Goal: Task Accomplishment & Management: Manage account settings

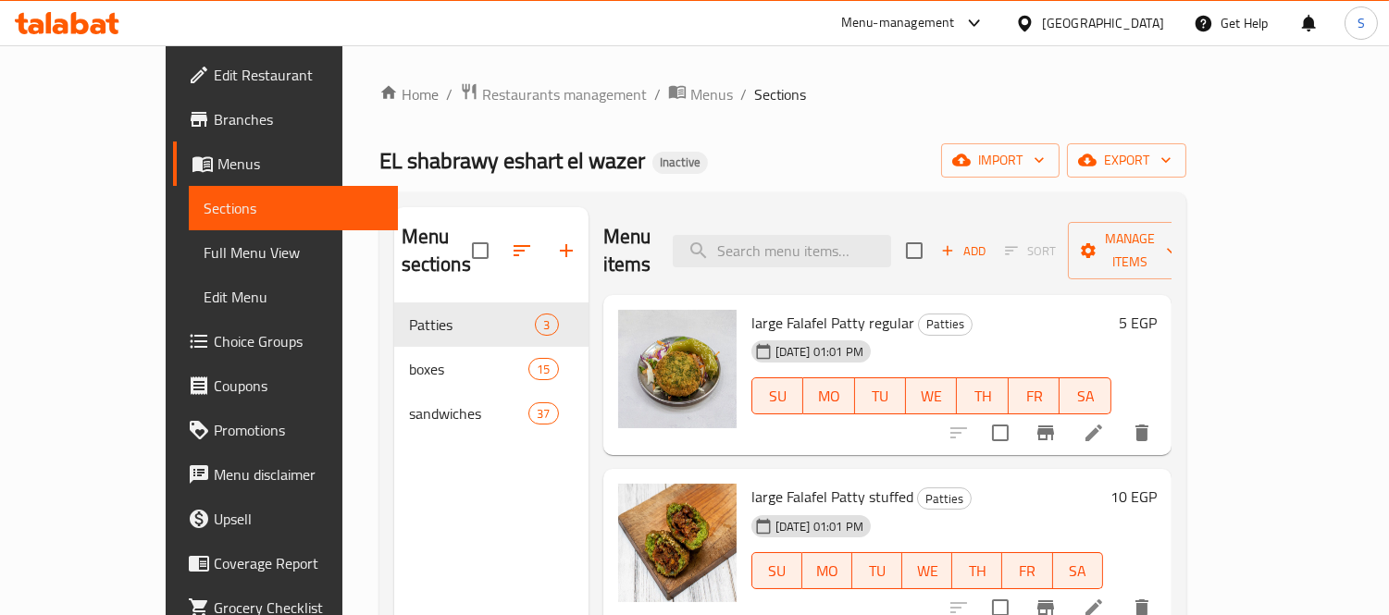
click at [1167, 22] on div "Egypt" at bounding box center [1089, 23] width 179 height 44
click at [1143, 15] on div "Egypt" at bounding box center [1103, 23] width 122 height 20
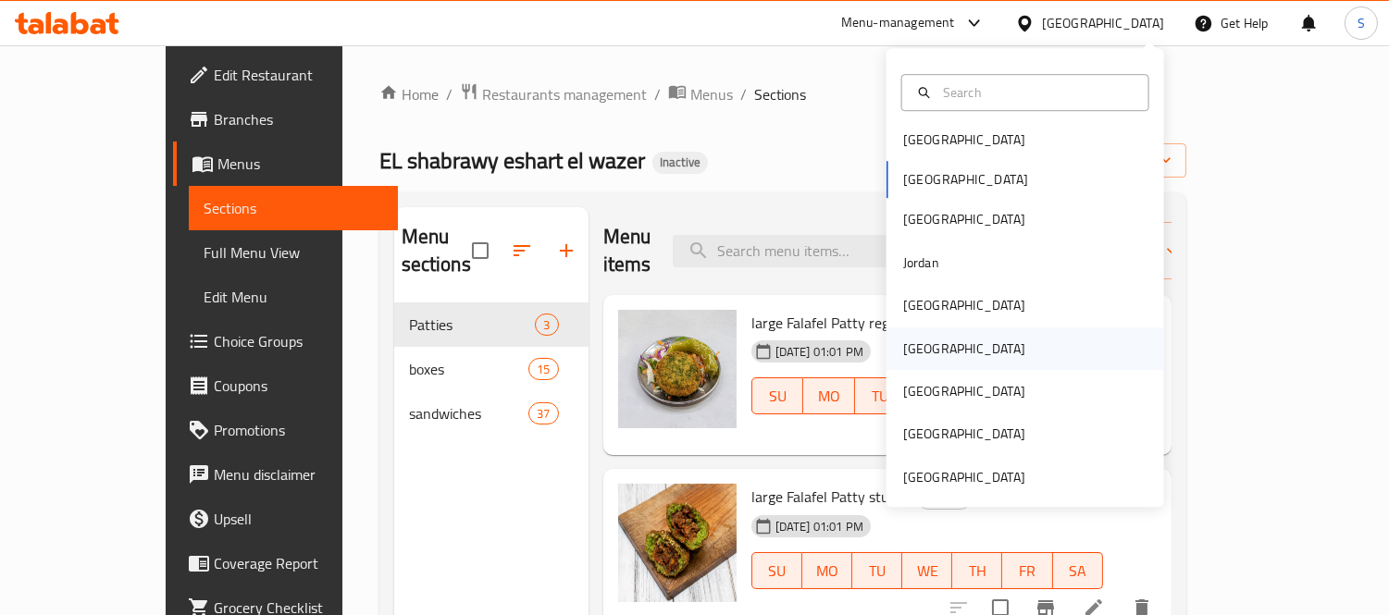
scroll to position [10, 0]
click at [948, 142] on div "[GEOGRAPHIC_DATA]" at bounding box center [1025, 137] width 278 height 43
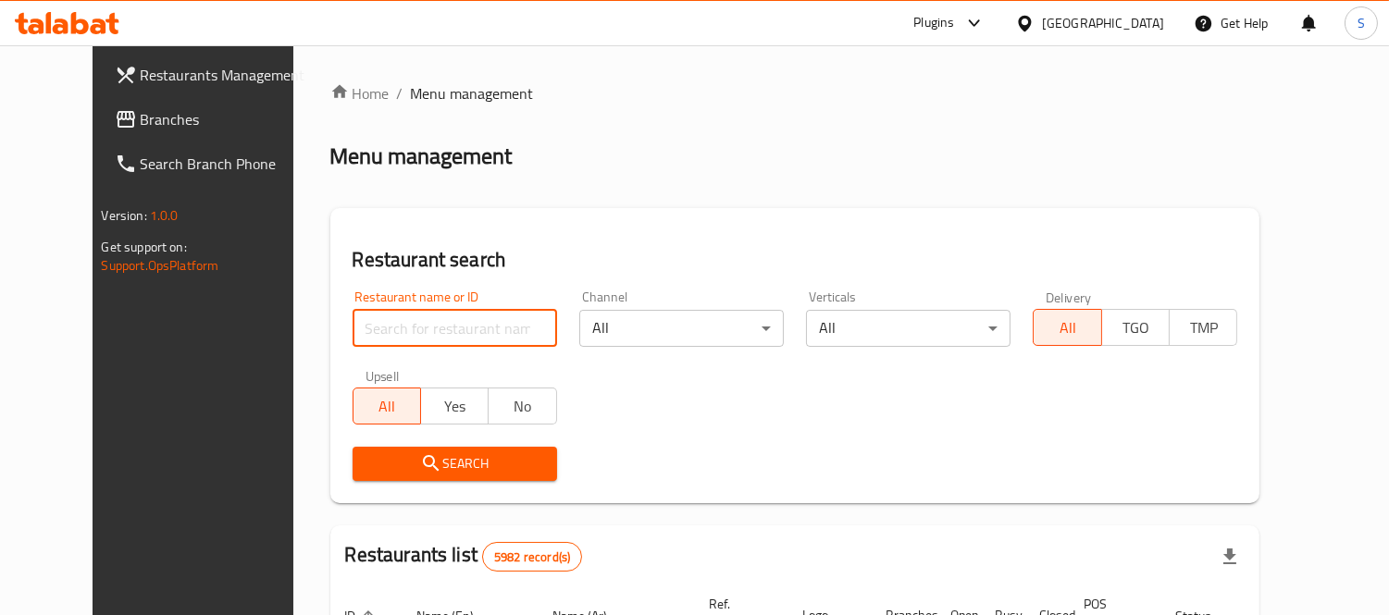
paste input "Almadhif Restaurant"
type input "Almadhif Restaurant"
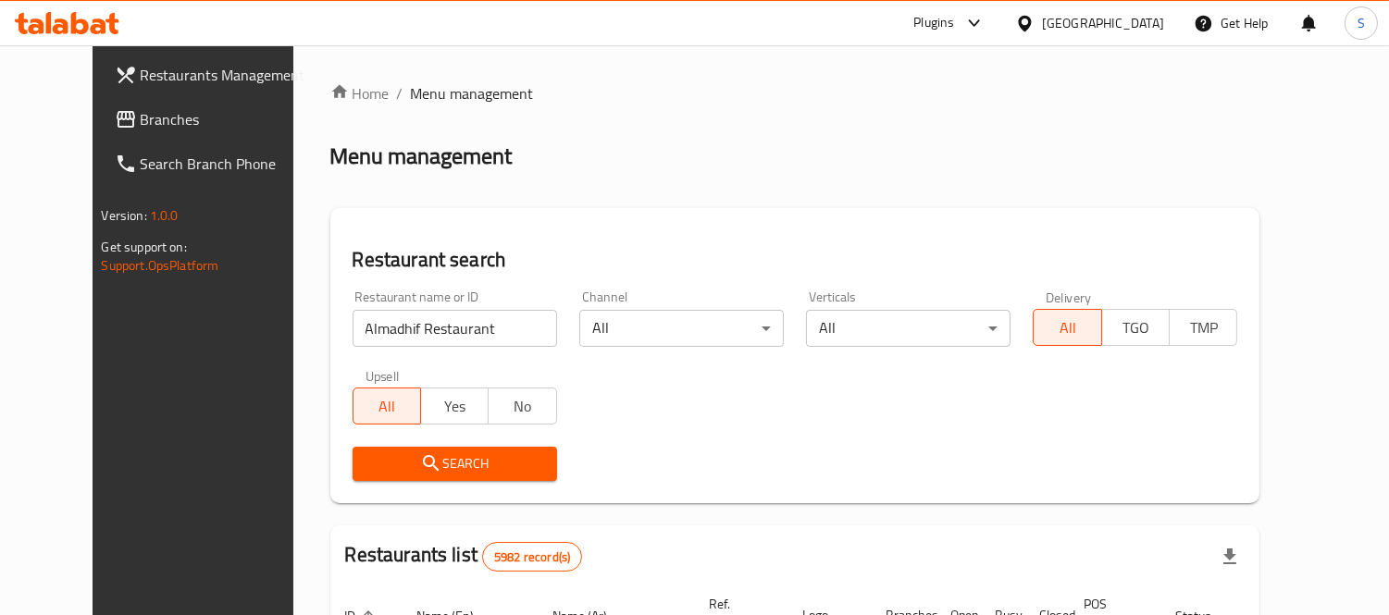
click at [344, 195] on div "Home / Menu management Menu management Restaurant search Restaurant name or ID …" at bounding box center [795, 625] width 930 height 1086
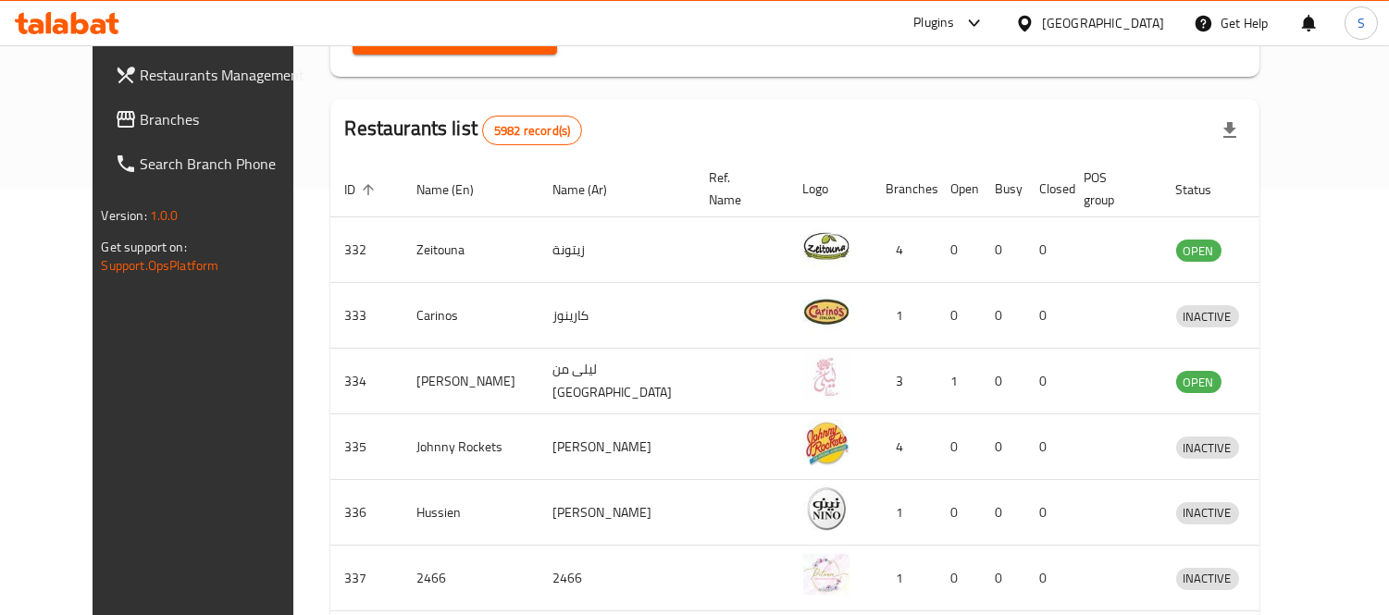
scroll to position [205, 0]
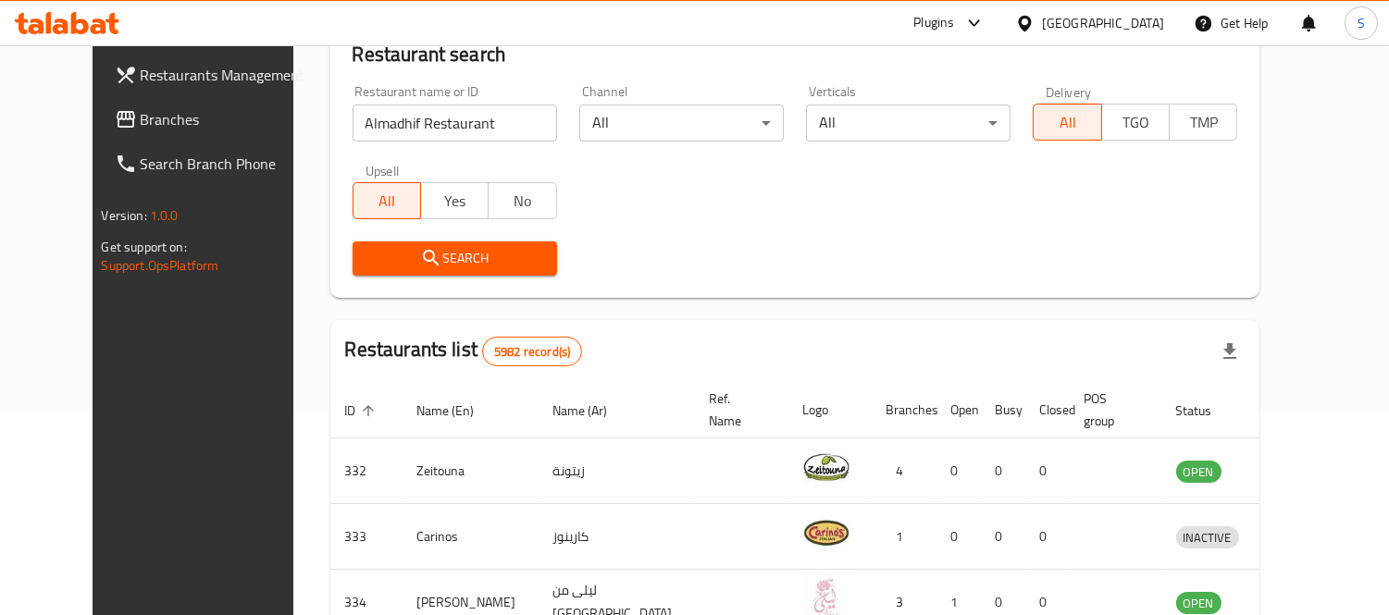
click at [416, 252] on span "Search" at bounding box center [454, 258] width 175 height 23
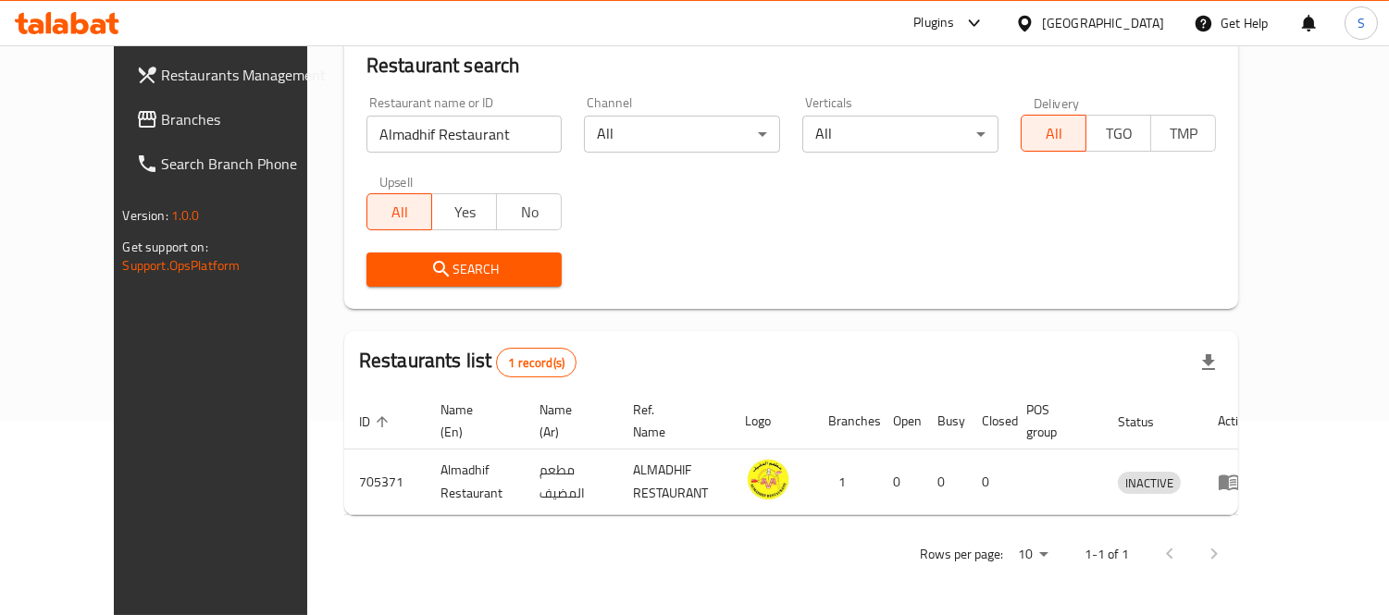
scroll to position [194, 0]
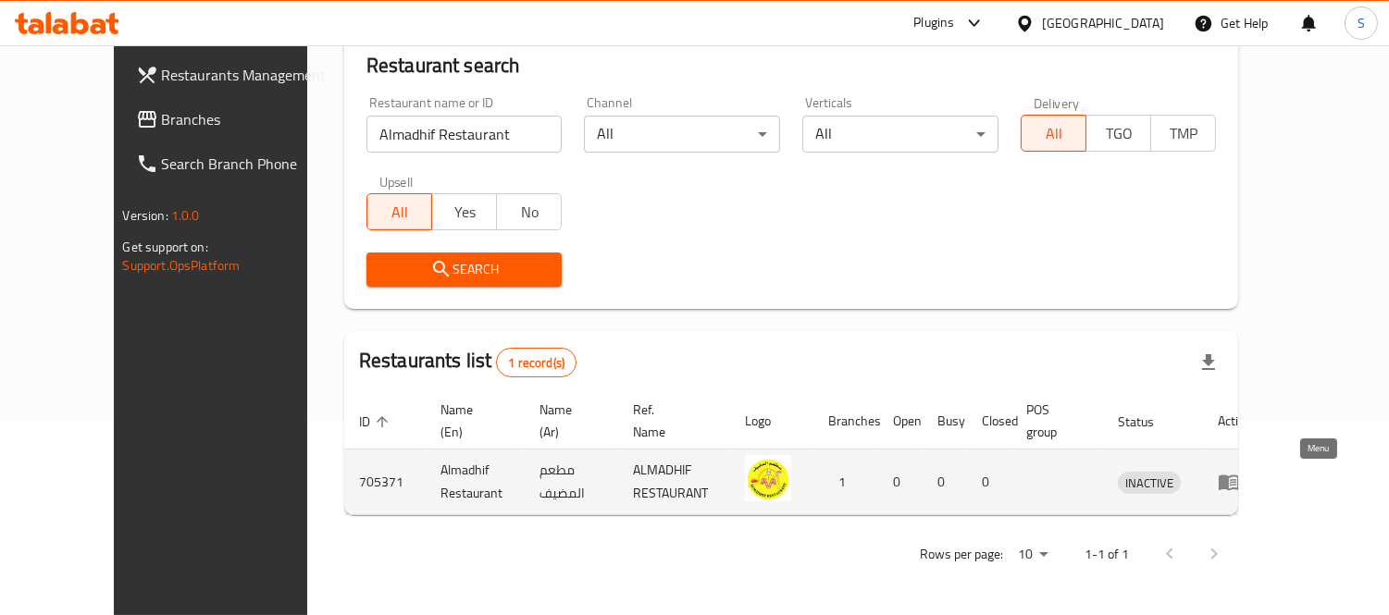
click at [1239, 476] on icon "enhanced table" at bounding box center [1228, 483] width 20 height 16
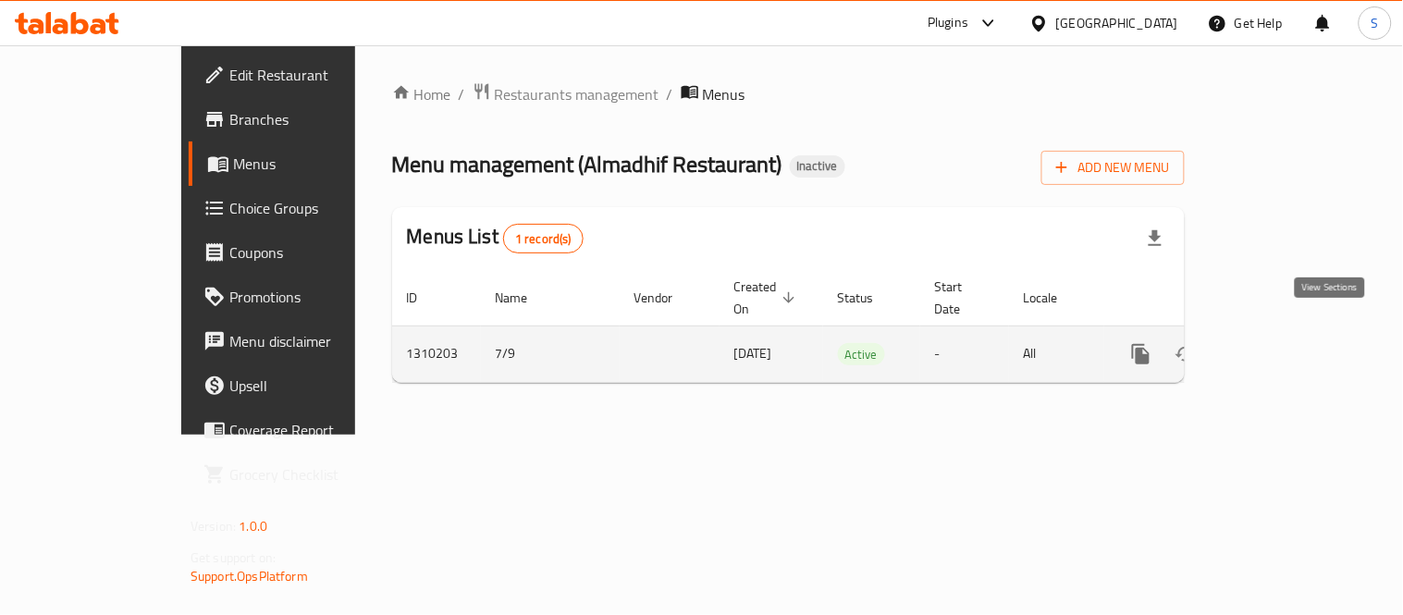
click at [1283, 346] on icon "enhanced table" at bounding box center [1274, 354] width 17 height 17
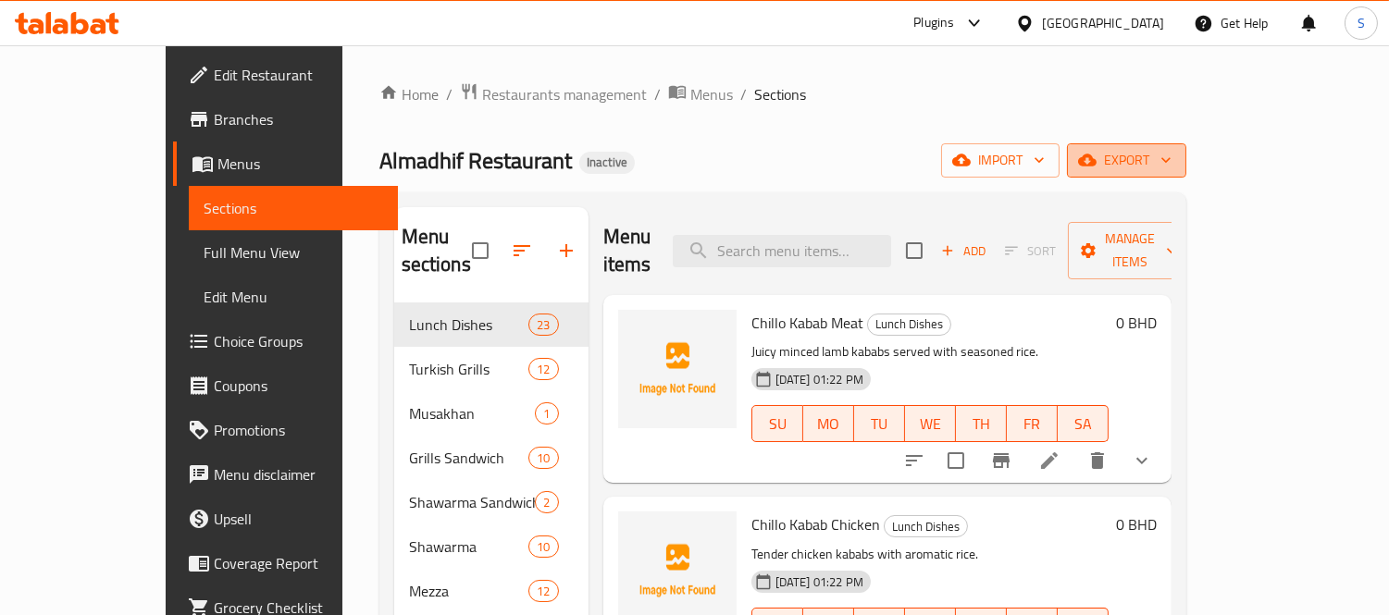
click at [1171, 152] on span "export" at bounding box center [1126, 160] width 90 height 23
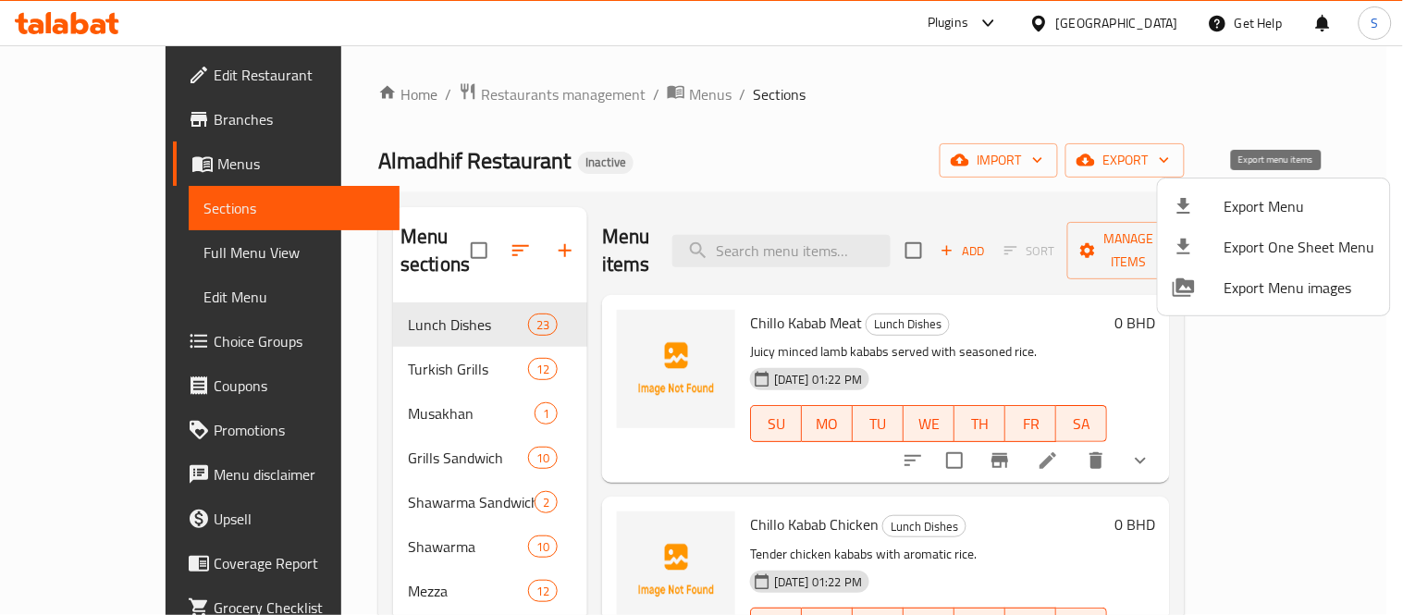
click at [1278, 204] on span "Export Menu" at bounding box center [1300, 206] width 151 height 22
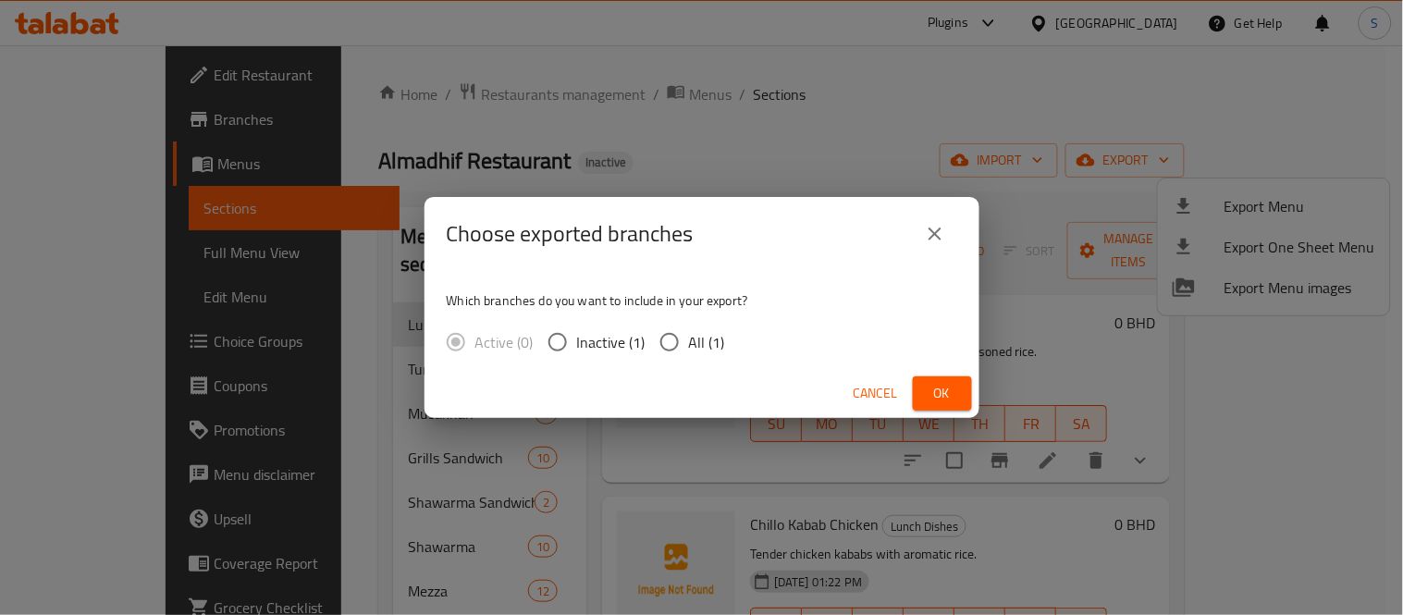
click at [678, 352] on input "All (1)" at bounding box center [669, 342] width 39 height 39
radio input "true"
click at [951, 391] on span "Ok" at bounding box center [943, 393] width 30 height 23
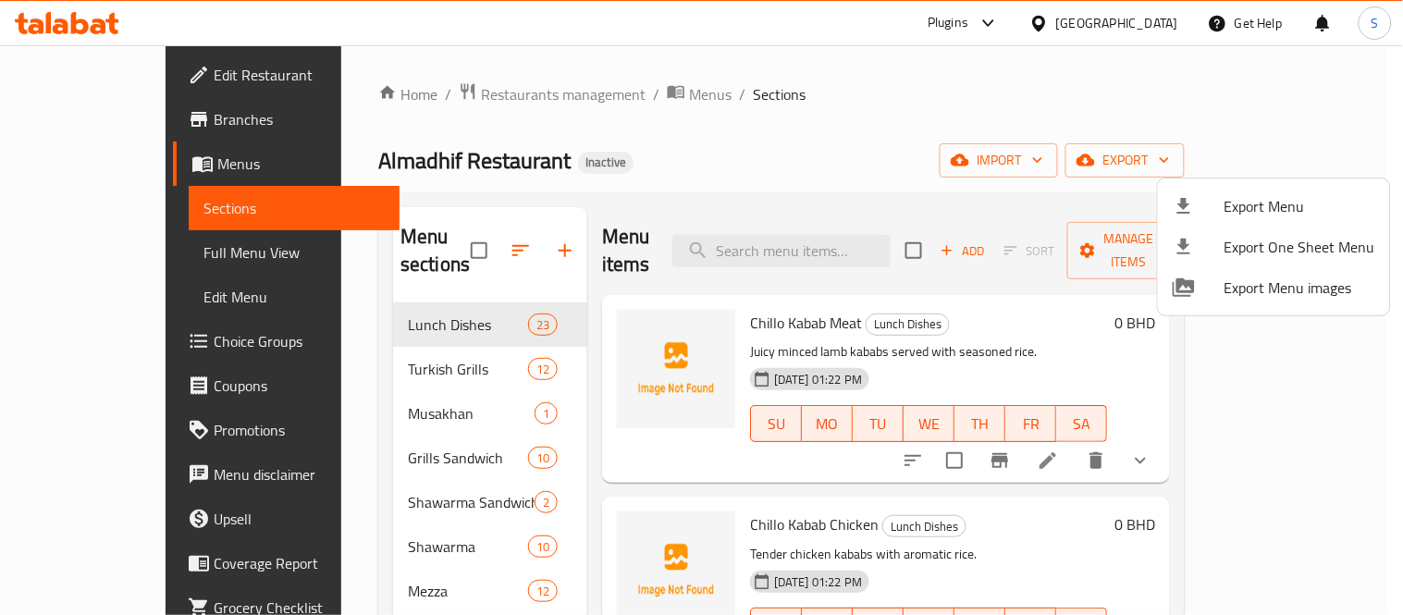
click at [95, 238] on div at bounding box center [701, 307] width 1403 height 615
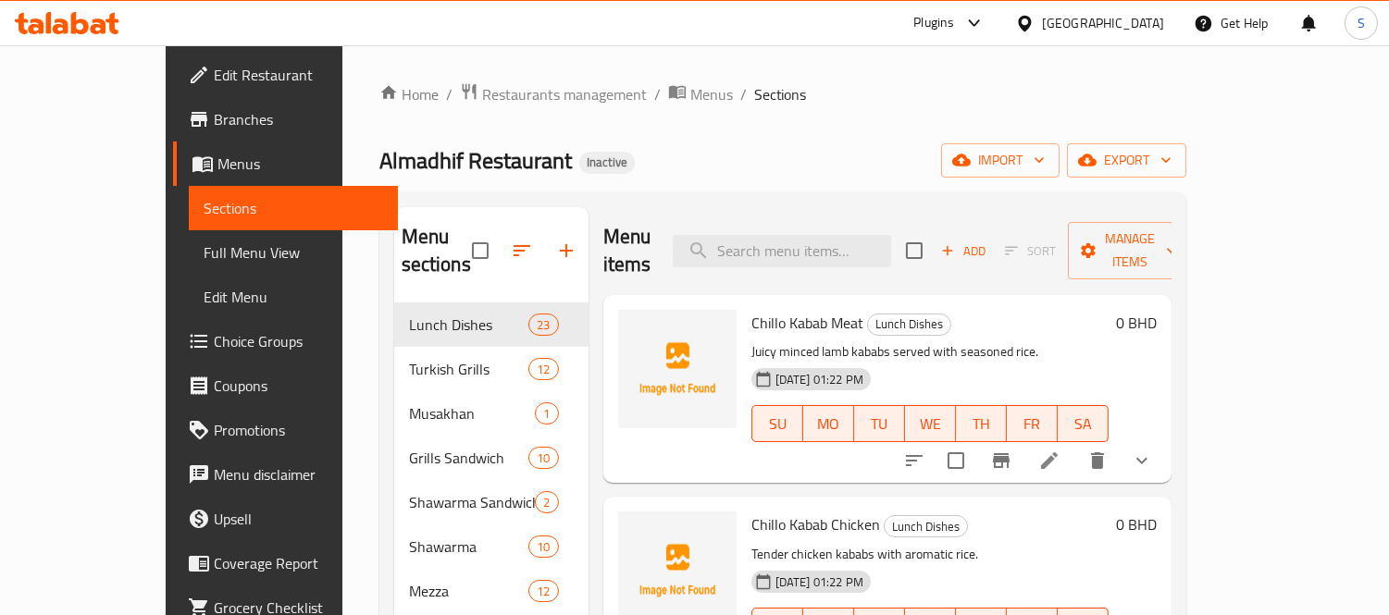
click at [204, 241] on span "Full Menu View" at bounding box center [293, 252] width 179 height 22
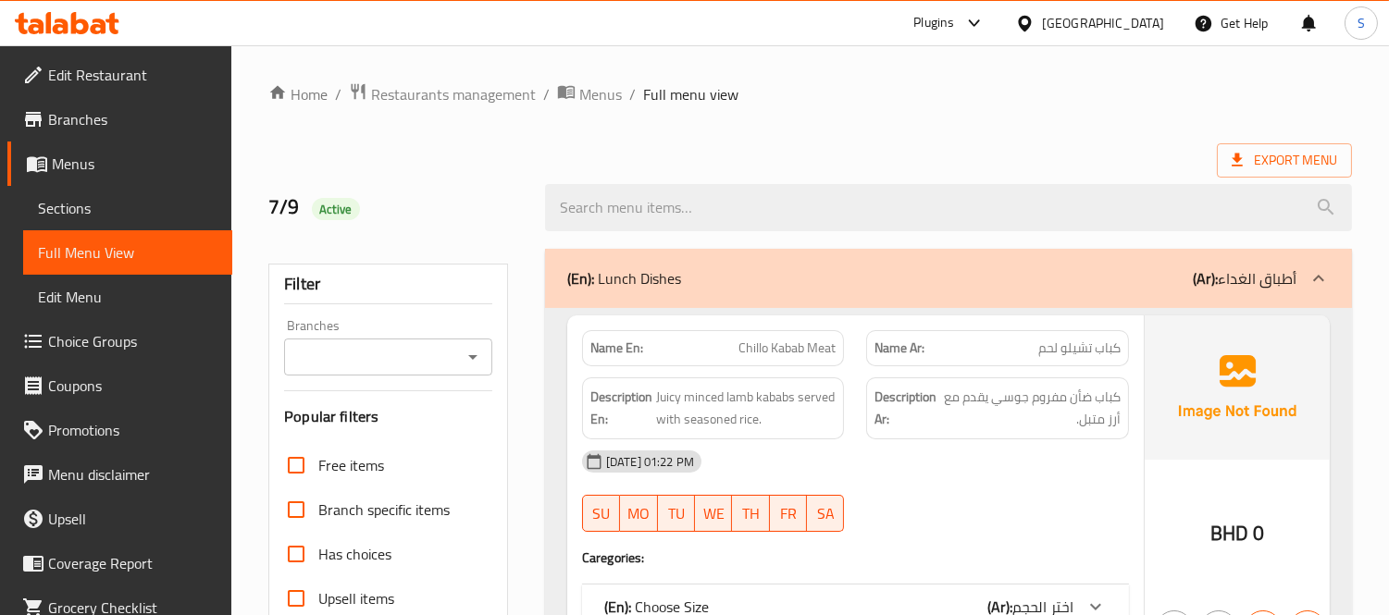
click at [904, 167] on div "7/9 Active" at bounding box center [809, 208] width 1105 height 82
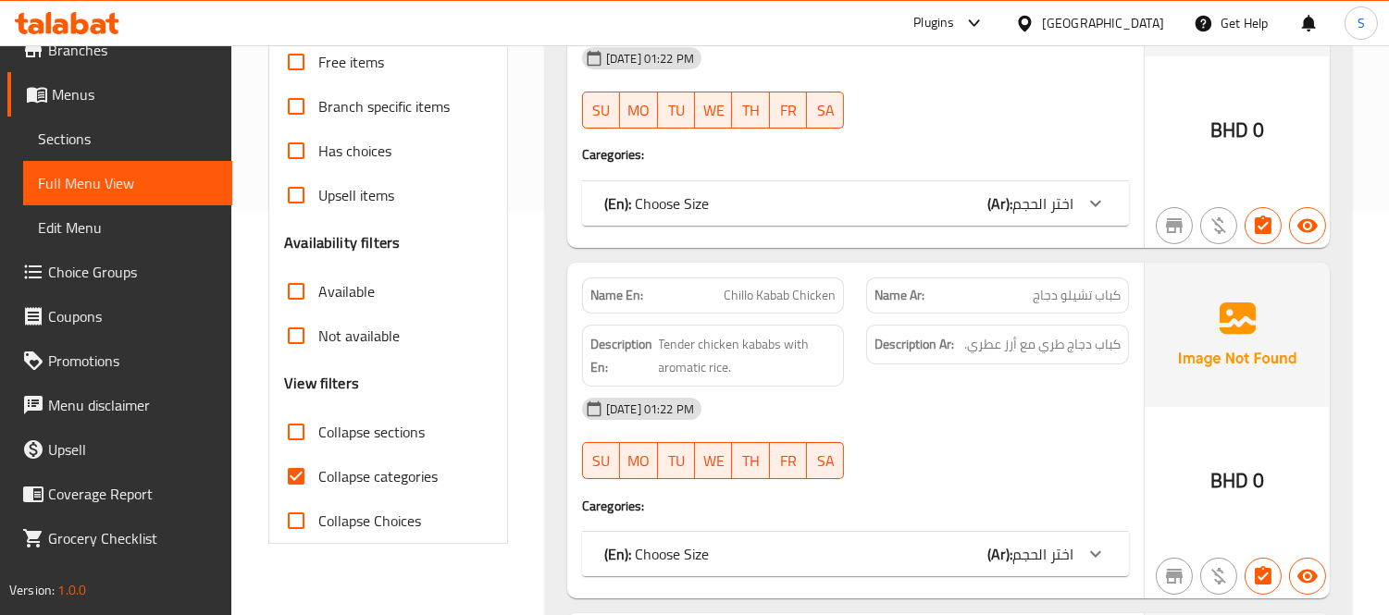
scroll to position [411, 0]
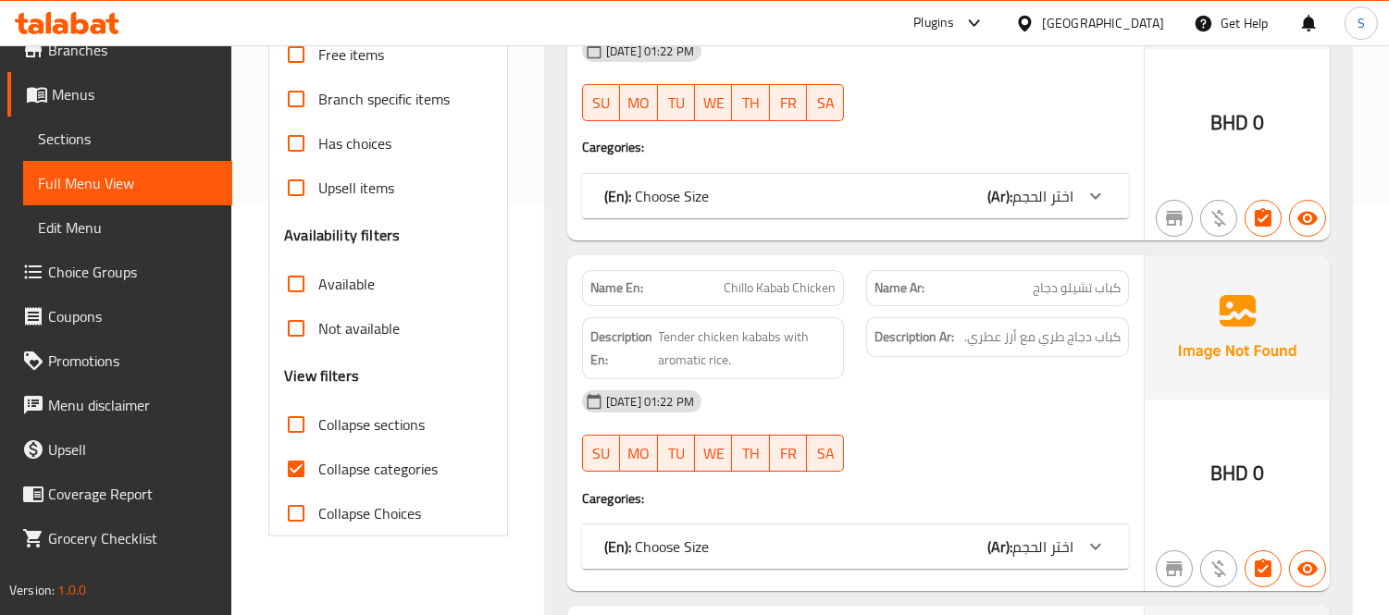
drag, startPoint x: 362, startPoint y: 457, endPoint x: 395, endPoint y: 459, distance: 33.4
click at [362, 458] on span "Collapse categories" at bounding box center [377, 469] width 119 height 22
click at [318, 458] on input "Collapse categories" at bounding box center [296, 469] width 44 height 44
checkbox input "false"
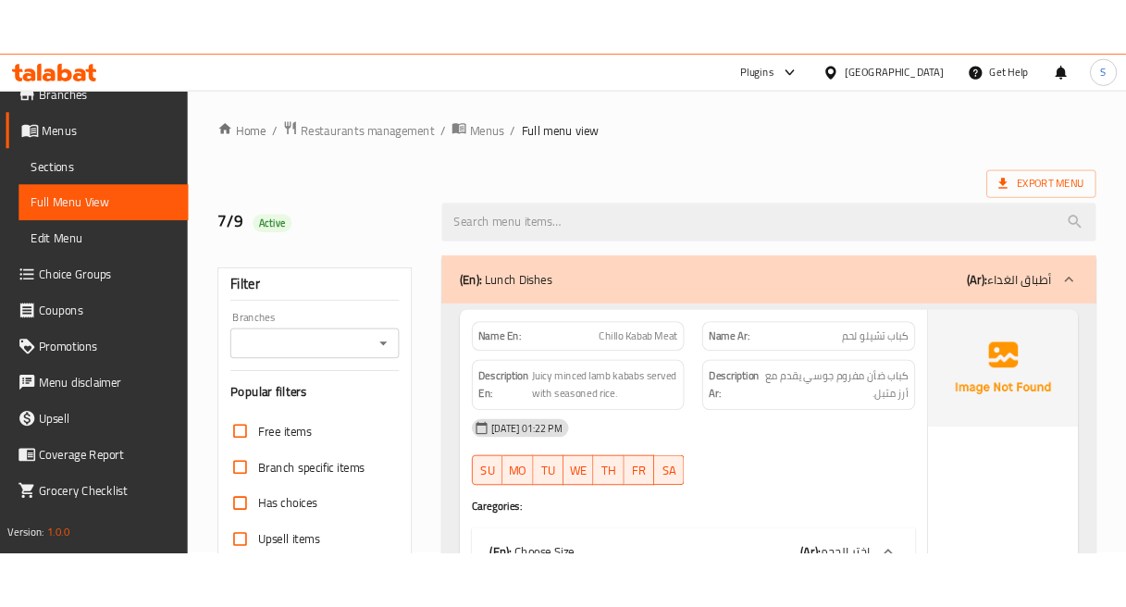
scroll to position [13655, 0]
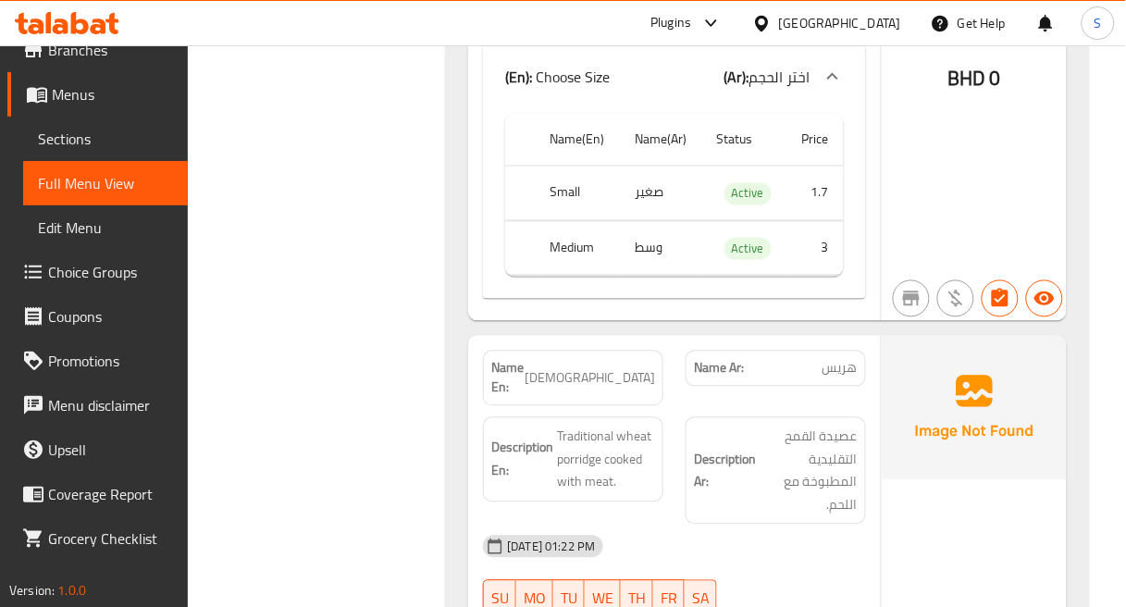
click at [931, 385] on img at bounding box center [974, 408] width 185 height 144
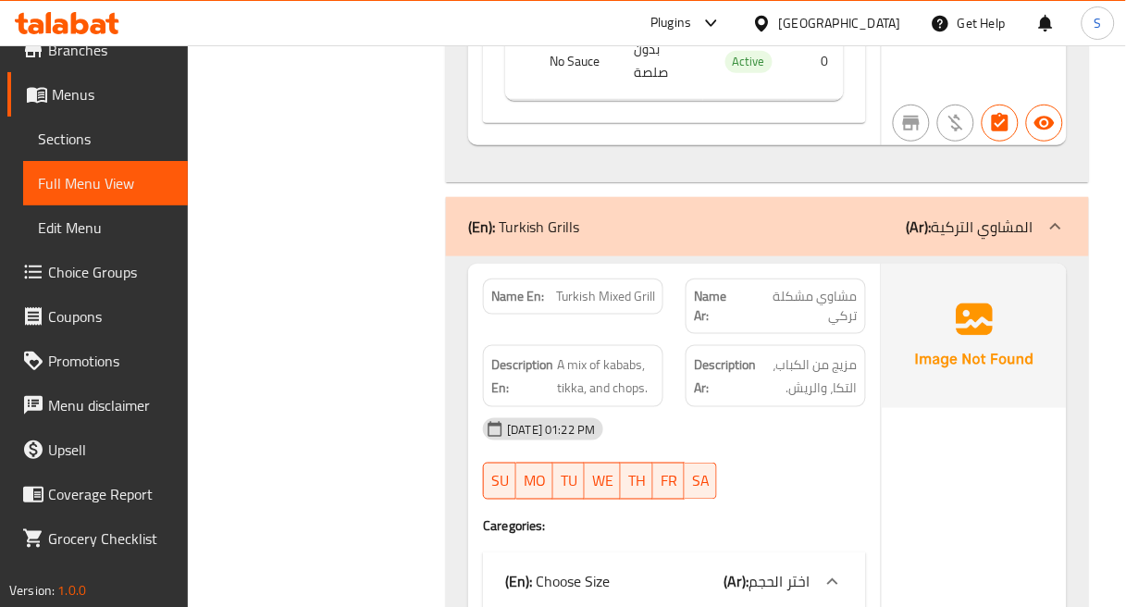
scroll to position [19101, 0]
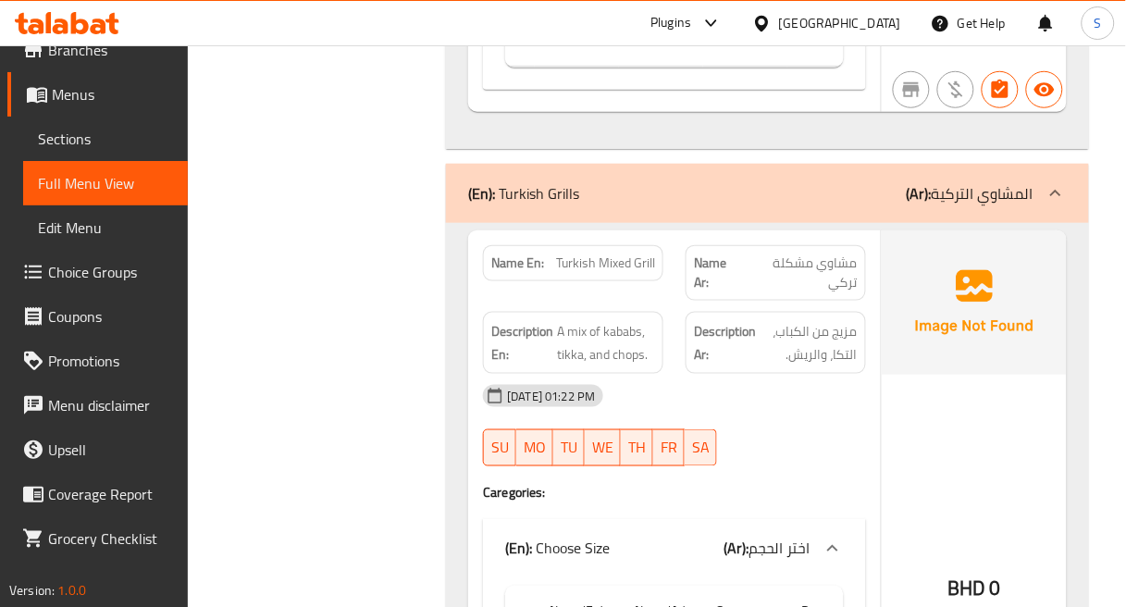
click at [751, 320] on strong "Description Ar:" at bounding box center [725, 342] width 62 height 45
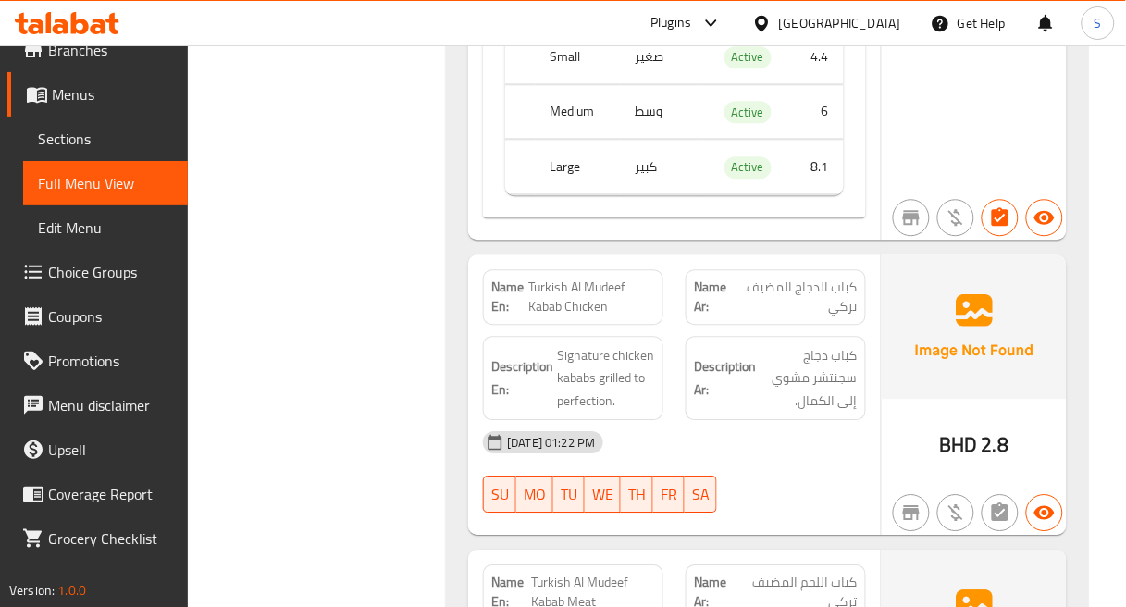
scroll to position [19718, 0]
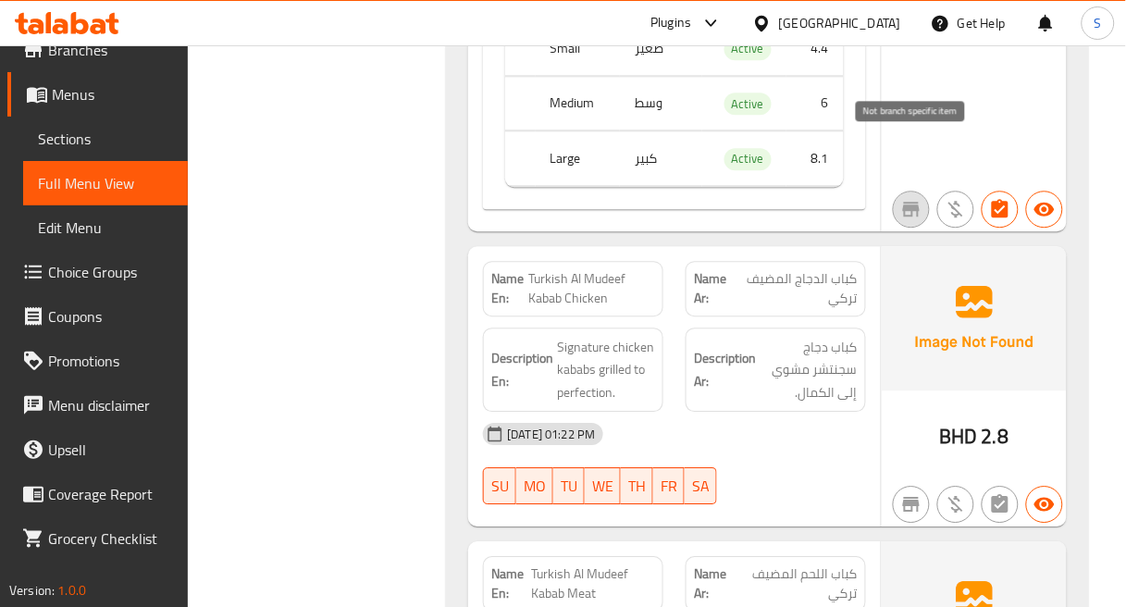
click at [910, 191] on button "button" at bounding box center [911, 209] width 37 height 37
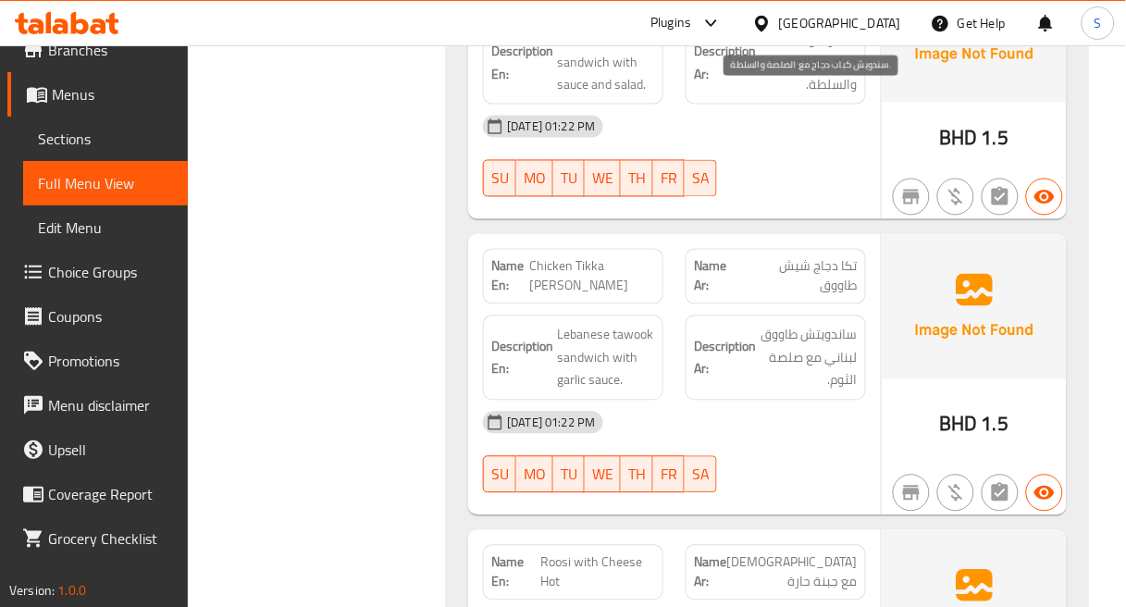
scroll to position [26708, 0]
click at [618, 256] on span "Chicken Tikka Sheesh Tawook" at bounding box center [592, 275] width 126 height 39
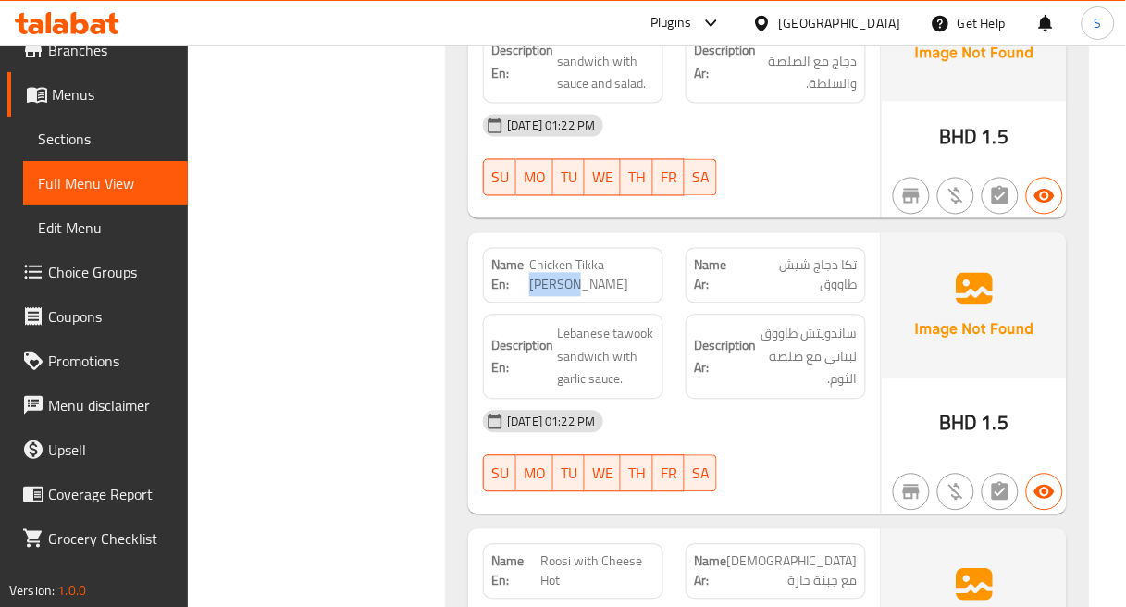
click at [618, 256] on span "Chicken Tikka Sheesh Tawook" at bounding box center [592, 275] width 126 height 39
copy span "Chicken Tikka Sheesh Tawook"
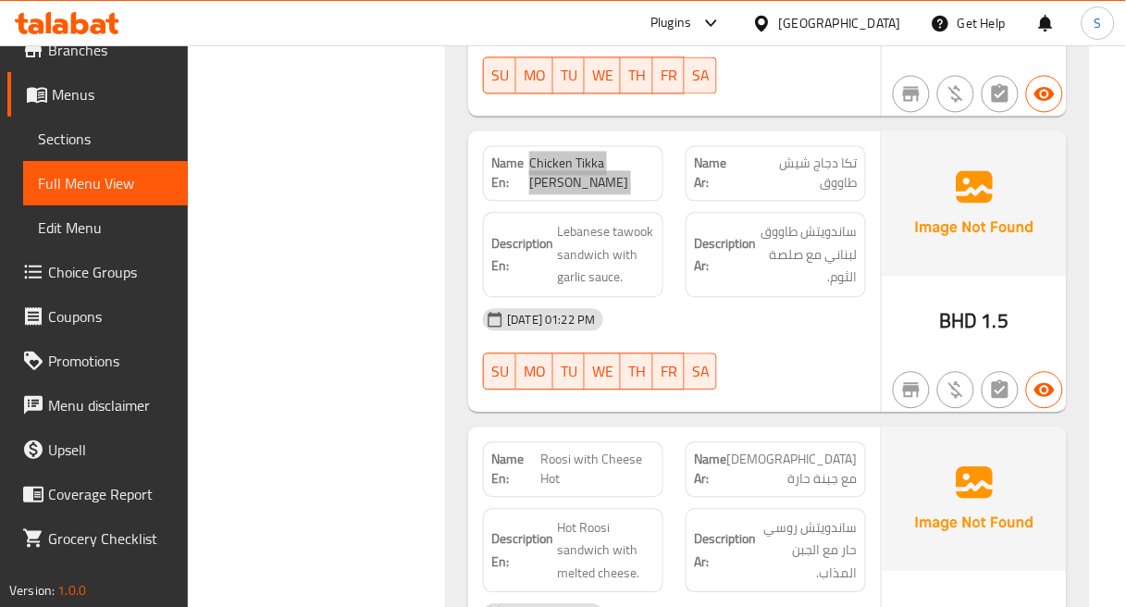
scroll to position [26913, 0]
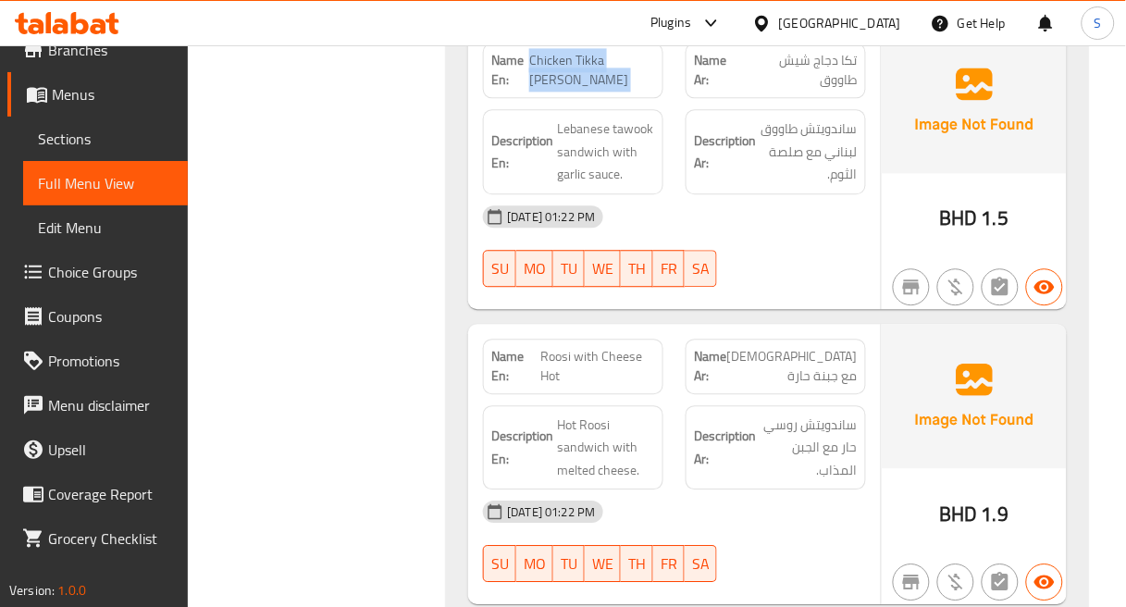
type button "5"
click at [672, 255] on span "FR" at bounding box center [669, 268] width 17 height 27
click at [549, 327] on div "Name En: Roosi with Cheese Hot" at bounding box center [573, 366] width 203 height 78
click at [640, 347] on span "Roosi with Cheese Hot" at bounding box center [597, 366] width 115 height 39
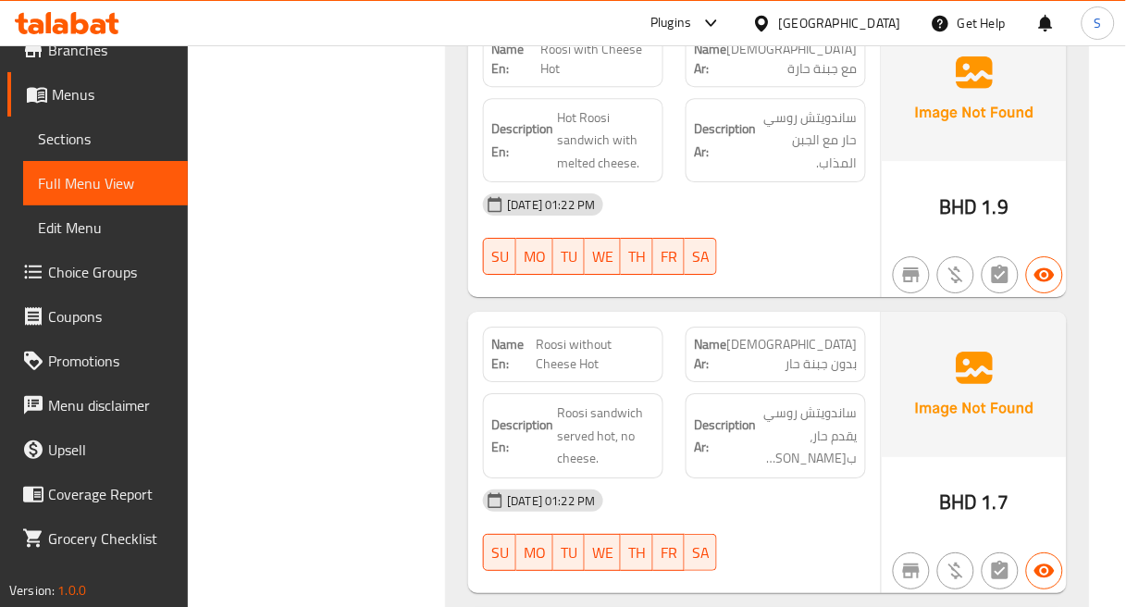
scroll to position [27324, 0]
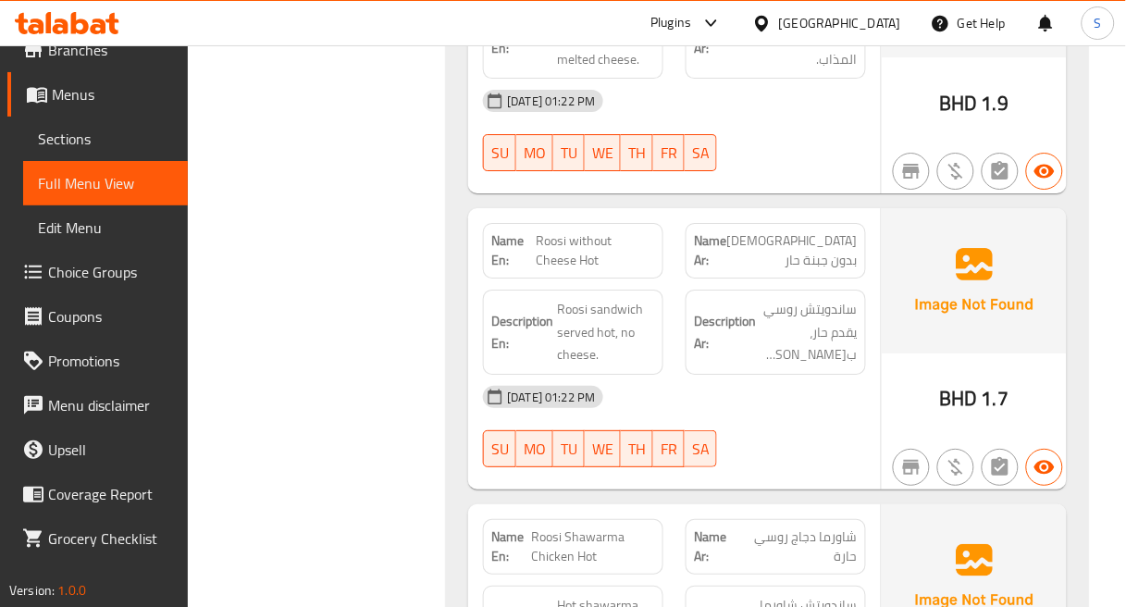
click at [892, 347] on div "BHD 1.7" at bounding box center [974, 348] width 185 height 281
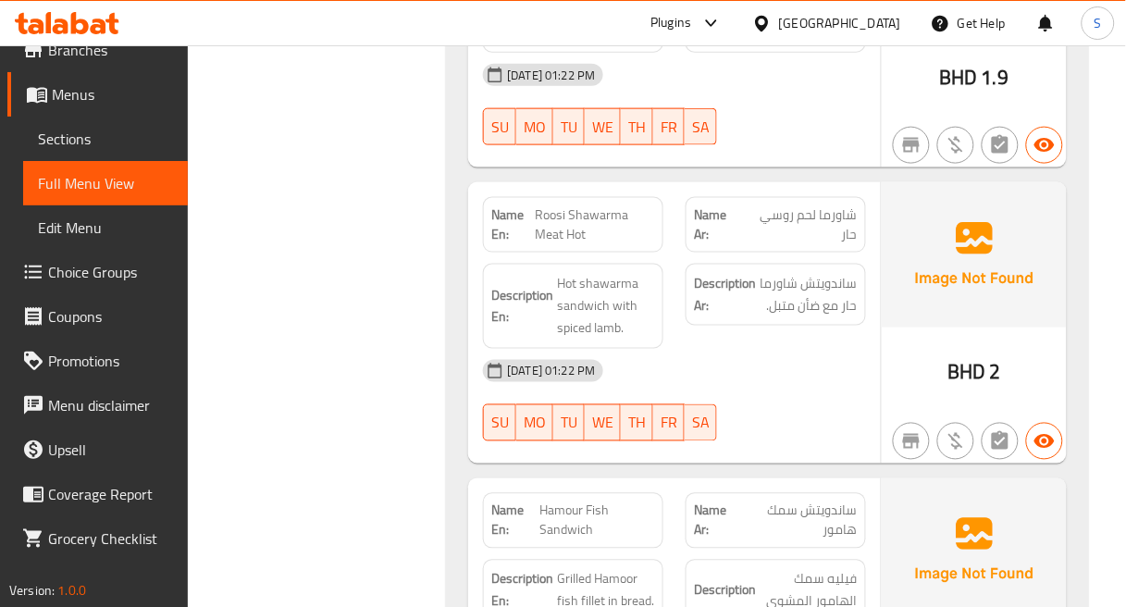
scroll to position [28044, 0]
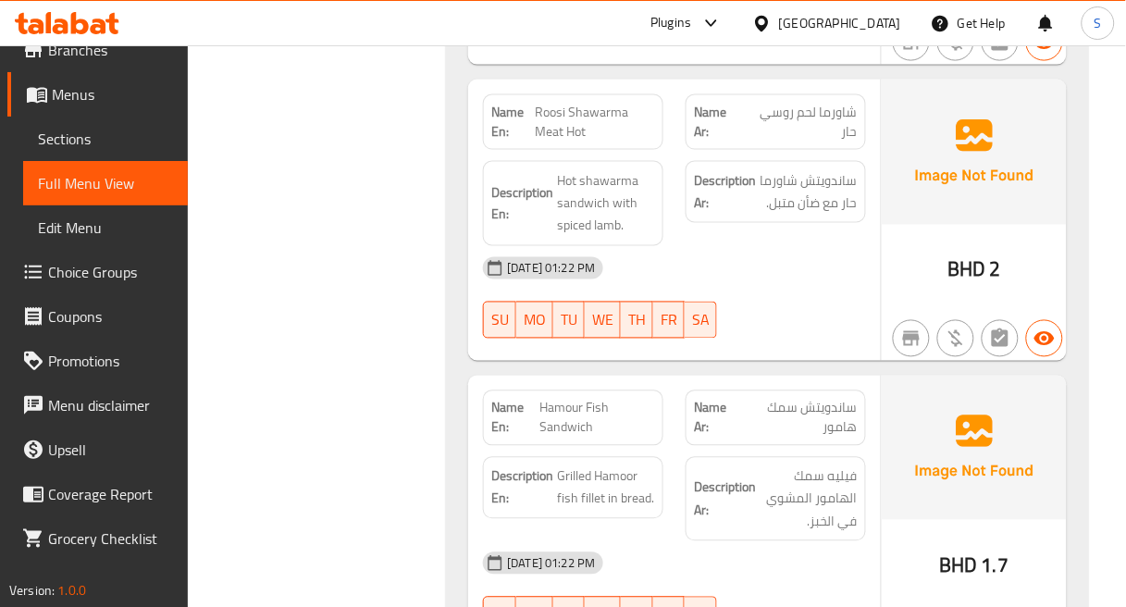
click at [972, 252] on span "BHD" at bounding box center [966, 270] width 38 height 36
click at [831, 246] on div "07-09-2025 01:22 PM" at bounding box center [674, 268] width 405 height 44
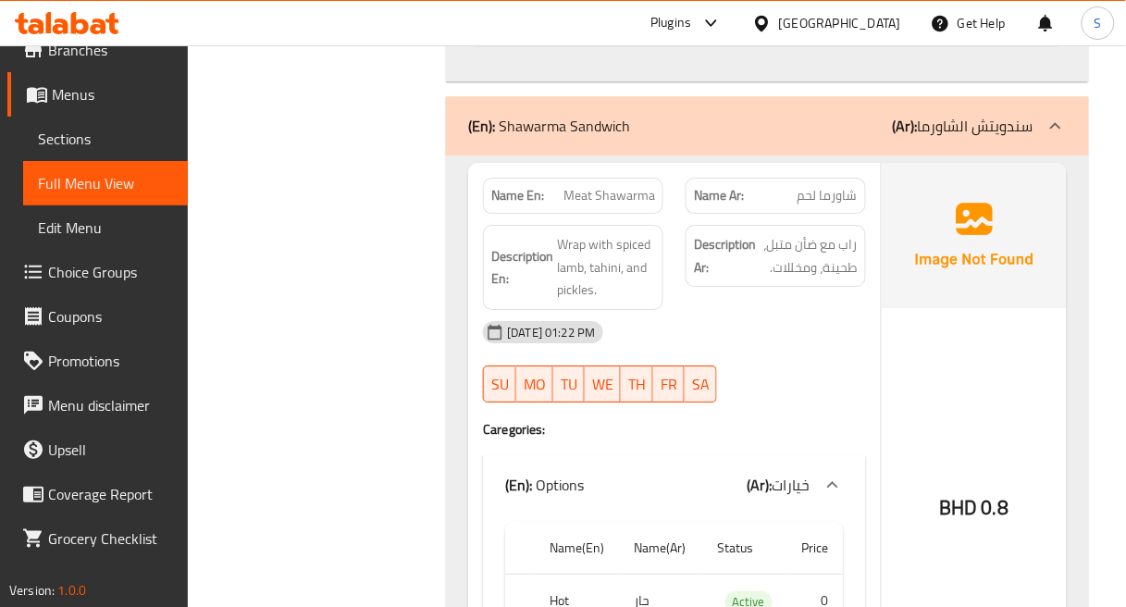
scroll to position [28661, 0]
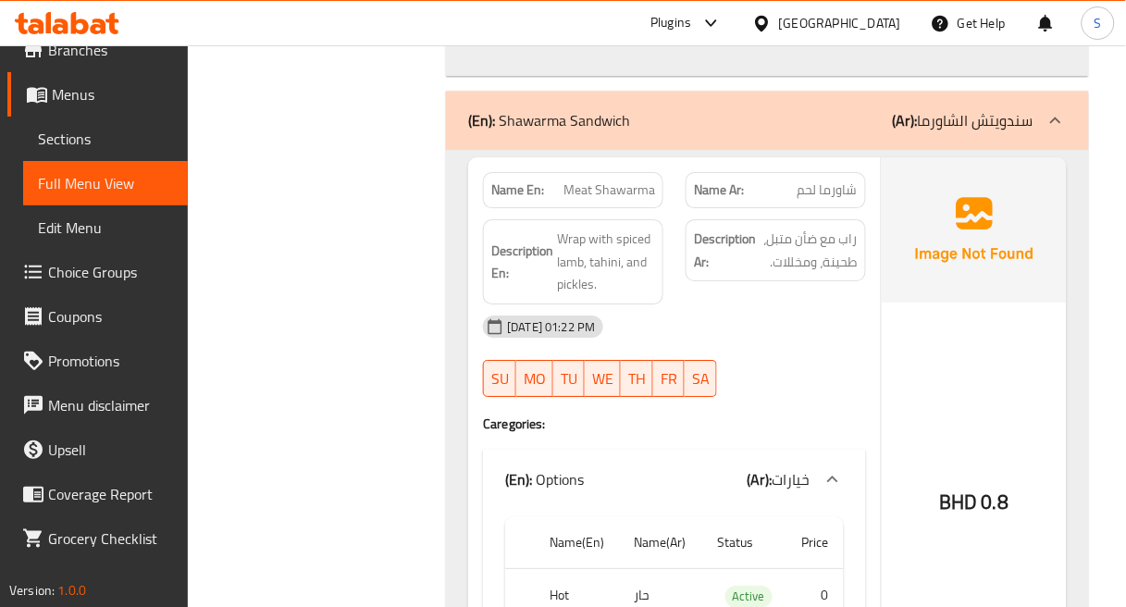
click at [920, 157] on img at bounding box center [974, 229] width 185 height 144
click at [950, 216] on img at bounding box center [974, 229] width 185 height 144
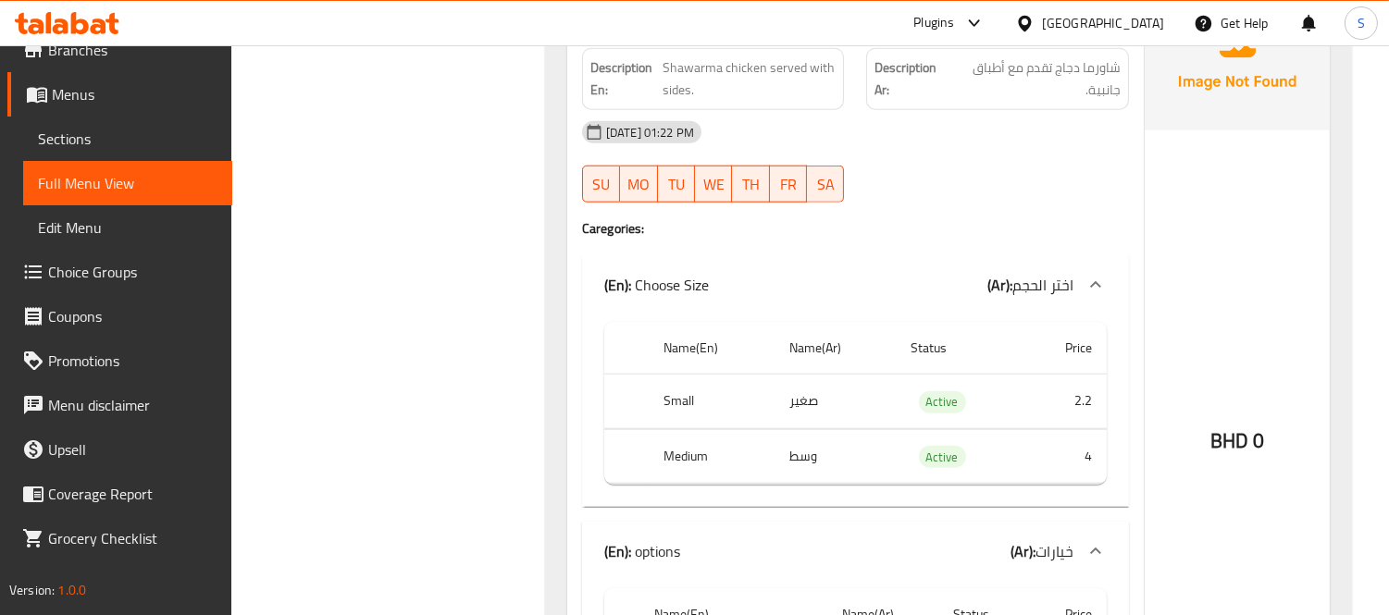
click at [1243, 191] on div "BHD 0" at bounding box center [1236, 390] width 185 height 809
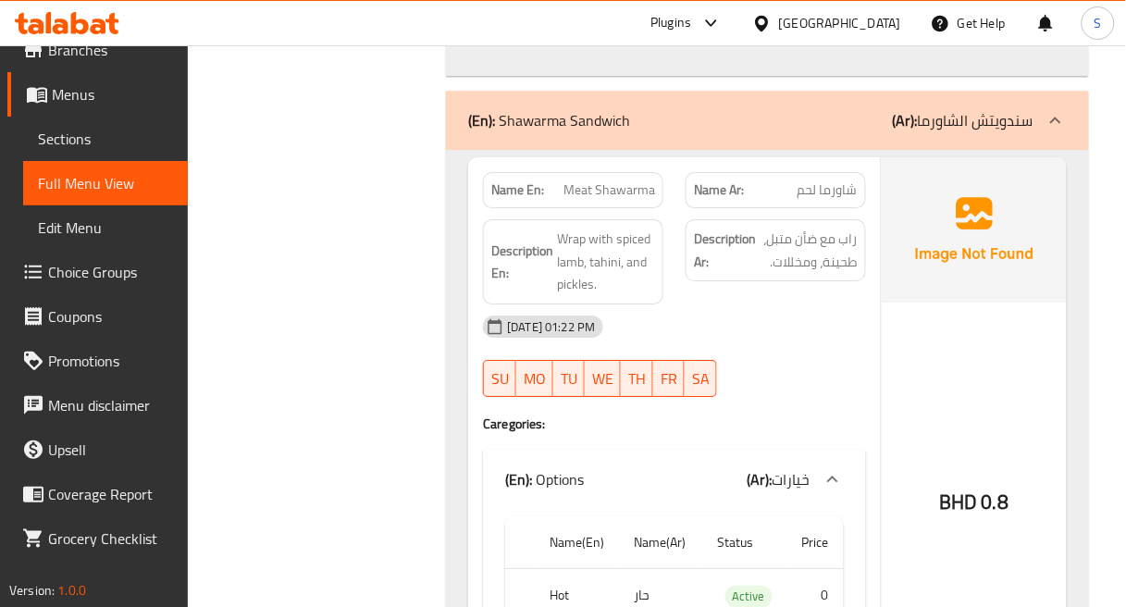
drag, startPoint x: 959, startPoint y: 239, endPoint x: 962, endPoint y: 114, distance: 124.9
click at [959, 241] on img at bounding box center [974, 229] width 185 height 144
click at [808, 228] on span "راب مع ضأن متبل، طحينة، ومخللات." at bounding box center [808, 250] width 98 height 45
drag, startPoint x: 965, startPoint y: 265, endPoint x: 968, endPoint y: 254, distance: 11.4
click at [966, 265] on div "BHD 0.8" at bounding box center [974, 451] width 185 height 588
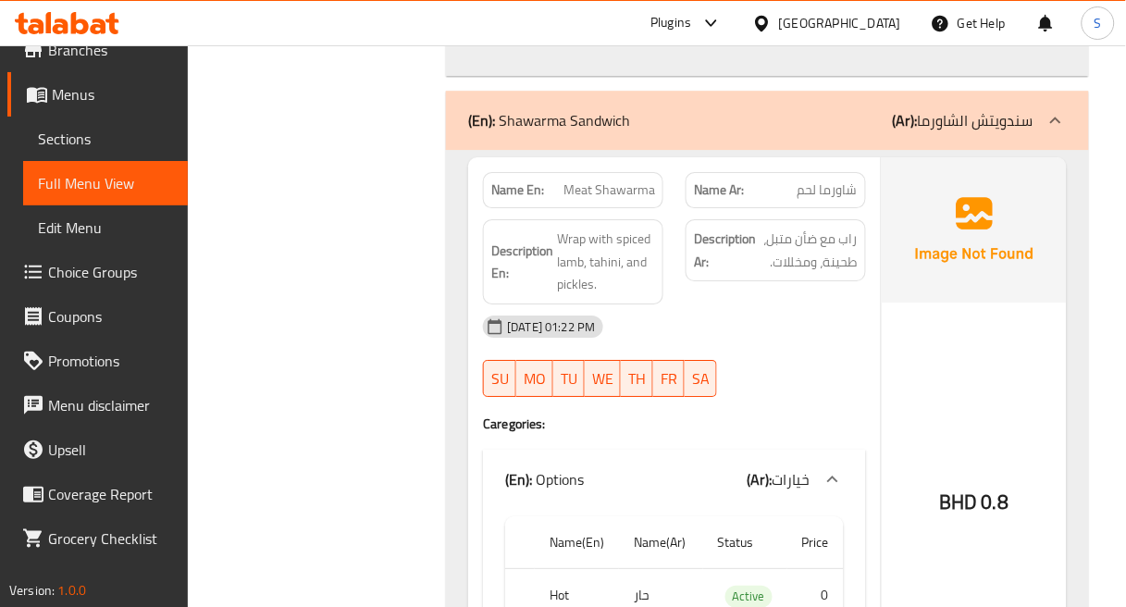
click at [680, 208] on div "Description Ar: راب مع ضأن متبل، طحينة، ومخللات." at bounding box center [775, 261] width 203 height 107
click at [624, 228] on span "Wrap with spiced lamb, tahini, and pickles." at bounding box center [606, 262] width 98 height 68
click at [742, 228] on strong "Description Ar:" at bounding box center [725, 250] width 62 height 45
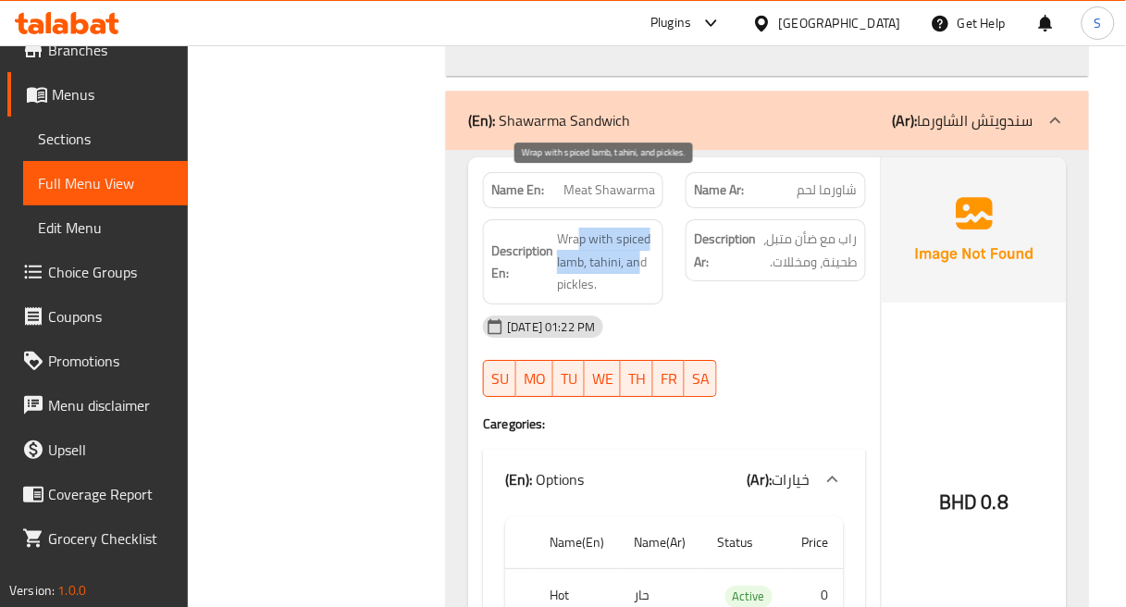
drag, startPoint x: 629, startPoint y: 199, endPoint x: 639, endPoint y: 199, distance: 10.2
click at [639, 228] on span "Wrap with spiced lamb, tahini, and pickles." at bounding box center [606, 262] width 98 height 68
click at [648, 228] on span "Wrap with spiced lamb, tahini, and pickles." at bounding box center [606, 262] width 98 height 68
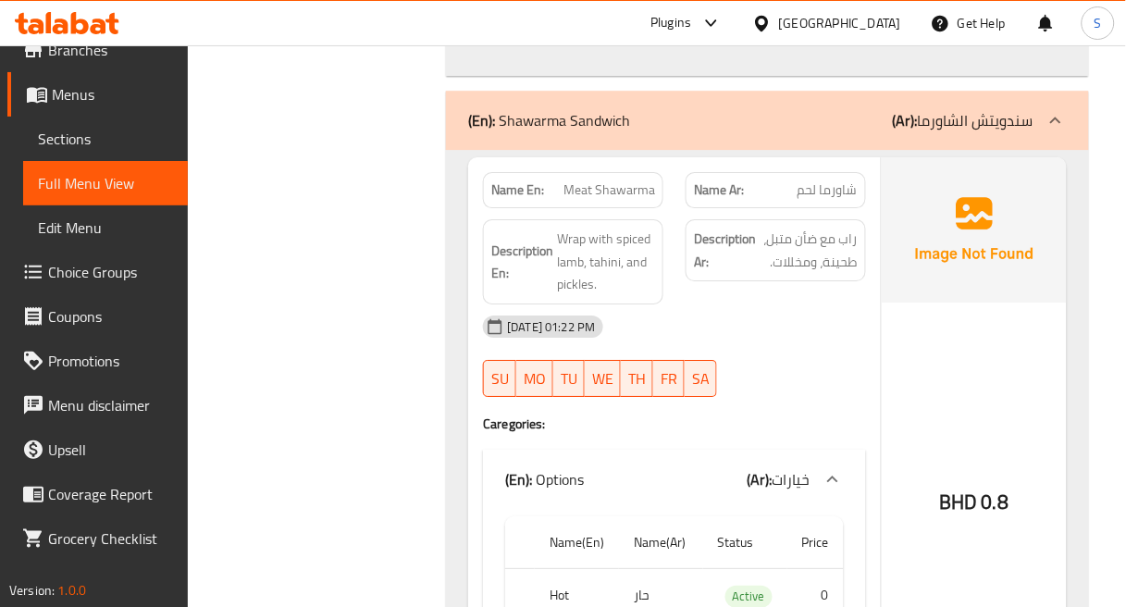
click at [666, 208] on div "Description En: Wrap with spiced lamb, tahini, and pickles." at bounding box center [573, 261] width 203 height 107
click at [957, 174] on img at bounding box center [974, 229] width 185 height 144
click at [910, 169] on img at bounding box center [974, 229] width 185 height 144
click at [851, 219] on div "Description Ar: راب مع ضأن متبل، طحينة، ومخللات." at bounding box center [775, 250] width 180 height 62
click at [840, 228] on span "راب مع ضأن متبل، طحينة، ومخللات." at bounding box center [808, 250] width 98 height 45
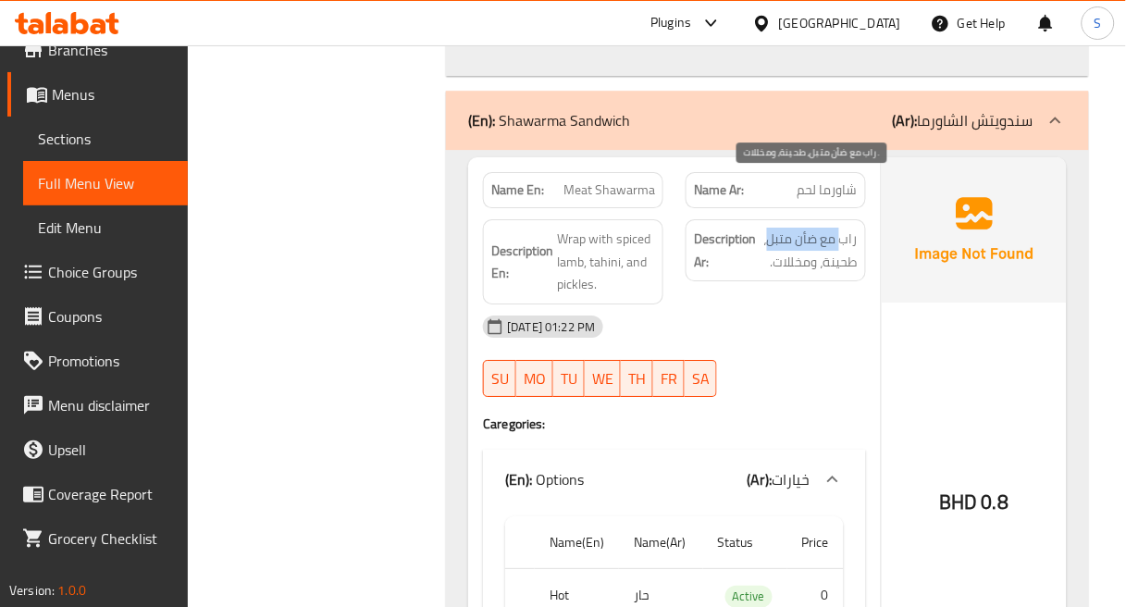
drag, startPoint x: 798, startPoint y: 191, endPoint x: 844, endPoint y: 191, distance: 45.3
click at [844, 228] on span "راب مع ضأن متبل، طحينة، ومخللات." at bounding box center [808, 250] width 98 height 45
click at [846, 228] on span "راب مع ضأن متبل، طحينة، ومخللات." at bounding box center [808, 250] width 98 height 45
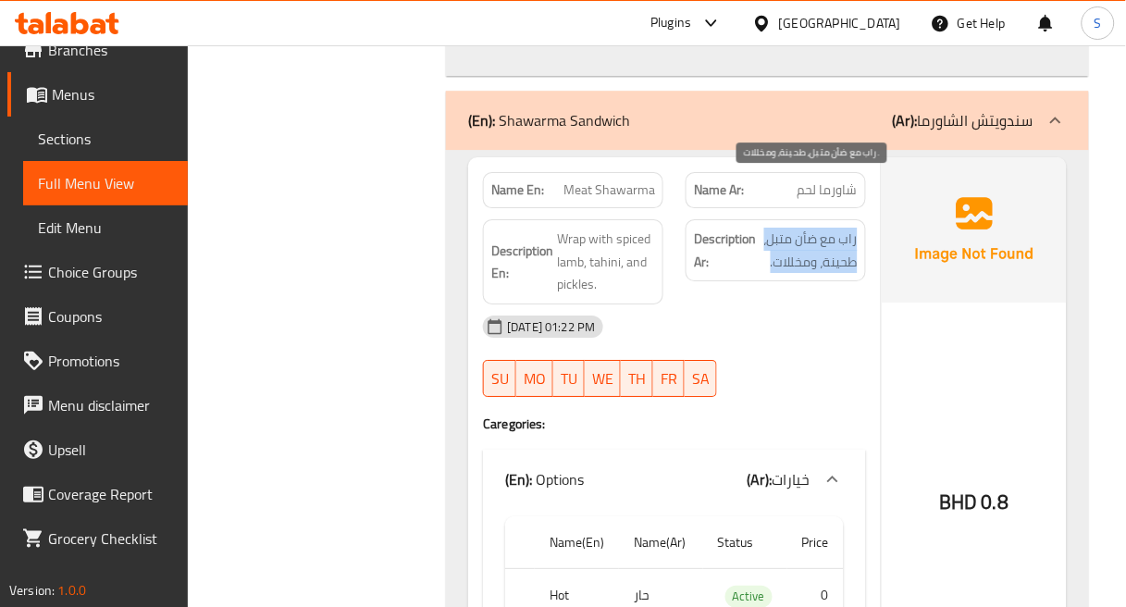
click at [846, 228] on span "راب مع ضأن متبل، طحينة، ومخللات." at bounding box center [808, 250] width 98 height 45
click at [920, 182] on img at bounding box center [974, 229] width 185 height 144
click at [788, 208] on div "Description Ar: راب مع ضأن متبل، طحينة، ومخللات." at bounding box center [775, 261] width 203 height 107
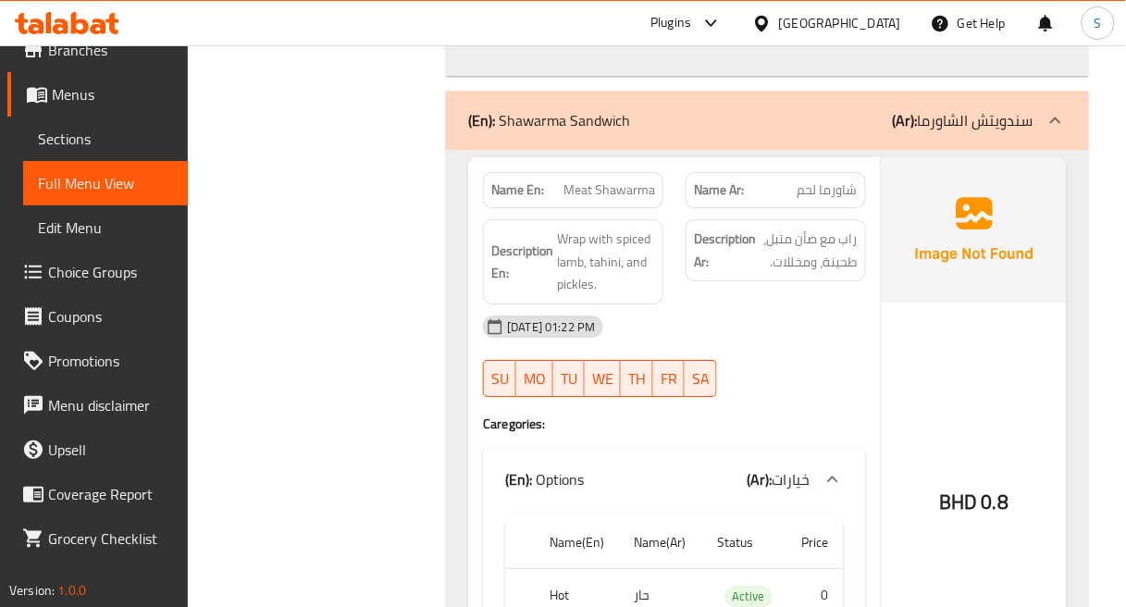
click at [800, 222] on div "Description Ar: راب مع ضأن متبل، طحينة، ومخللات." at bounding box center [775, 250] width 180 height 62
drag, startPoint x: 770, startPoint y: 209, endPoint x: 866, endPoint y: 192, distance: 97.6
click at [866, 219] on div "Description Ar: راب مع ضأن متبل، طحينة، ومخللات." at bounding box center [775, 250] width 180 height 62
click at [857, 219] on div "Description Ar: راب مع ضأن متبل، طحينة، ومخللات." at bounding box center [775, 250] width 180 height 62
click at [885, 242] on img at bounding box center [974, 229] width 185 height 144
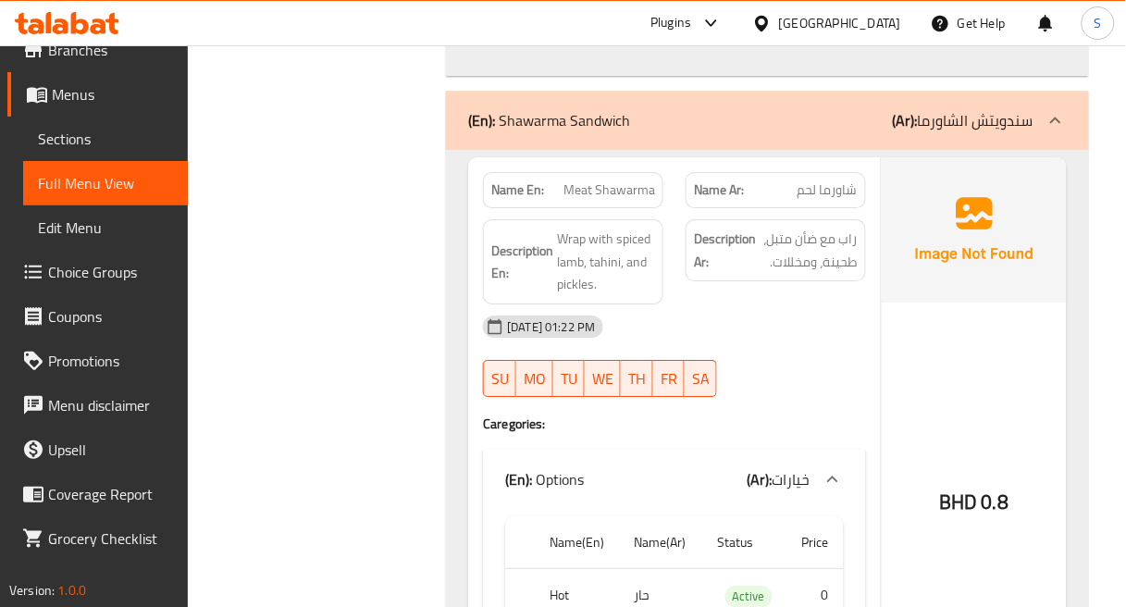
click at [783, 180] on p "Name Ar: شاورما لحم" at bounding box center [776, 189] width 164 height 19
drag, startPoint x: 819, startPoint y: 213, endPoint x: 773, endPoint y: 213, distance: 45.3
click at [773, 228] on span "راب مع ضأن متبل، طحينة، ومخللات." at bounding box center [808, 250] width 98 height 45
click at [787, 228] on span "راب مع ضأن متبل، طحينة، ومخللات." at bounding box center [808, 250] width 98 height 45
click at [864, 219] on div "Description Ar: راب مع ضأن متبل، طحينة، ومخللات." at bounding box center [775, 250] width 180 height 62
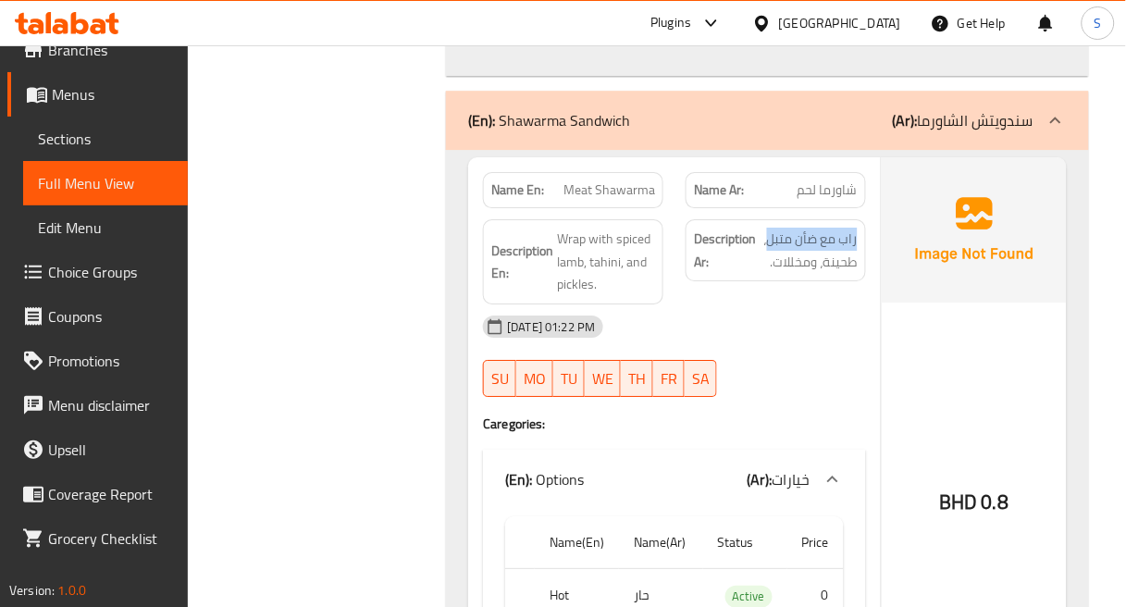
drag, startPoint x: 769, startPoint y: 187, endPoint x: 858, endPoint y: 182, distance: 89.9
click at [858, 219] on div "Description Ar: راب مع ضأن متبل، طحينة، ومخللات." at bounding box center [775, 250] width 180 height 62
click at [881, 179] on hr at bounding box center [881, 451] width 1 height 588
click at [848, 228] on span "راب مع ضأن متبل، طحينة، ومخللات." at bounding box center [808, 250] width 98 height 45
click at [883, 191] on img at bounding box center [974, 229] width 185 height 144
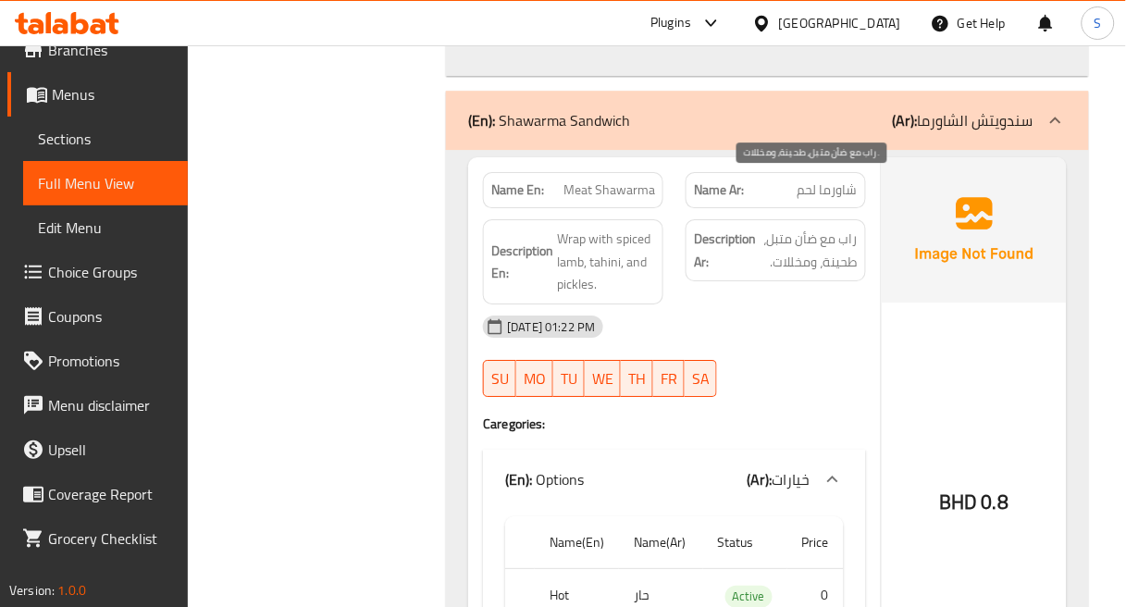
click at [848, 228] on span "راب مع ضأن متبل، طحينة، ومخللات." at bounding box center [808, 250] width 98 height 45
click at [840, 228] on span "راب مع ضأن متبل، طحينة، ومخللات." at bounding box center [808, 250] width 98 height 45
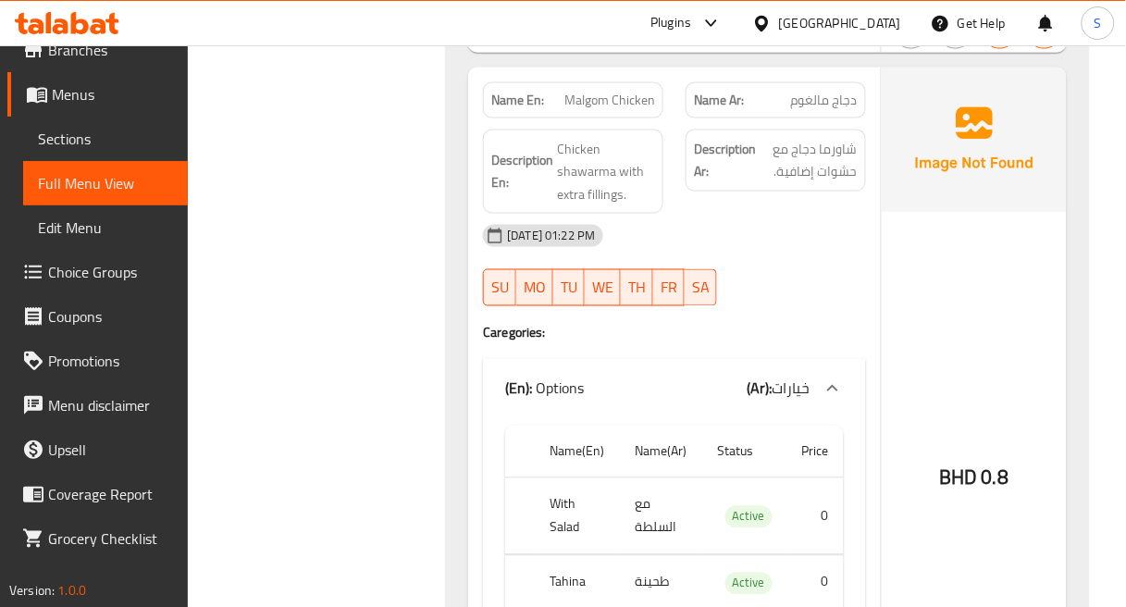
scroll to position [33697, 0]
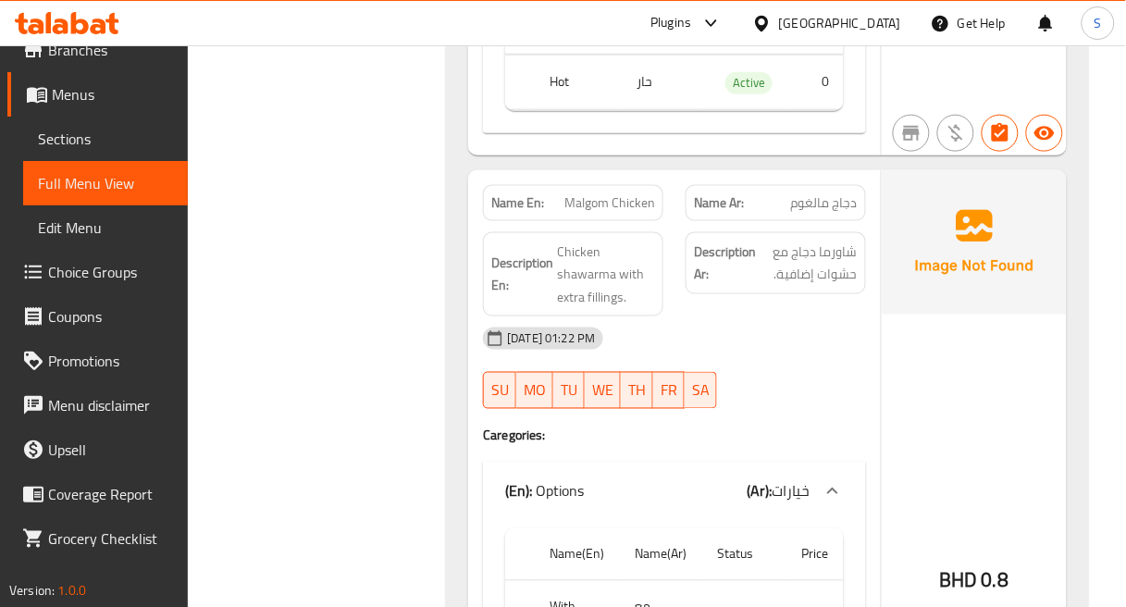
click at [938, 299] on div "BHD 0.8" at bounding box center [974, 531] width 185 height 722
click at [1008, 204] on img at bounding box center [974, 242] width 185 height 144
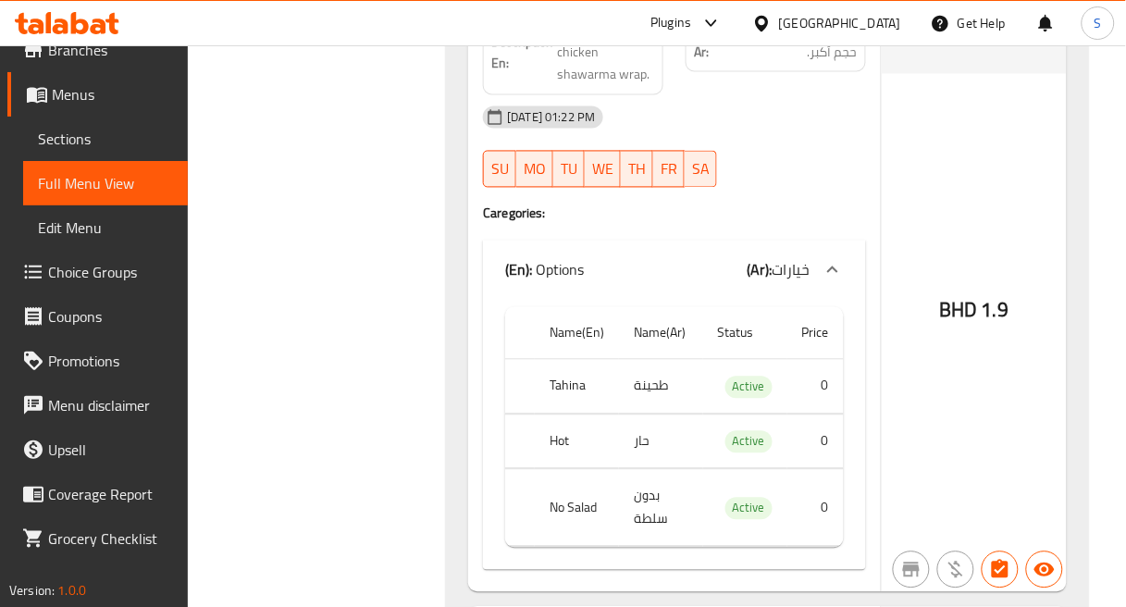
scroll to position [35239, 0]
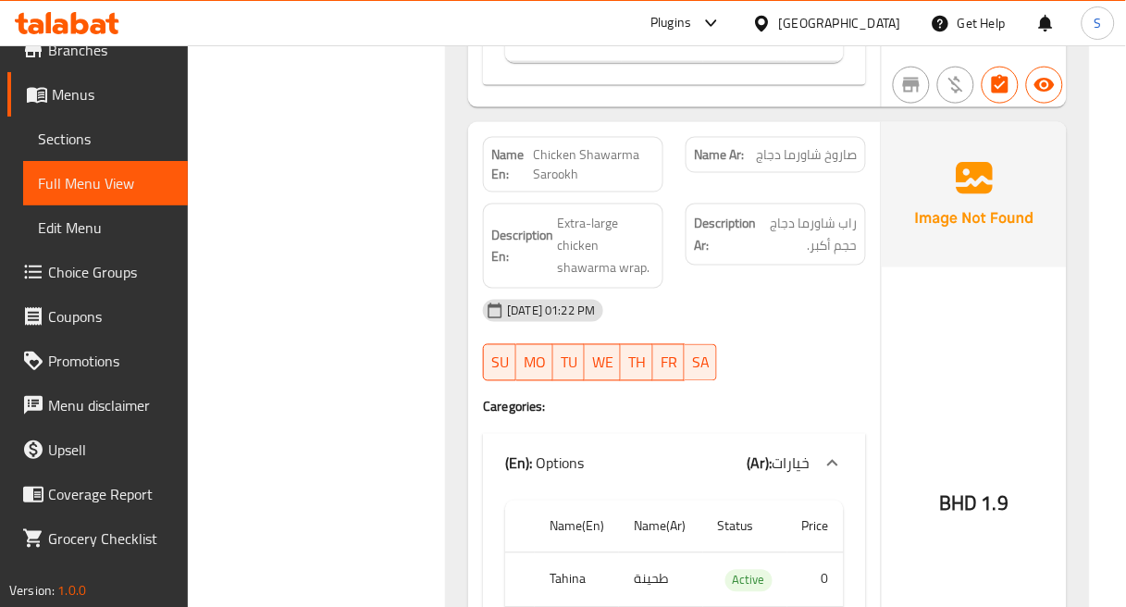
click at [597, 145] on span "Chicken Shawarma Sarookh" at bounding box center [594, 164] width 122 height 39
copy span "Chicken Shawarma Sarookh"
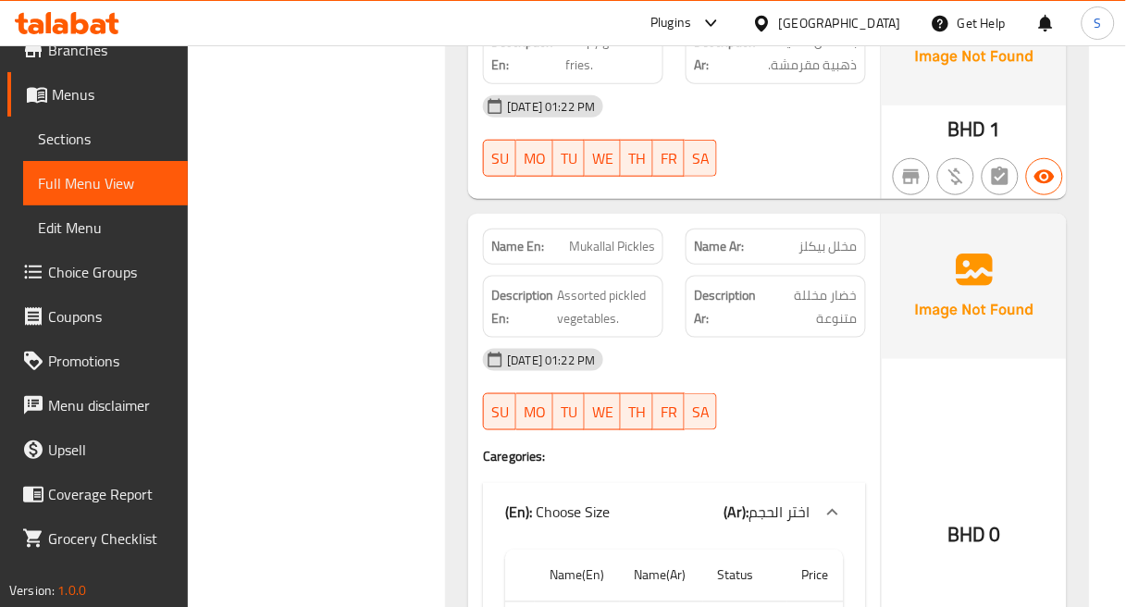
scroll to position [42332, 0]
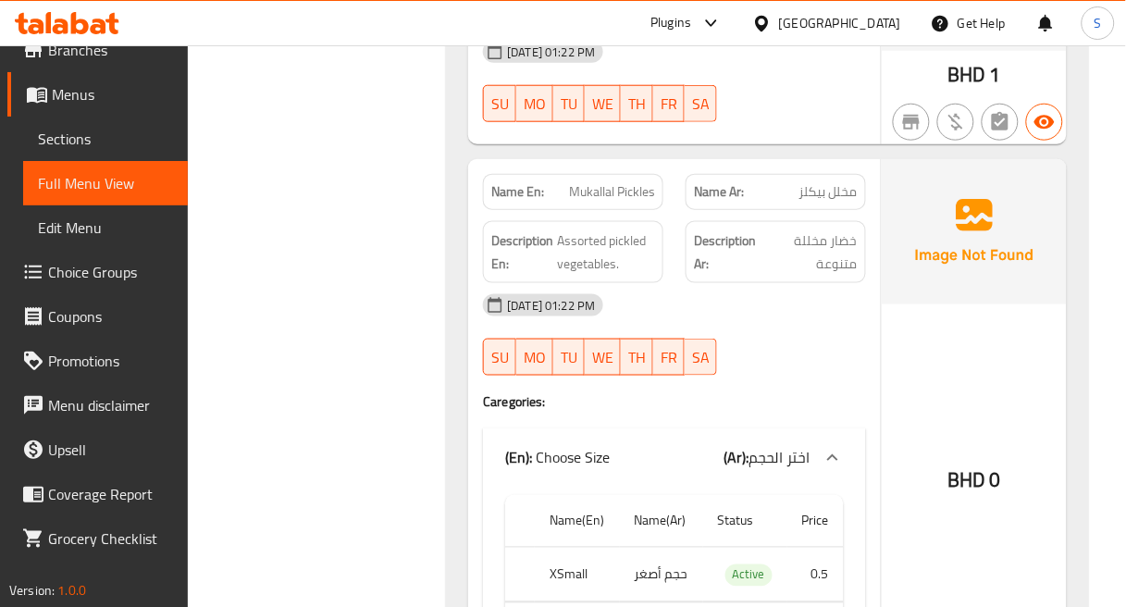
drag, startPoint x: 513, startPoint y: 161, endPoint x: 527, endPoint y: 162, distance: 13.9
click at [512, 229] on strong "Description En:" at bounding box center [522, 251] width 62 height 45
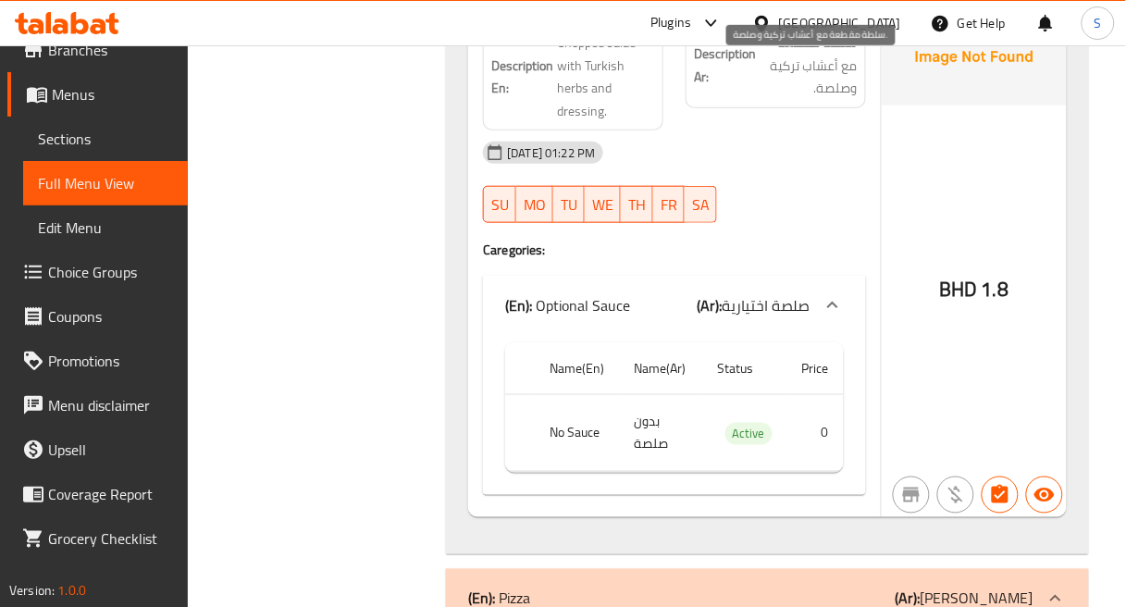
scroll to position [43770, 0]
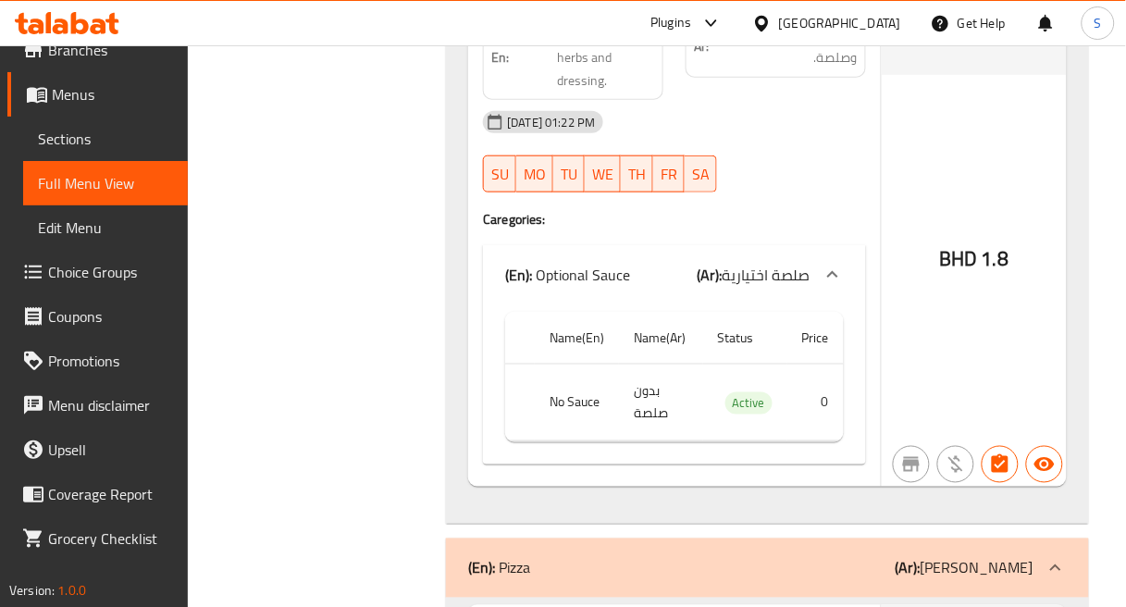
click at [956, 202] on div "BHD 1.8" at bounding box center [974, 209] width 185 height 556
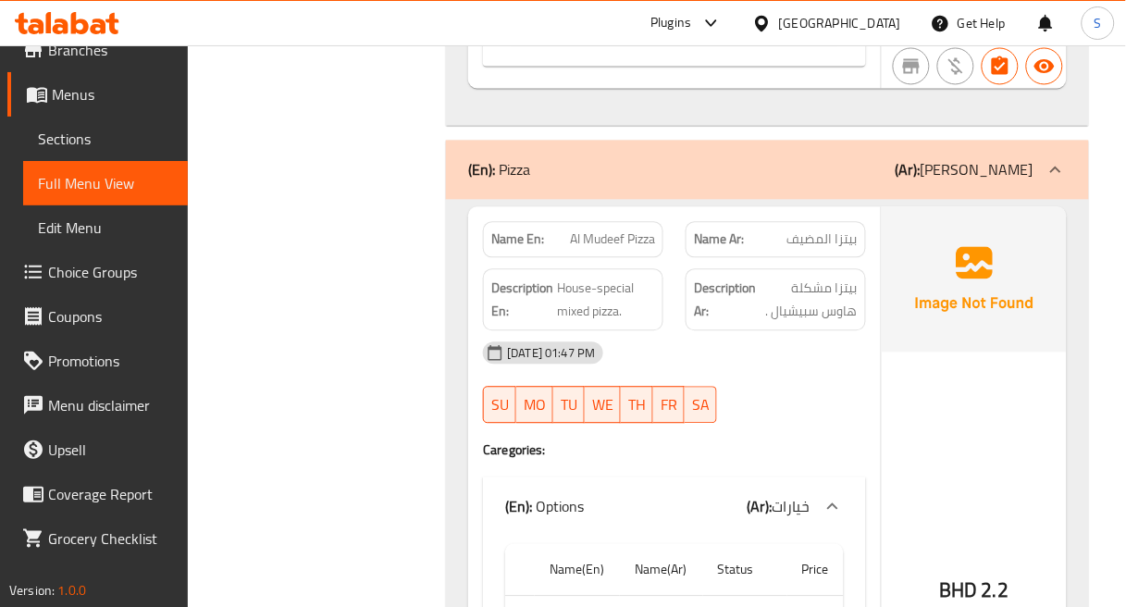
scroll to position [44182, 0]
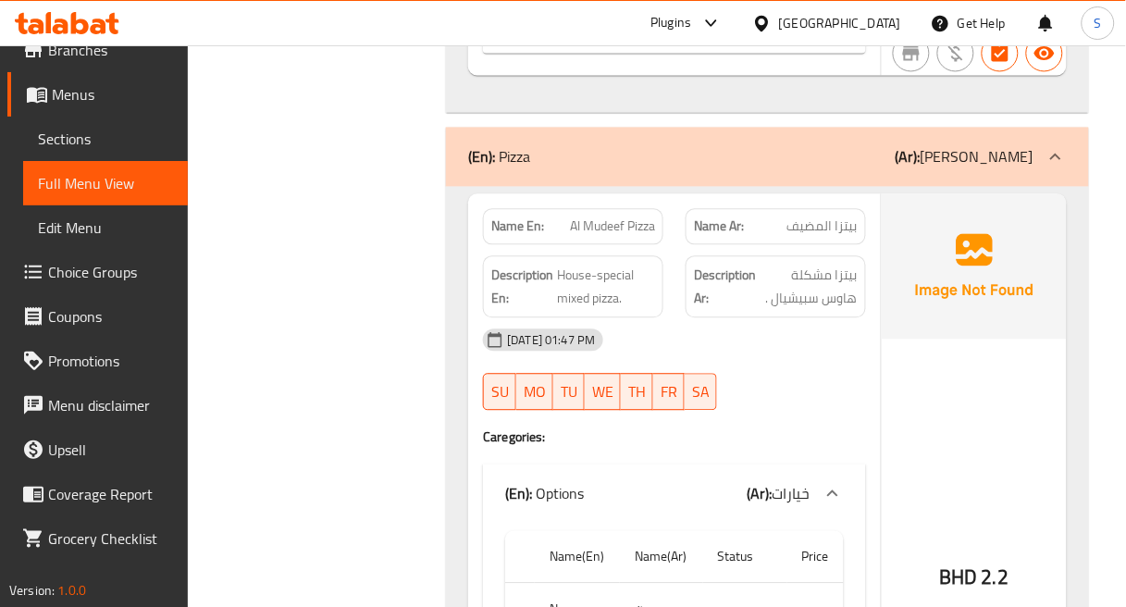
drag, startPoint x: 882, startPoint y: 165, endPoint x: 902, endPoint y: 130, distance: 39.8
click at [884, 193] on img at bounding box center [974, 265] width 185 height 144
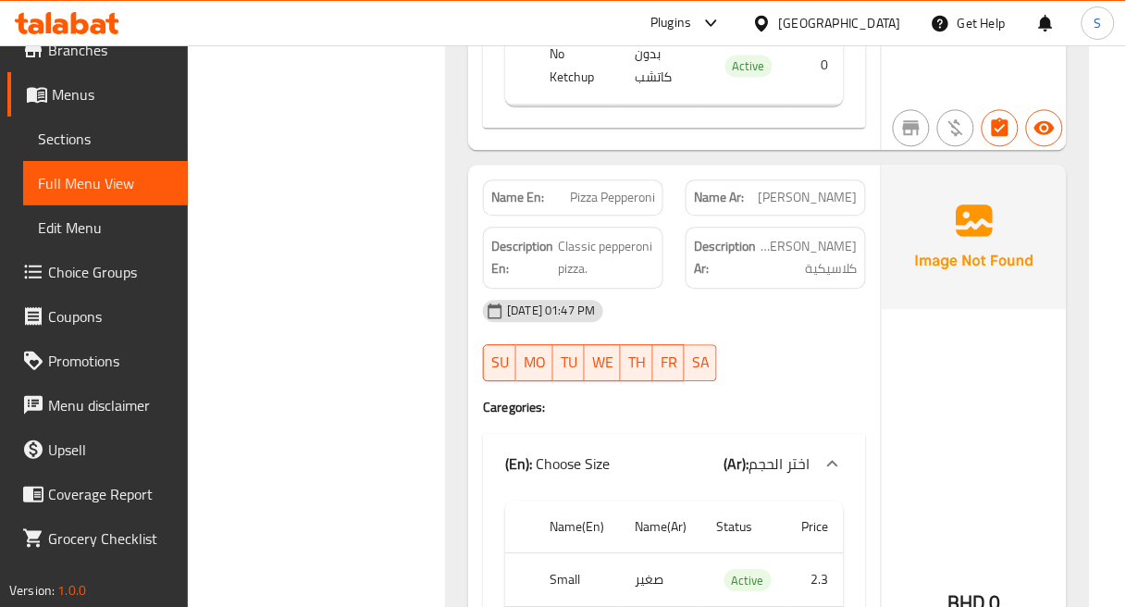
scroll to position [48601, 0]
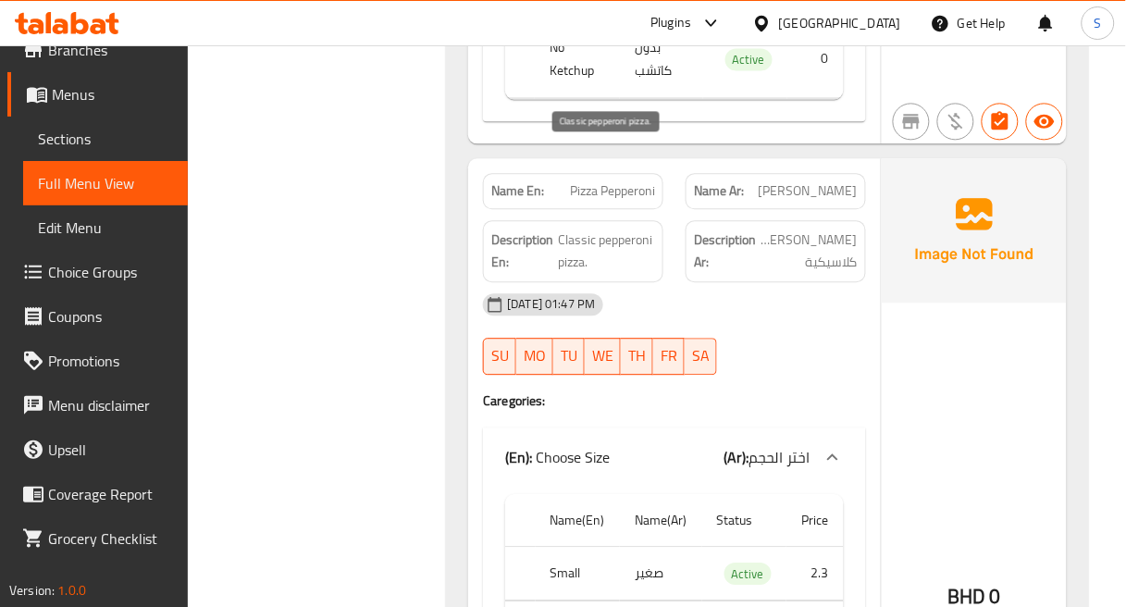
click at [587, 228] on span "Classic pepperoni pizza." at bounding box center [606, 250] width 97 height 45
copy span "Classic"
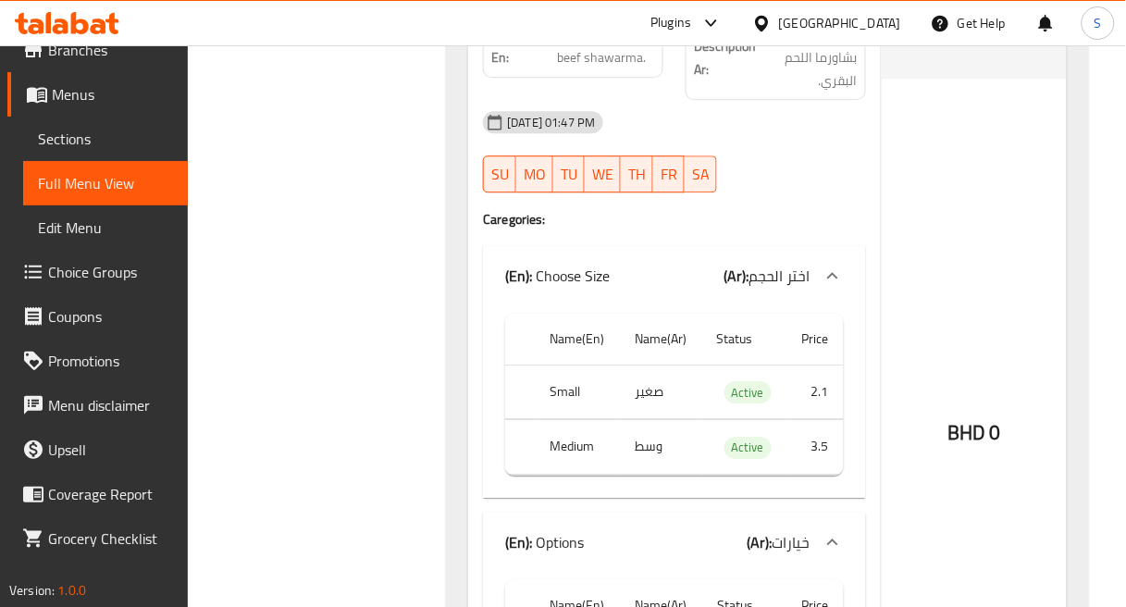
scroll to position [57133, 0]
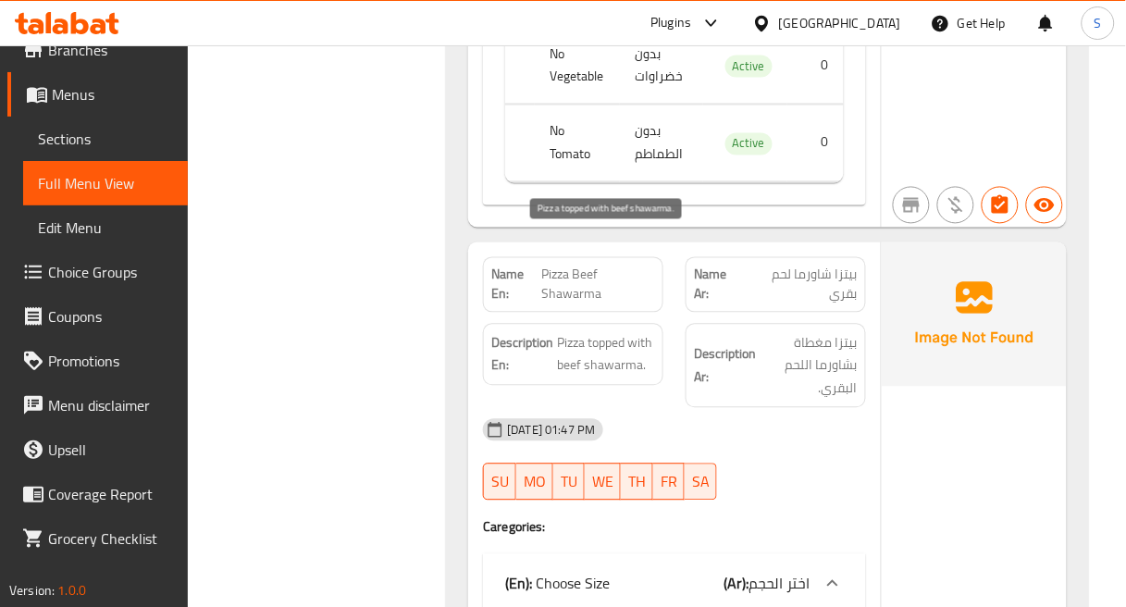
click at [613, 332] on span "Pizza topped with beef shawarma." at bounding box center [606, 354] width 98 height 45
copy span "topped"
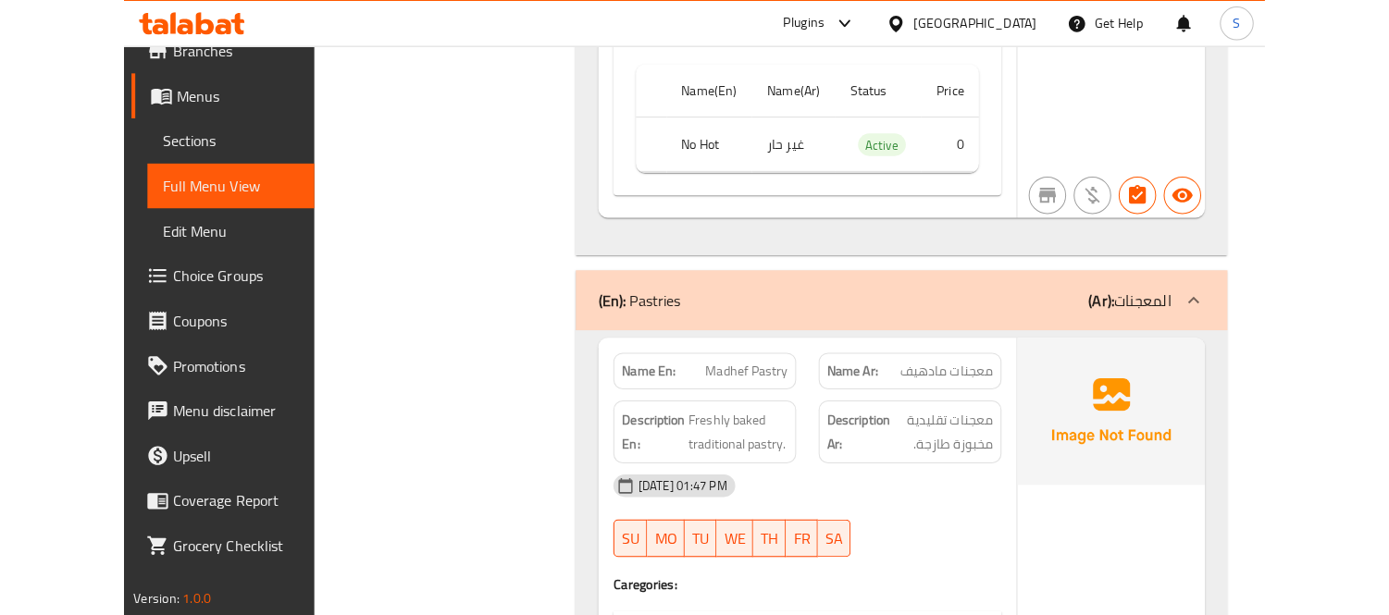
scroll to position [58572, 0]
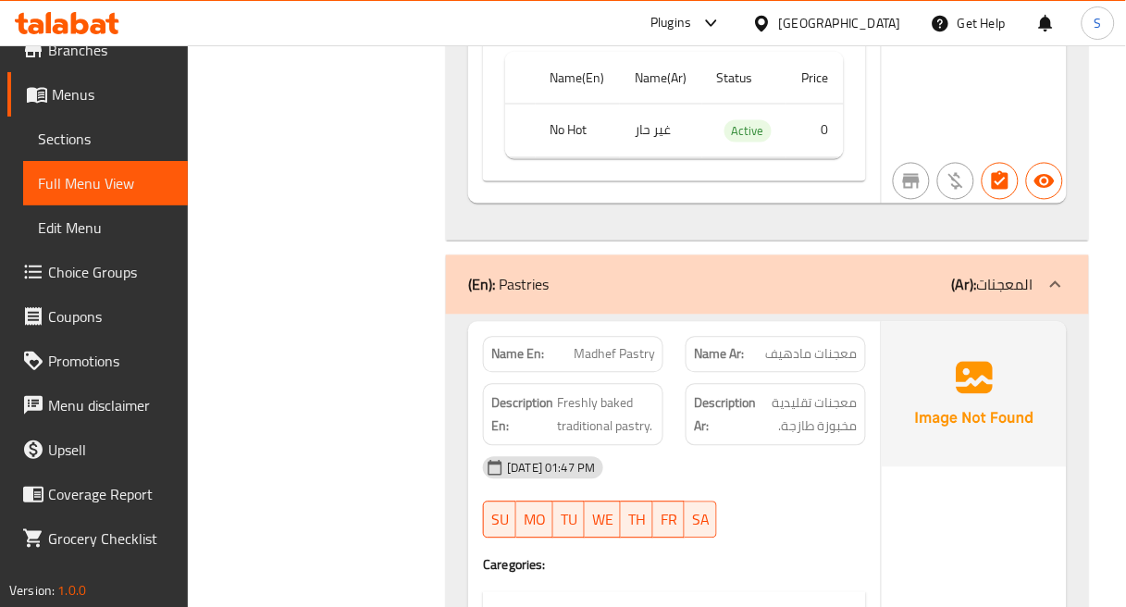
click at [772, 446] on div "07-09-2025 01:47 PM SU MO TU WE TH FR SA" at bounding box center [674, 498] width 405 height 104
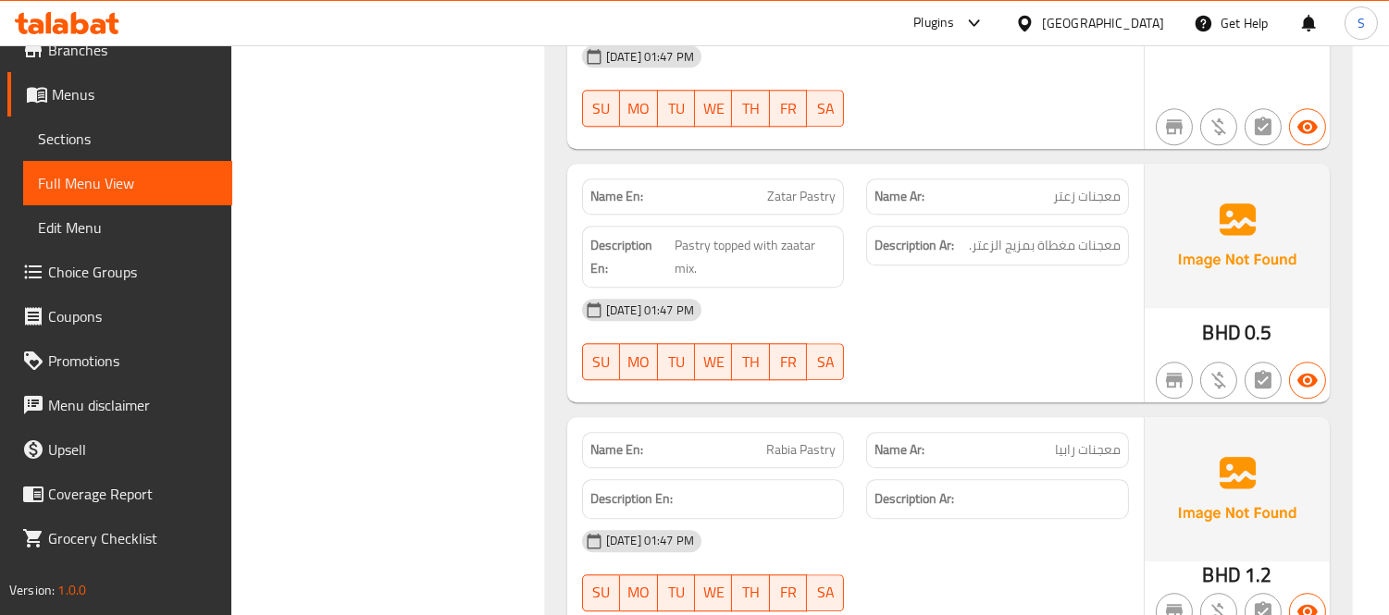
drag, startPoint x: 50, startPoint y: 131, endPoint x: 1020, endPoint y: 606, distance: 1080.2
click at [51, 130] on span "Sections" at bounding box center [127, 139] width 179 height 22
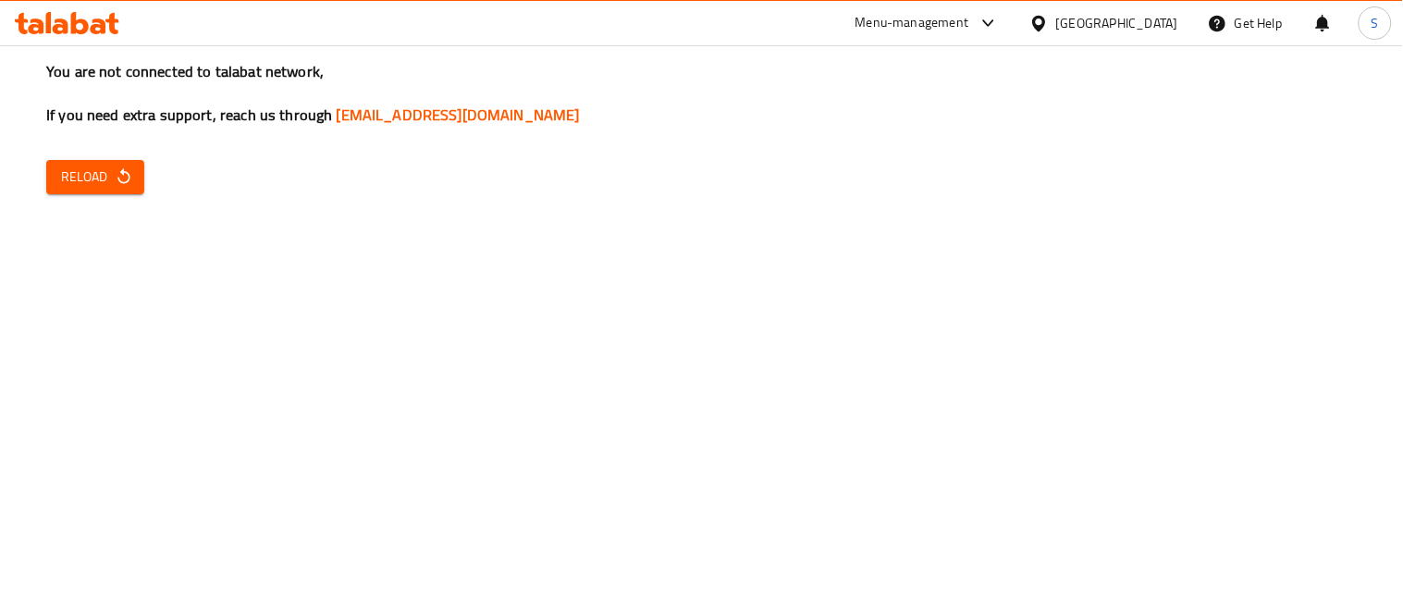
click at [44, 183] on div "You are not connected to talabat network, If you need extra support, reach us t…" at bounding box center [701, 307] width 1403 height 615
click at [84, 177] on span "Reload" at bounding box center [95, 177] width 68 height 23
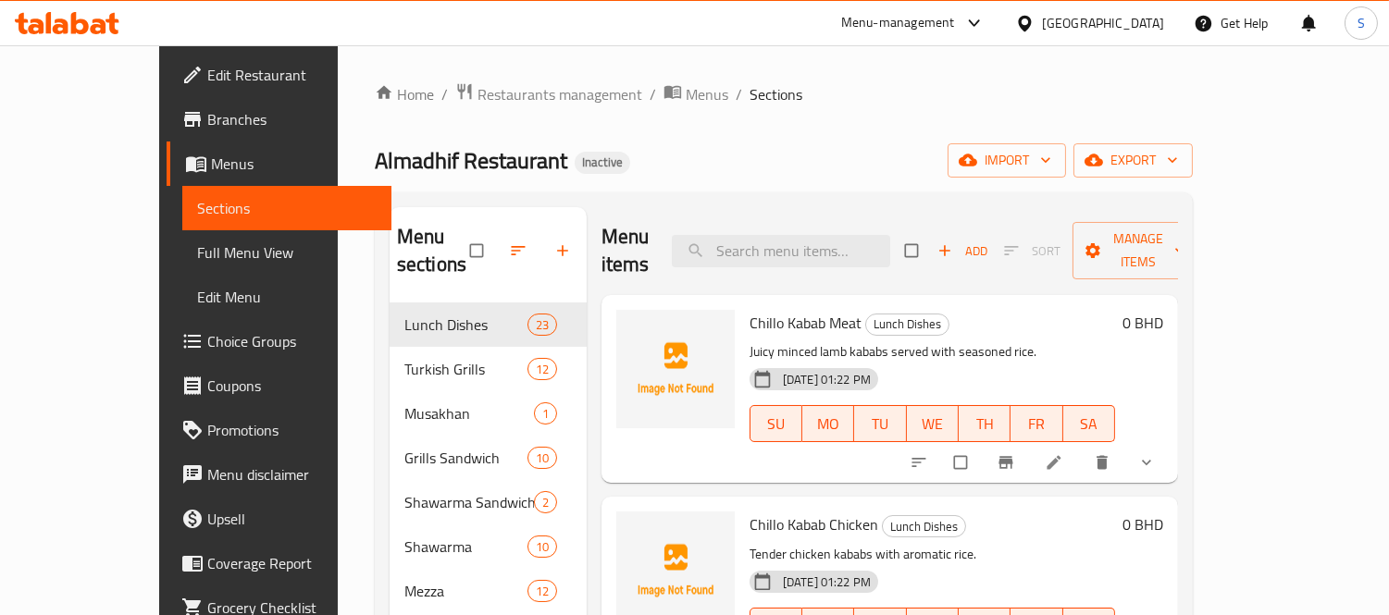
click at [913, 124] on div "Home / Restaurants management / Menus / Sections Almadhif Restaurant Inactive i…" at bounding box center [784, 469] width 818 height 775
click at [888, 235] on input "search" at bounding box center [781, 251] width 218 height 32
paste input "Chicken Tikka Sheesh"
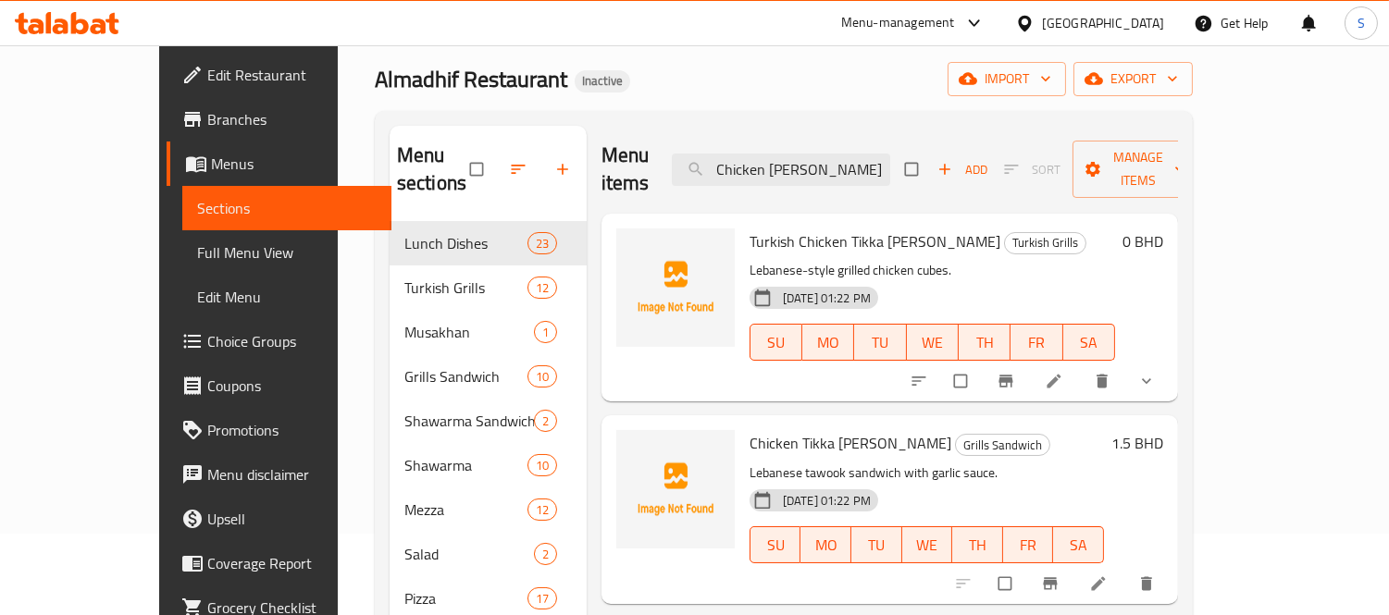
scroll to position [103, 0]
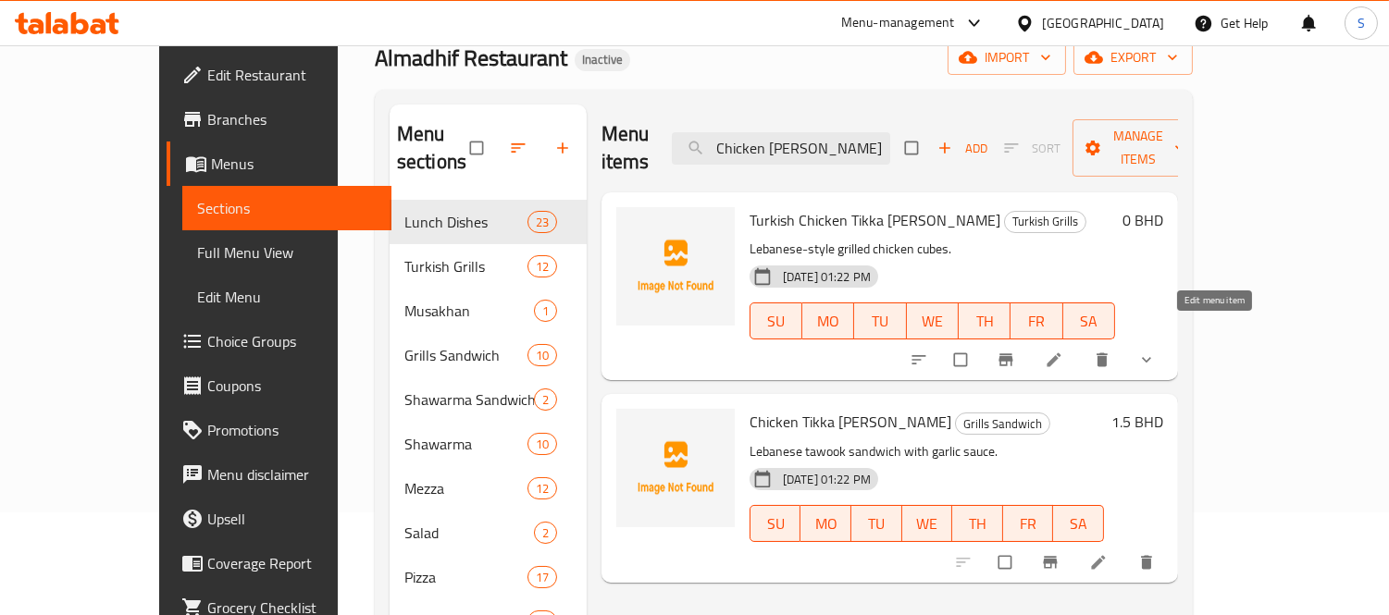
type input "Chicken Tikka Sheesh"
click at [1107, 553] on icon at bounding box center [1098, 562] width 19 height 19
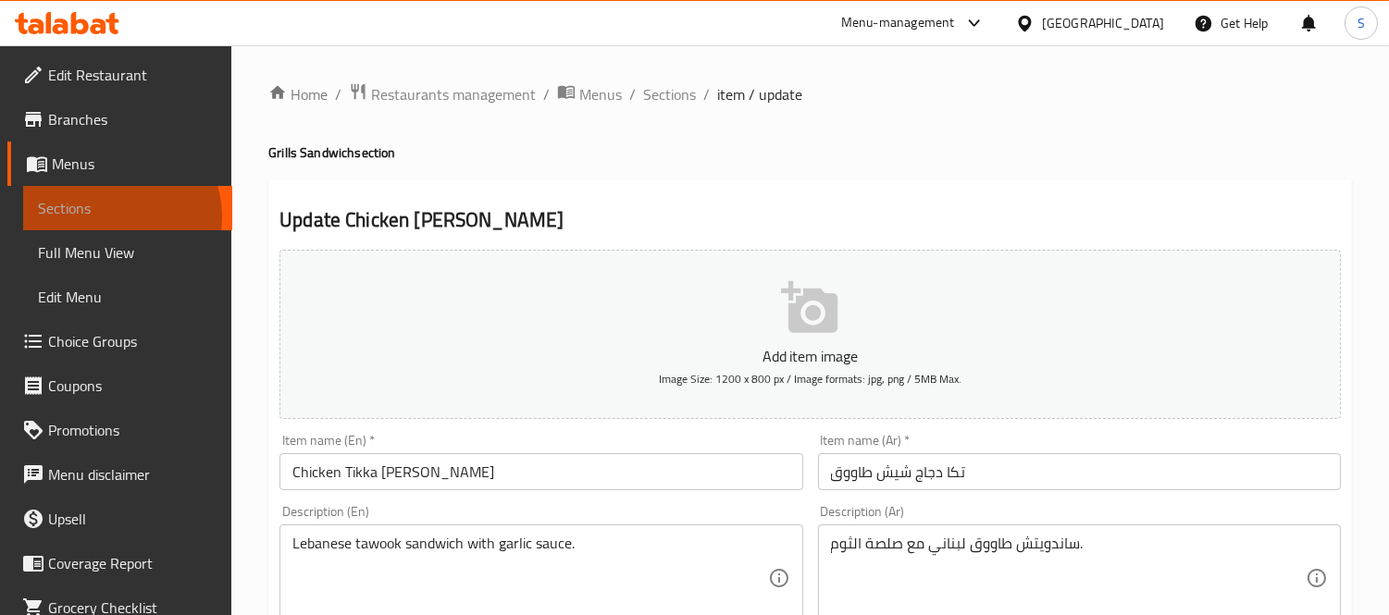
click at [117, 216] on span "Sections" at bounding box center [127, 208] width 179 height 22
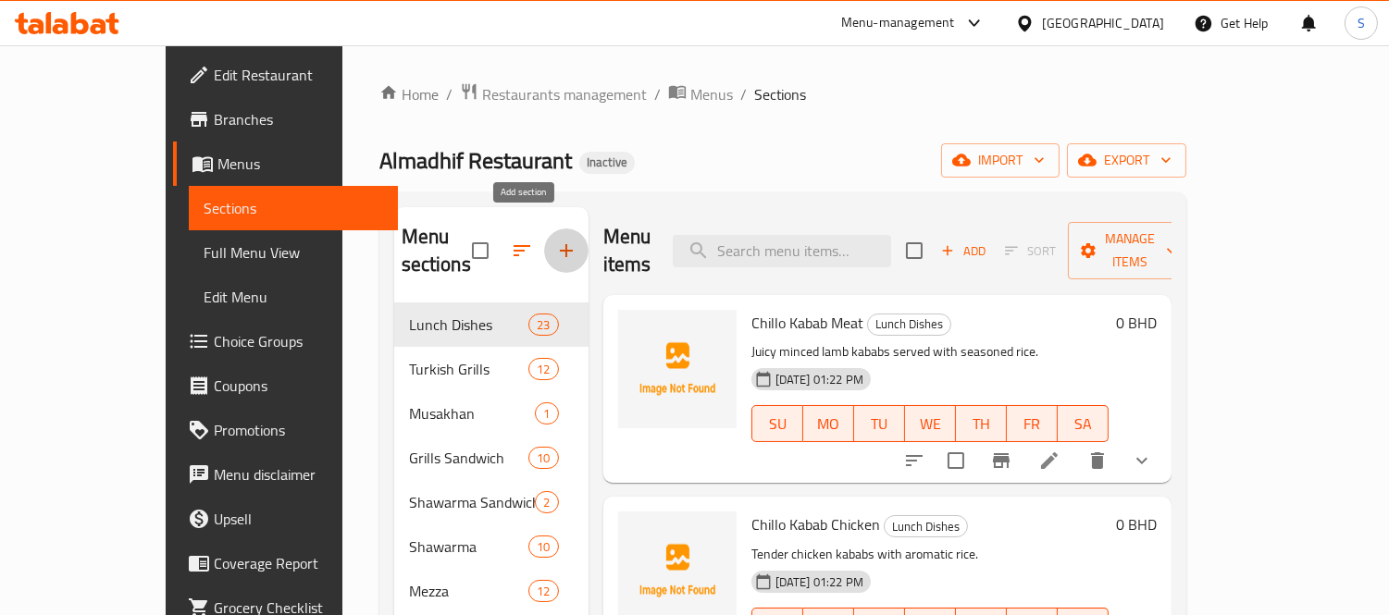
click at [555, 240] on icon "button" at bounding box center [566, 251] width 22 height 22
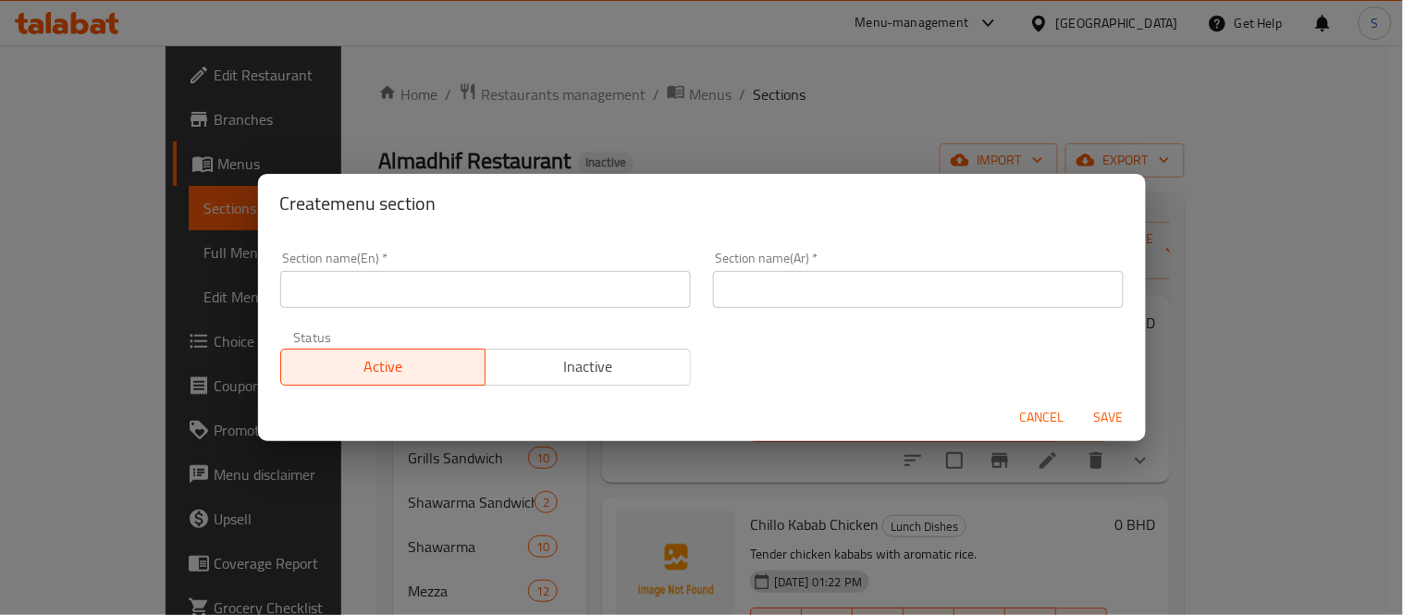
click at [571, 285] on input "text" at bounding box center [485, 289] width 411 height 37
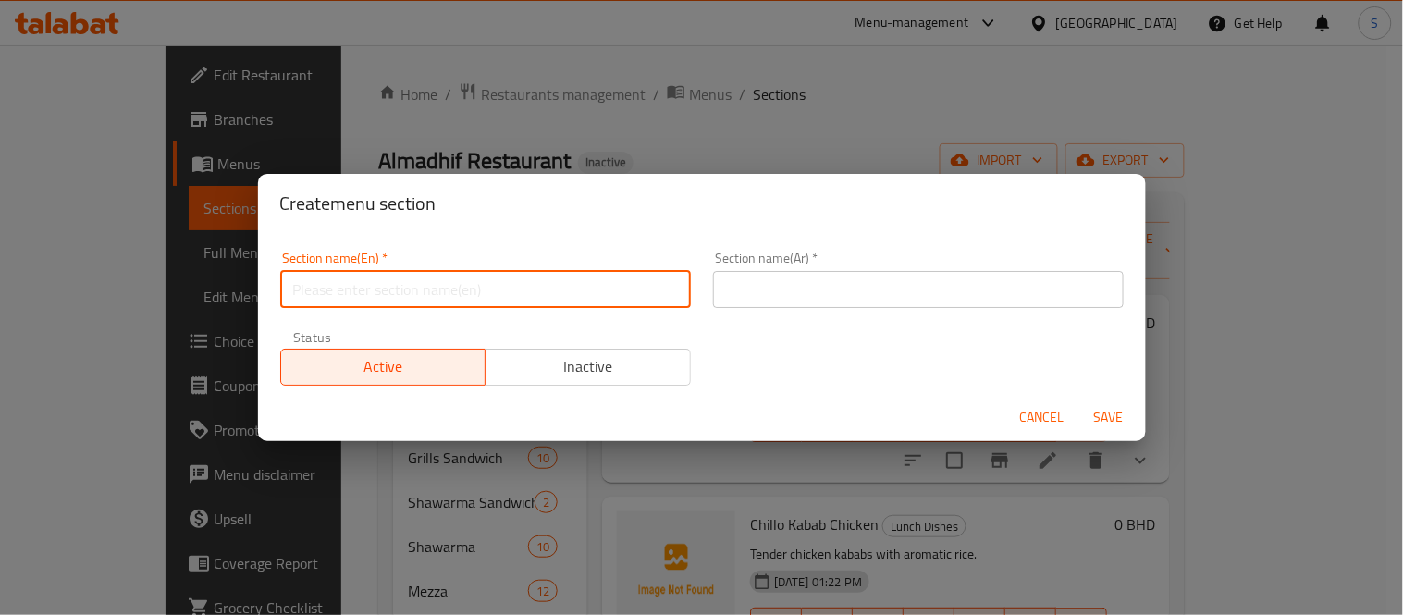
paste input "Grills Plate"
type input "Grills Plate"
click at [968, 282] on input "text" at bounding box center [918, 289] width 411 height 37
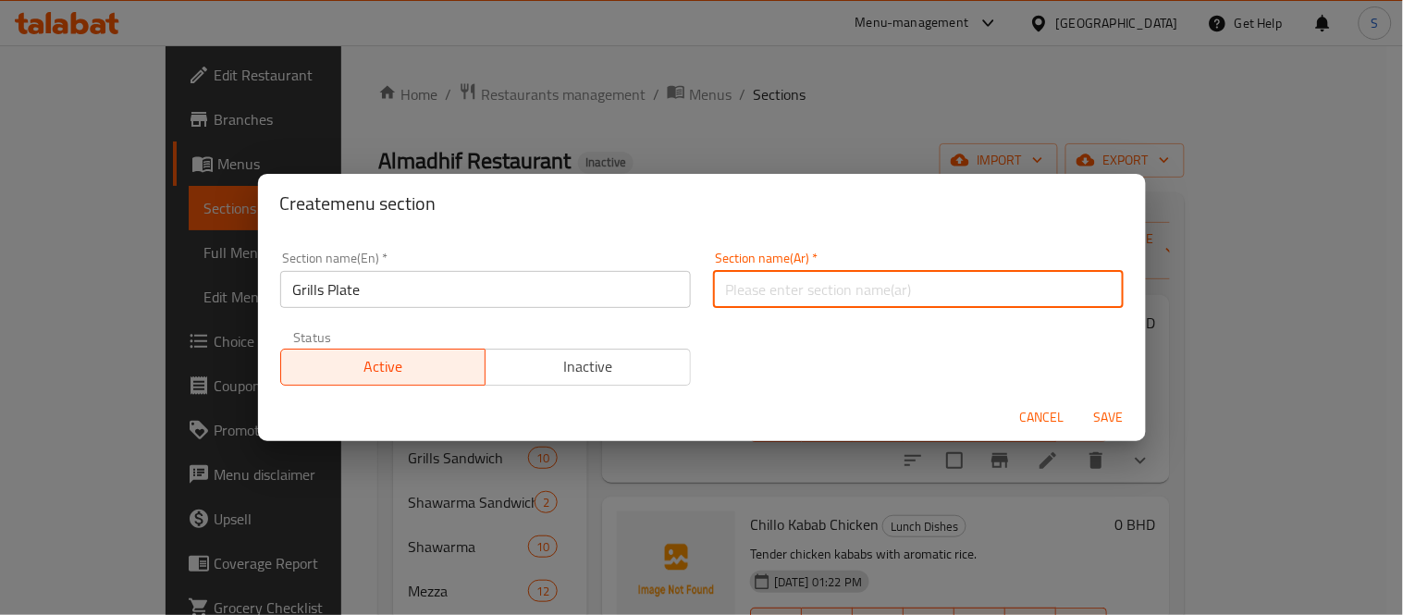
type input "H"
type input "أطباق المشويات"
click at [1080, 401] on button "Save" at bounding box center [1109, 418] width 59 height 34
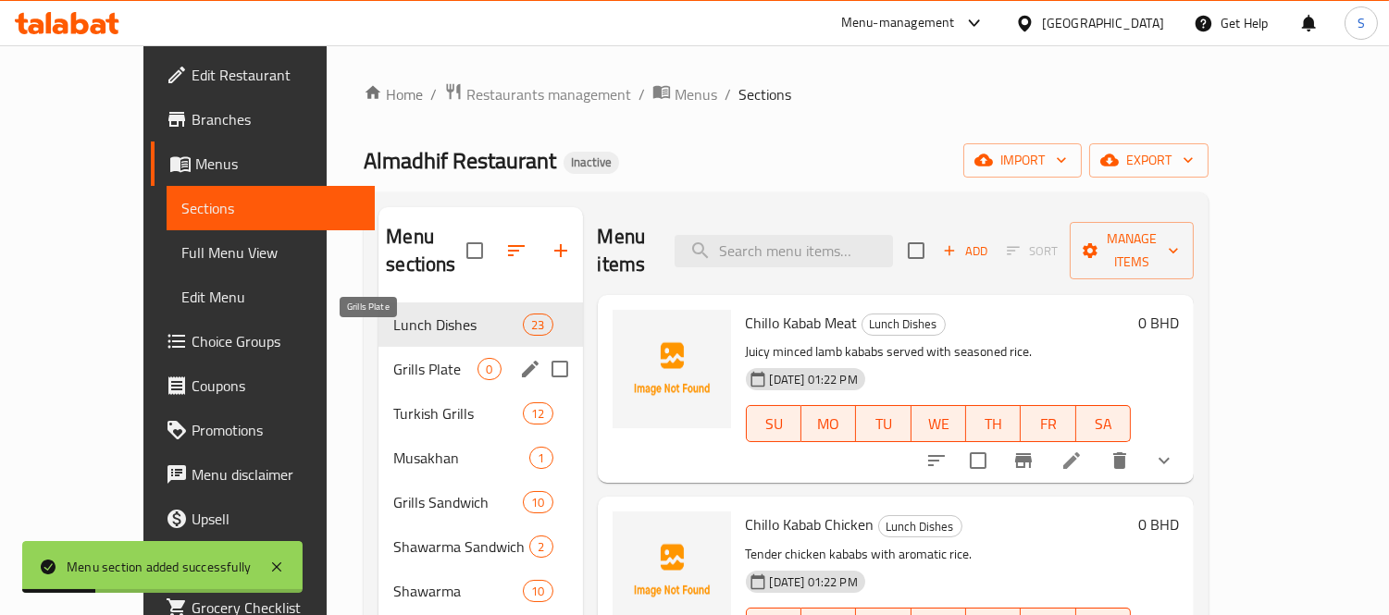
click at [393, 358] on span "Grills Plate" at bounding box center [435, 369] width 84 height 22
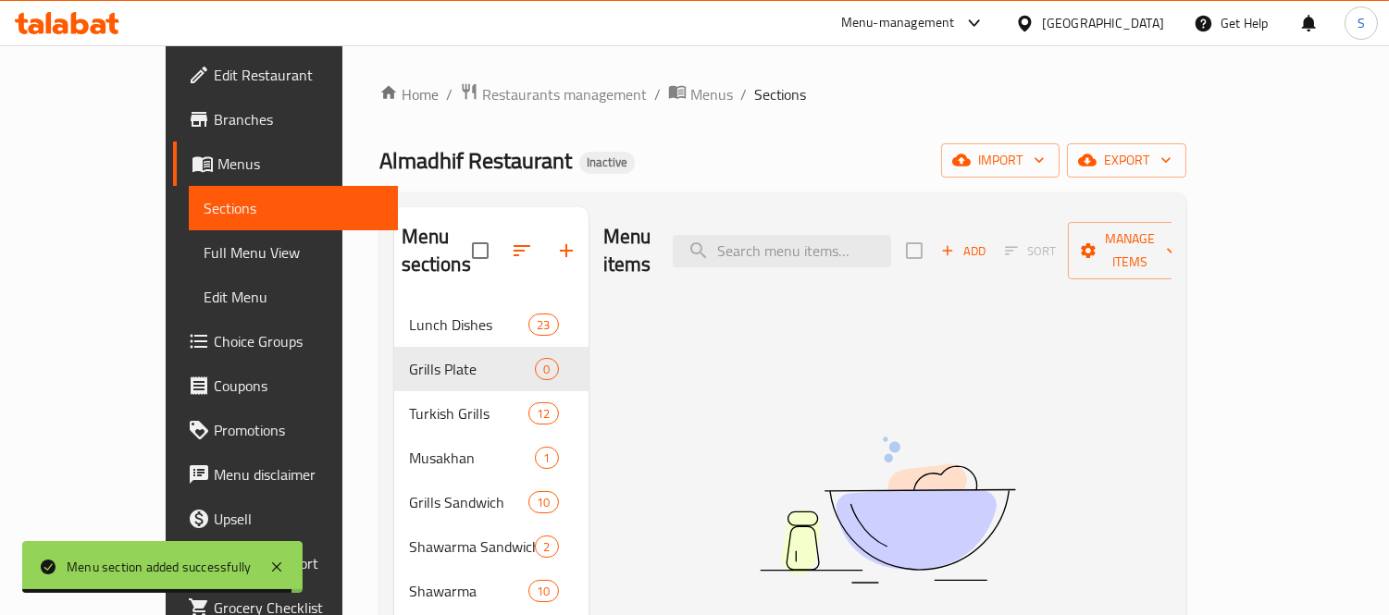
click at [548, 146] on div "Almadhif Restaurant Inactive import export" at bounding box center [782, 160] width 807 height 34
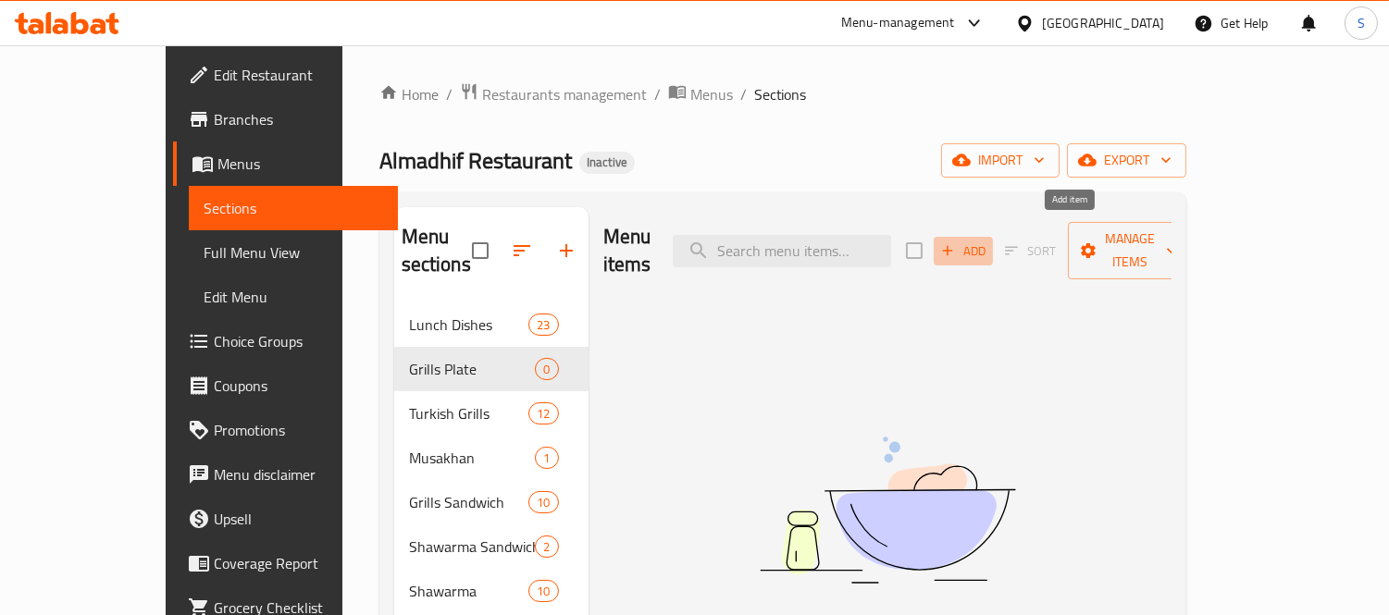
click at [988, 241] on span "Add" at bounding box center [963, 251] width 50 height 21
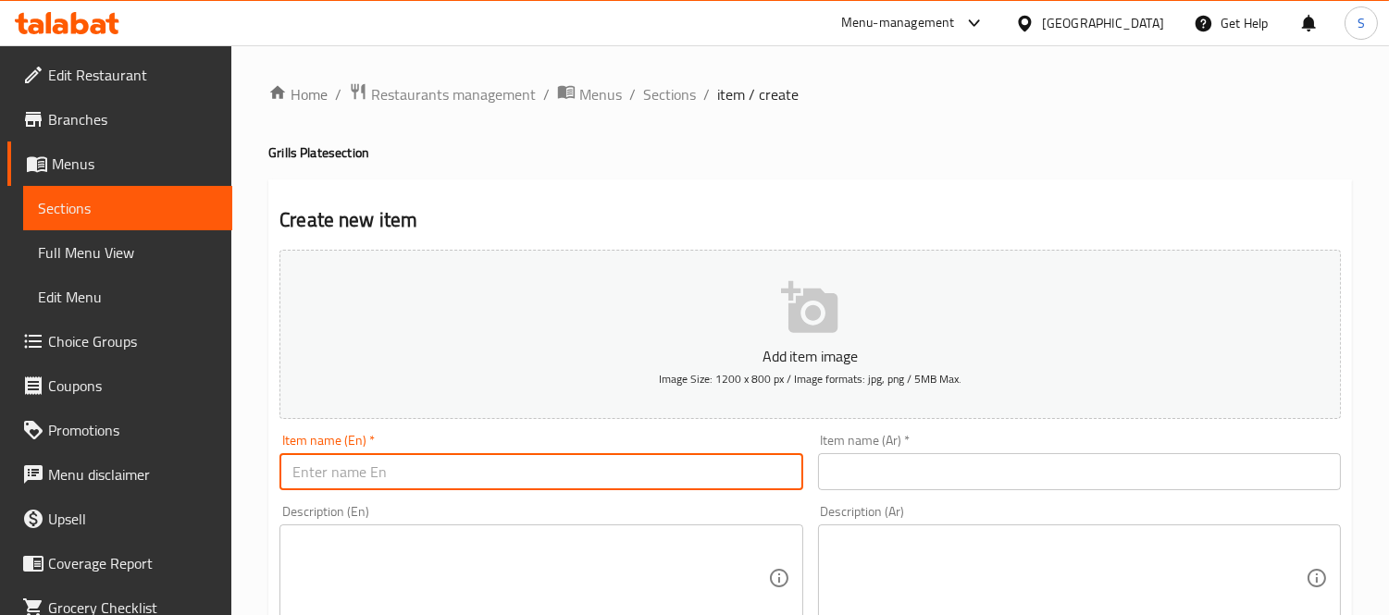
click at [551, 467] on input "text" at bounding box center [540, 471] width 523 height 37
paste input "Roosi Arabi Chicken"
type input "Roosi Arabi Chicken"
click at [926, 461] on input "text" at bounding box center [1079, 471] width 523 height 37
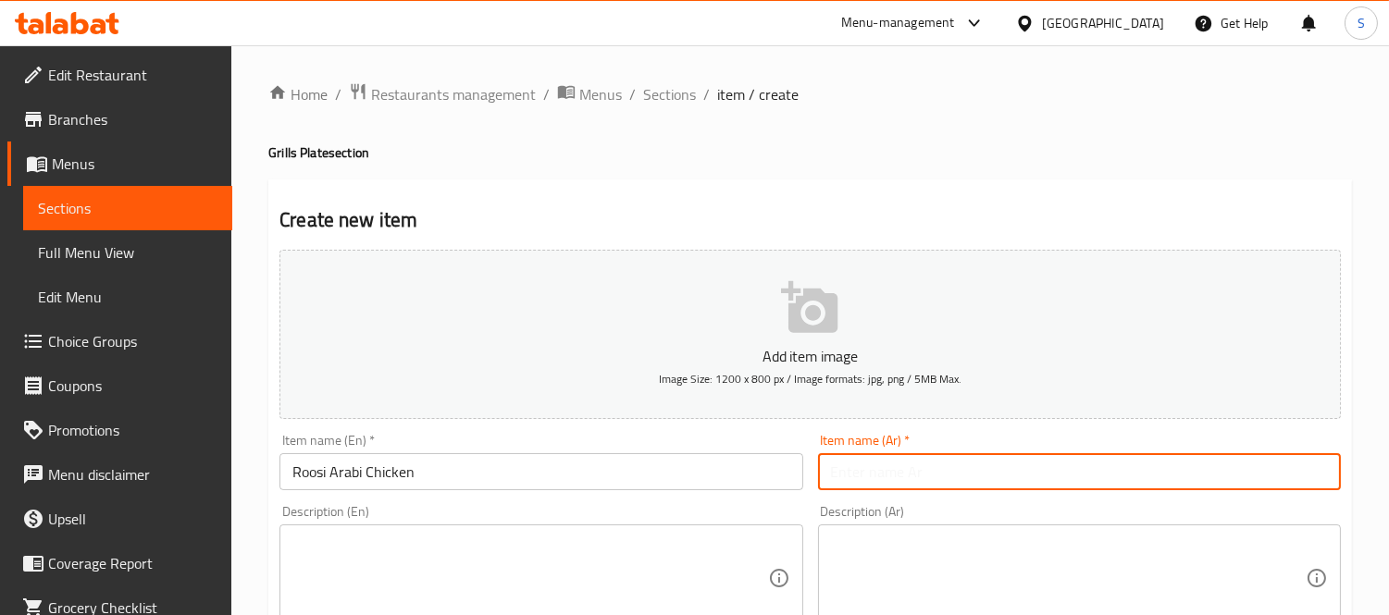
paste input "دجاج روسي عربي"
type input "دجاج روسي عربي"
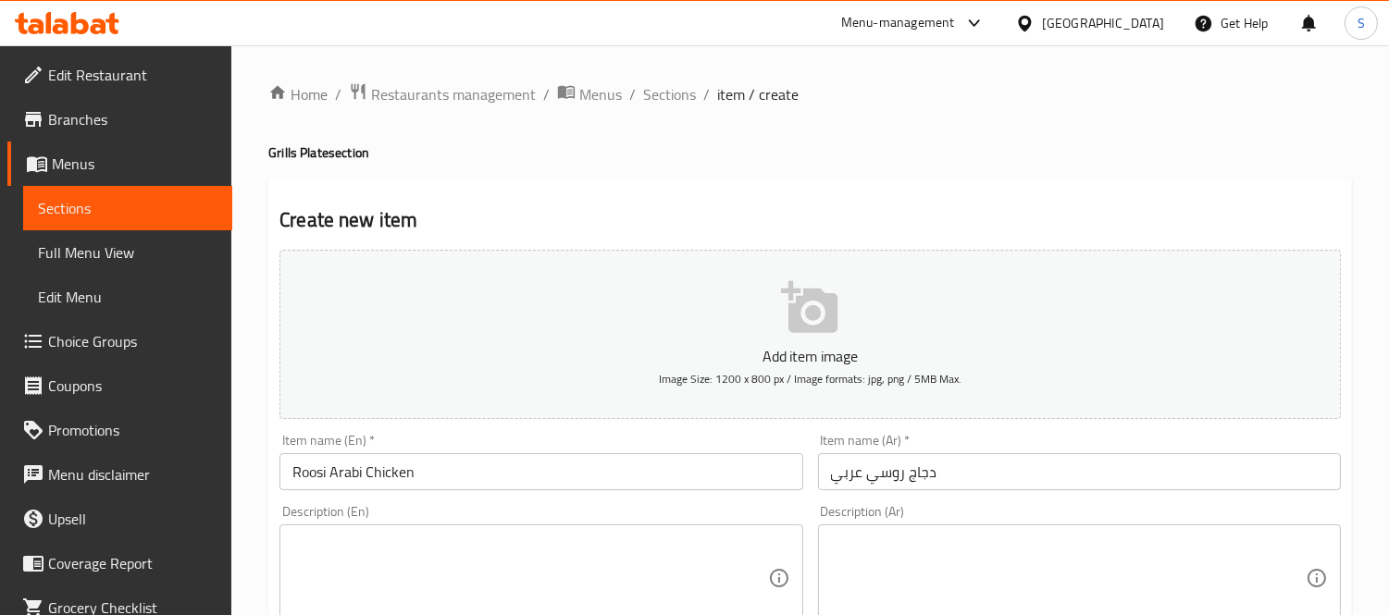
drag, startPoint x: 479, startPoint y: 574, endPoint x: 689, endPoint y: 580, distance: 210.1
click at [479, 574] on textarea at bounding box center [529, 579] width 475 height 88
paste textarea "Roosi-style chicken grilled with spices."
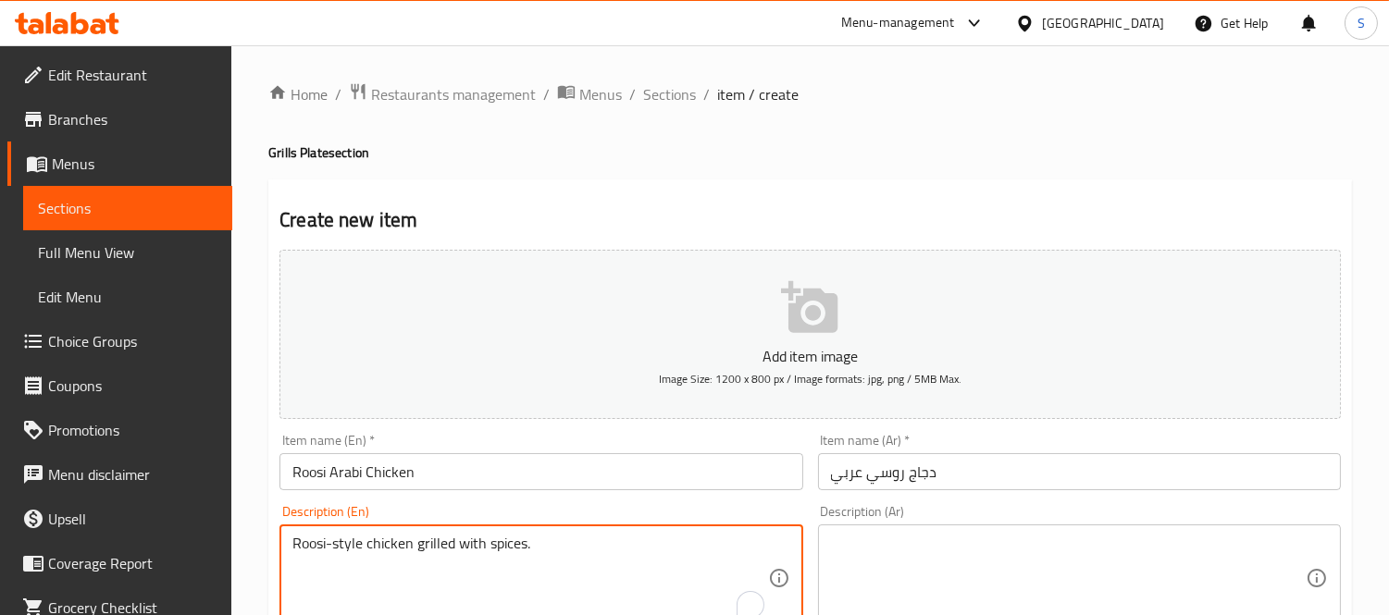
type textarea "Roosi-style chicken grilled with spices."
click at [1013, 579] on textarea at bounding box center [1068, 579] width 475 height 88
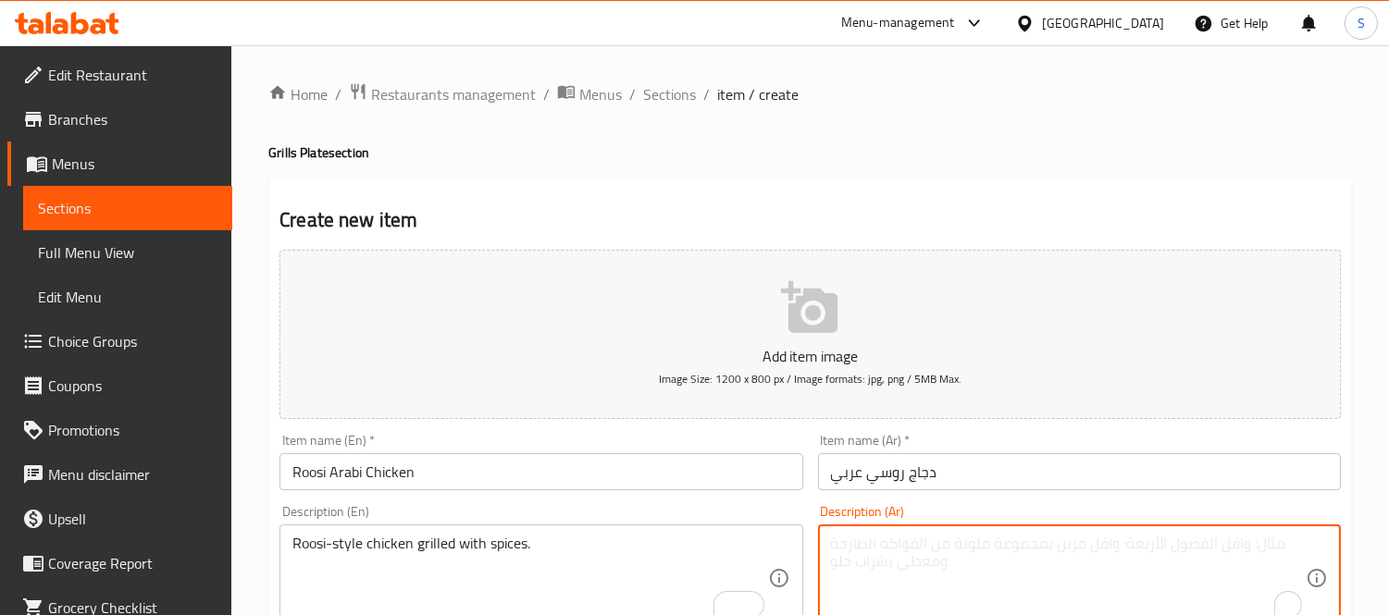
paste textarea "دجاج مشوي على الطريقة الروسية مع التوابل."
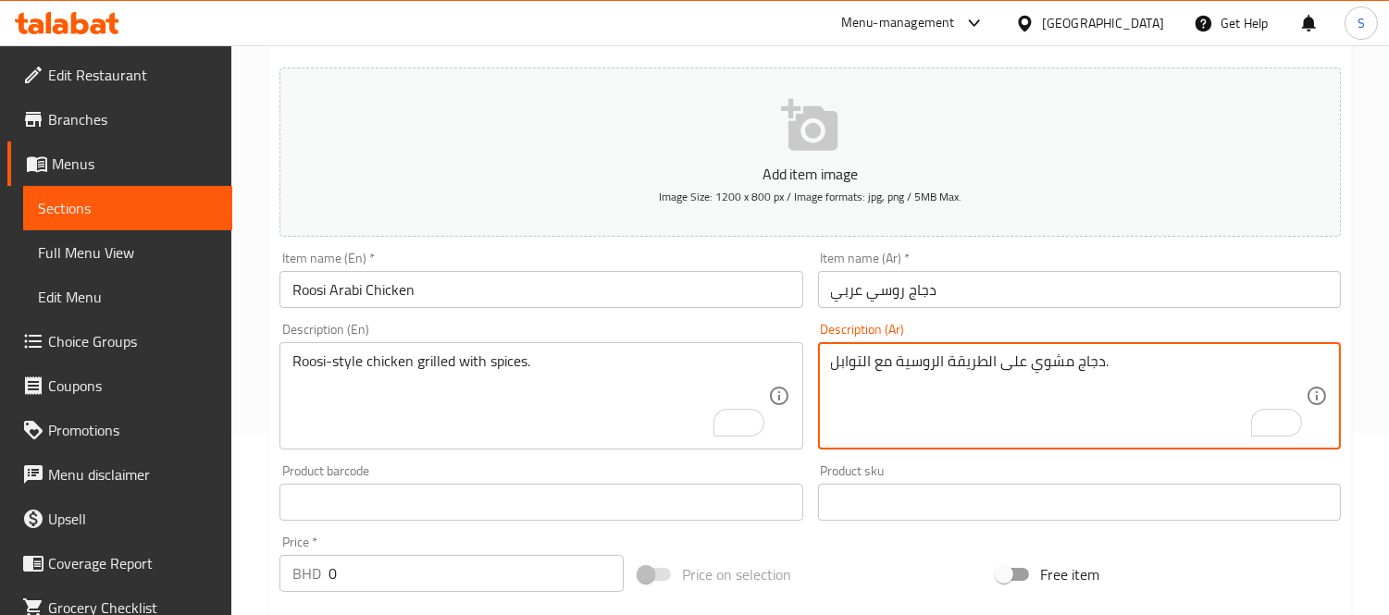
scroll to position [205, 0]
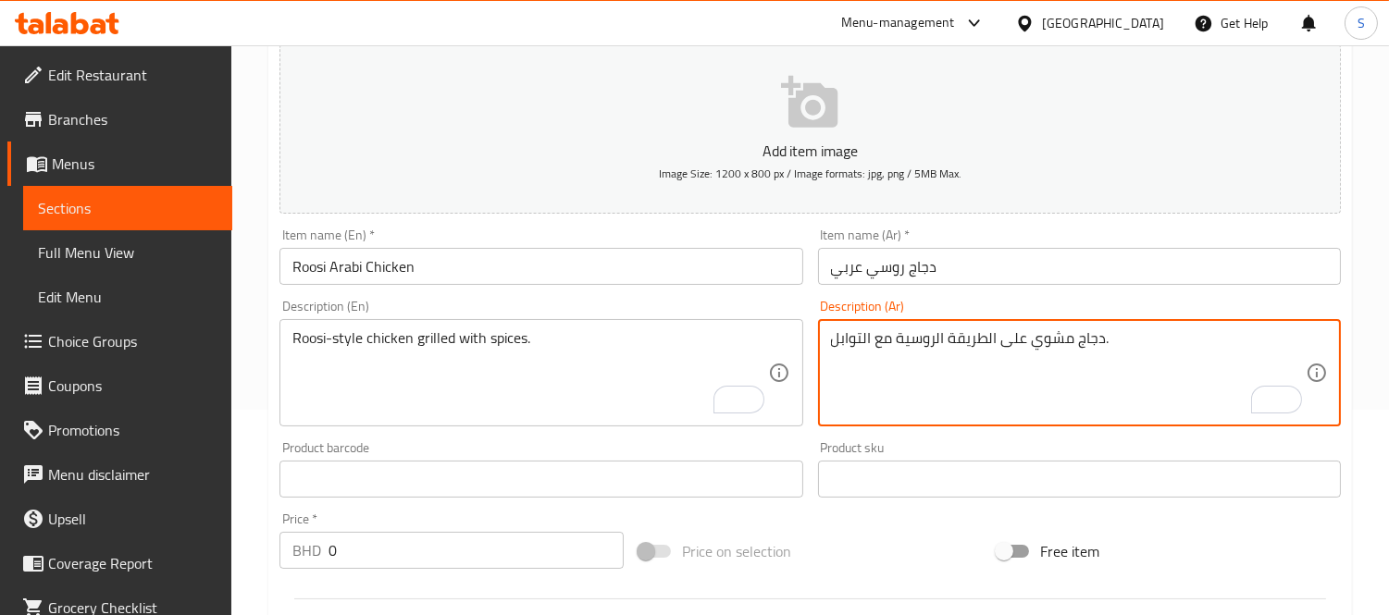
click at [934, 340] on textarea "دجاج مشوي على الطريقة الروسية مع التوابل." at bounding box center [1068, 373] width 475 height 88
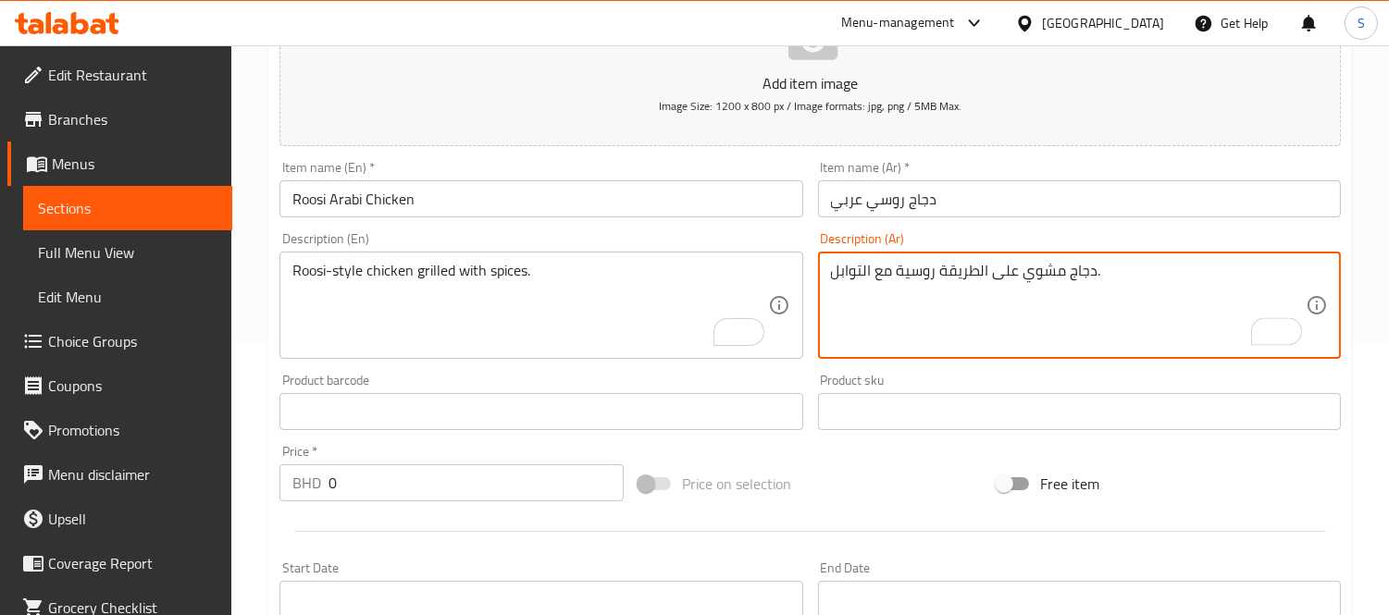
scroll to position [411, 0]
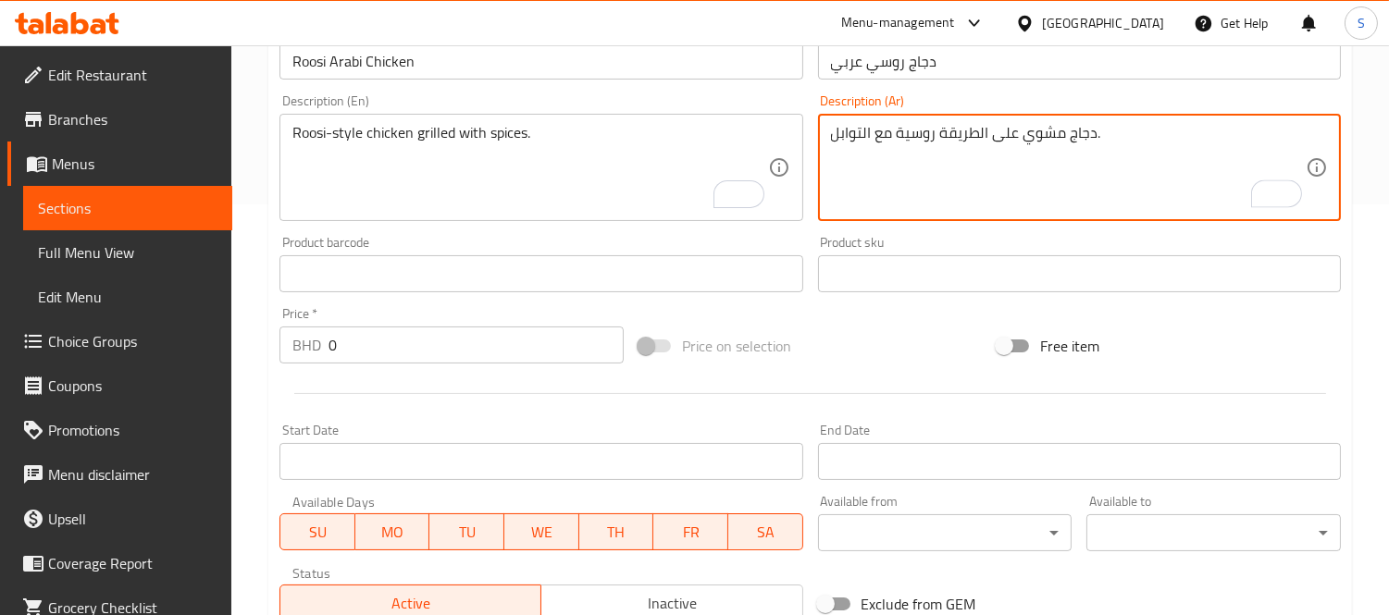
type textarea "دجاج مشوي على الطريقة روسية مع التوابل."
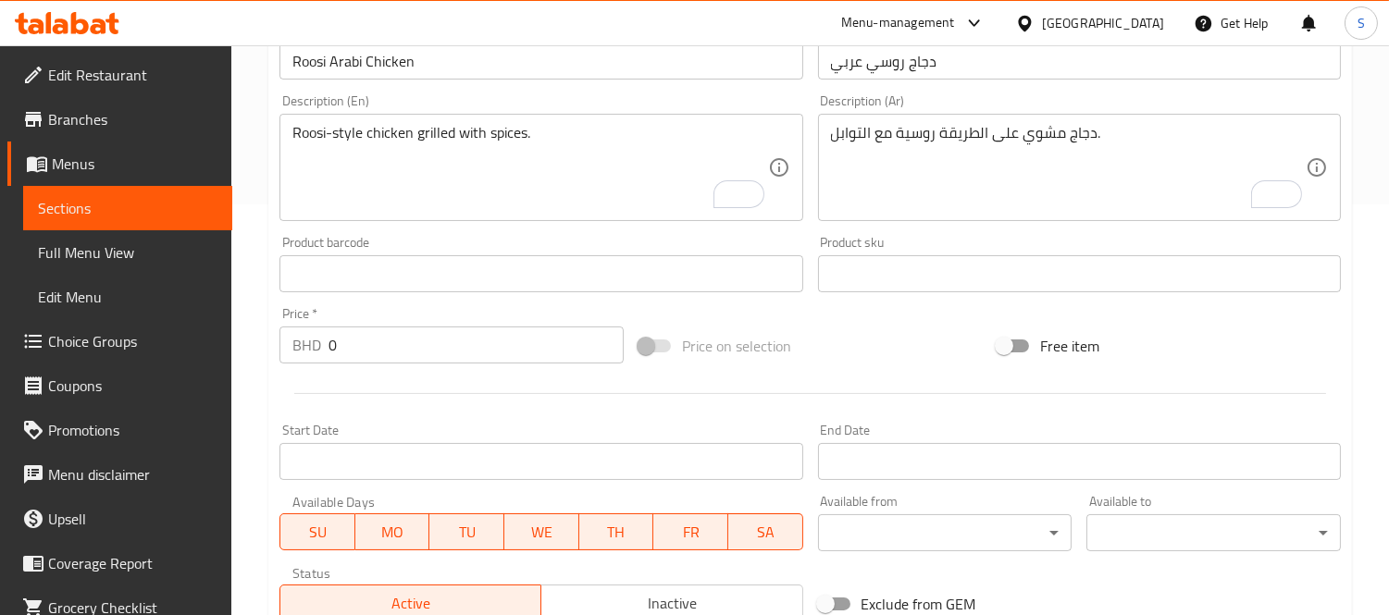
click at [460, 337] on input "0" at bounding box center [475, 345] width 295 height 37
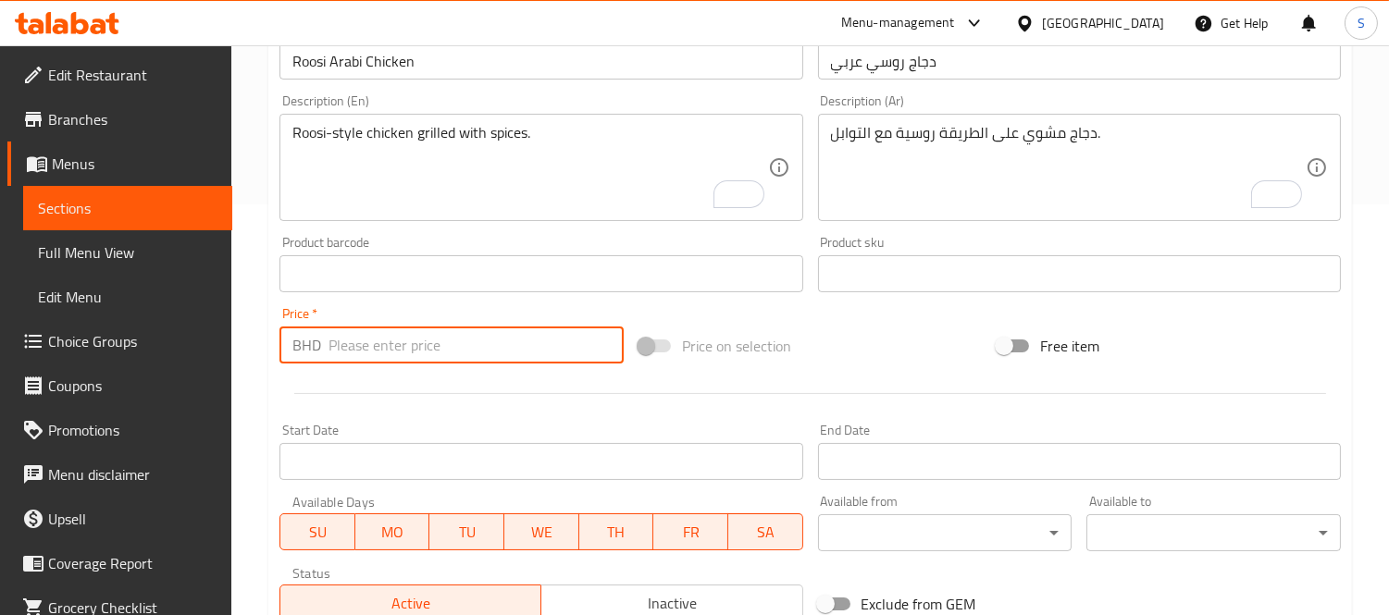
paste input "2.2"
type input "2.2"
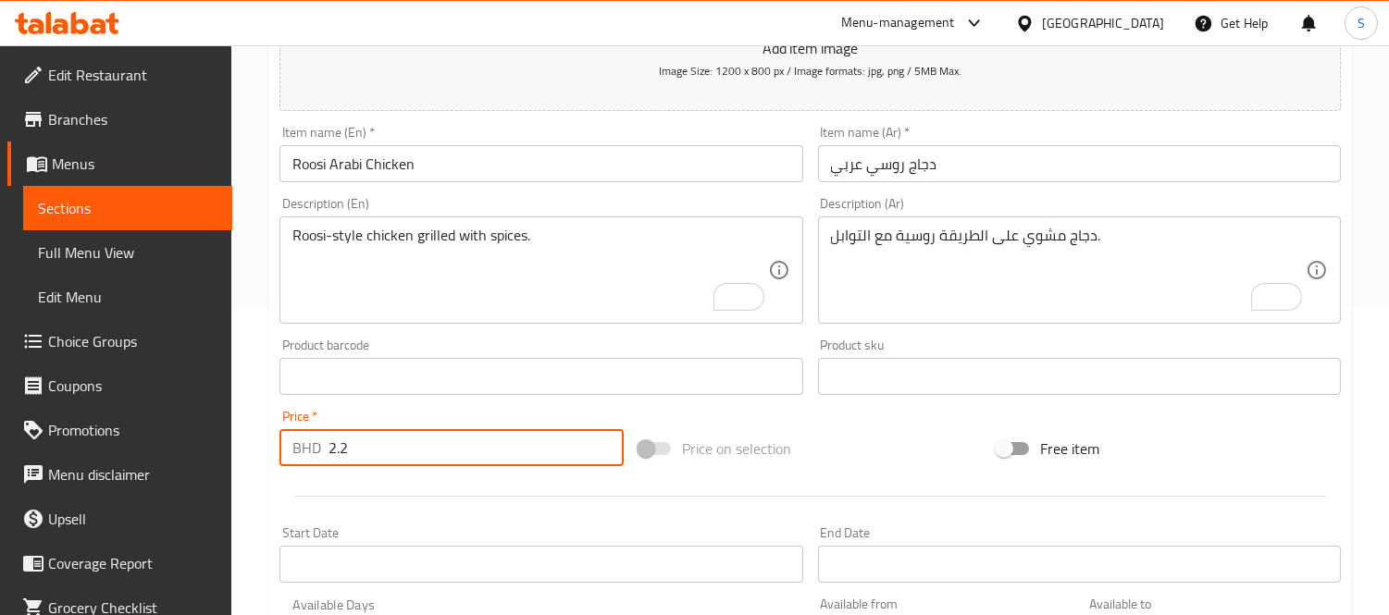
scroll to position [688, 0]
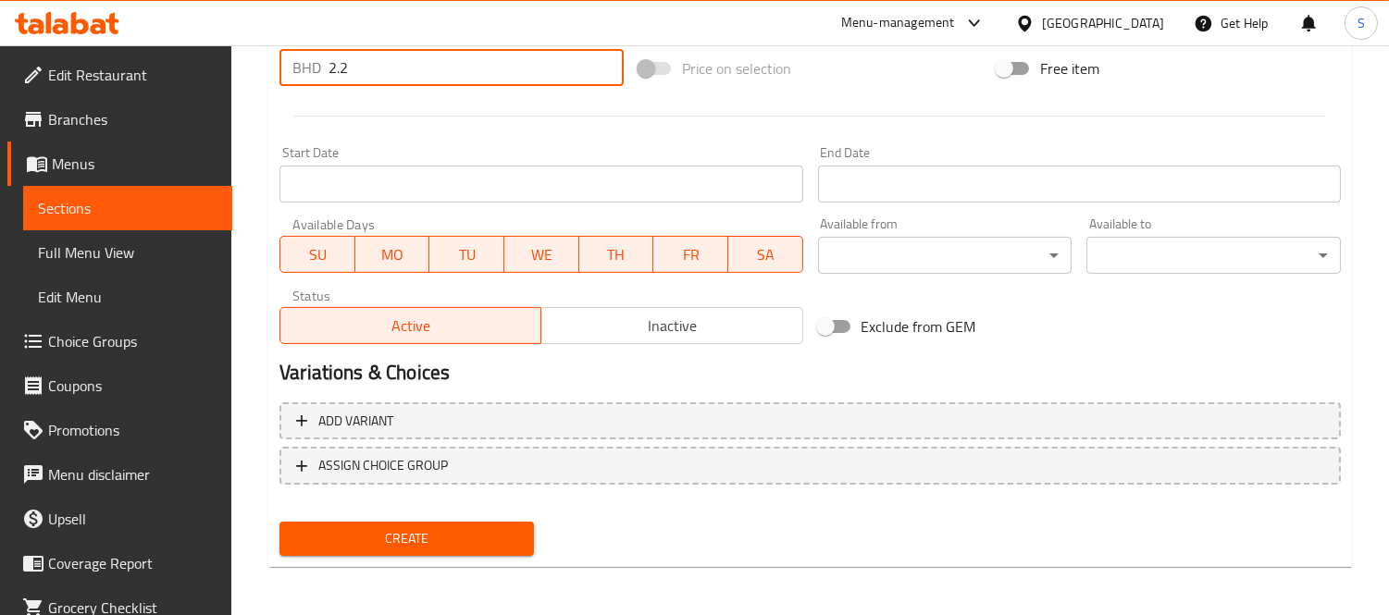
click at [484, 522] on button "Create" at bounding box center [406, 539] width 254 height 34
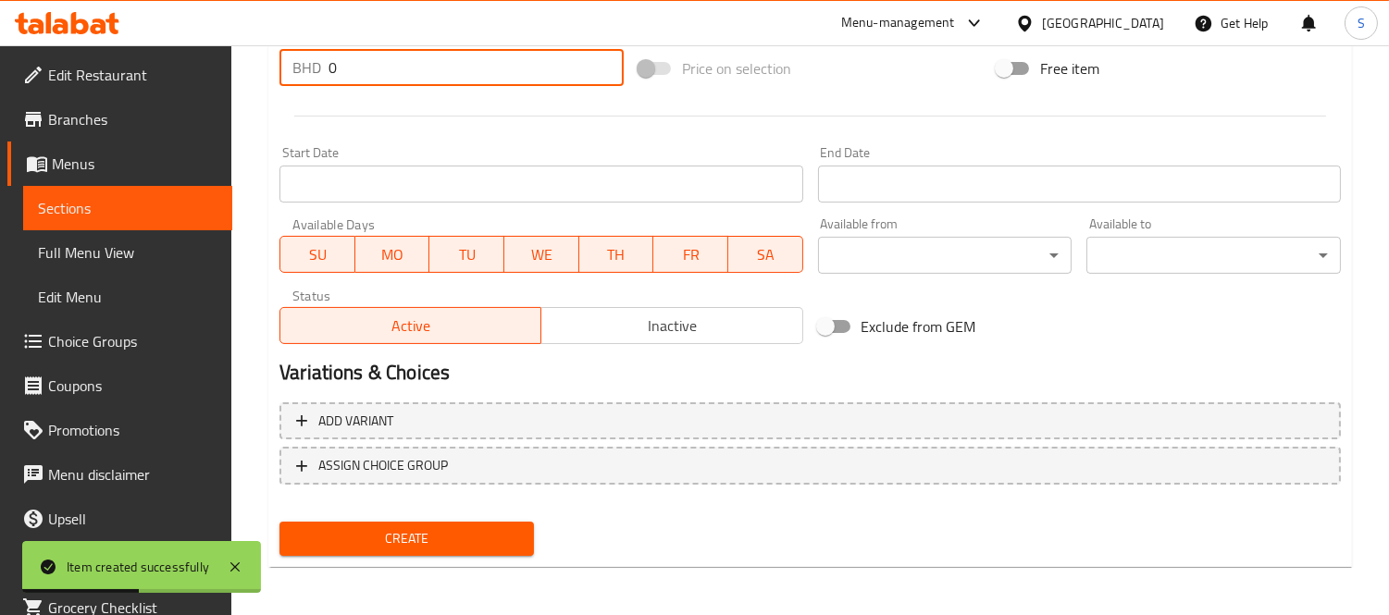
drag, startPoint x: 355, startPoint y: 72, endPoint x: 343, endPoint y: 65, distance: 14.1
click at [340, 65] on input "0" at bounding box center [475, 67] width 295 height 37
drag, startPoint x: 327, startPoint y: 71, endPoint x: 298, endPoint y: 68, distance: 29.8
click at [298, 68] on div "BHD 0 Price *" at bounding box center [451, 67] width 344 height 37
paste input "2.5"
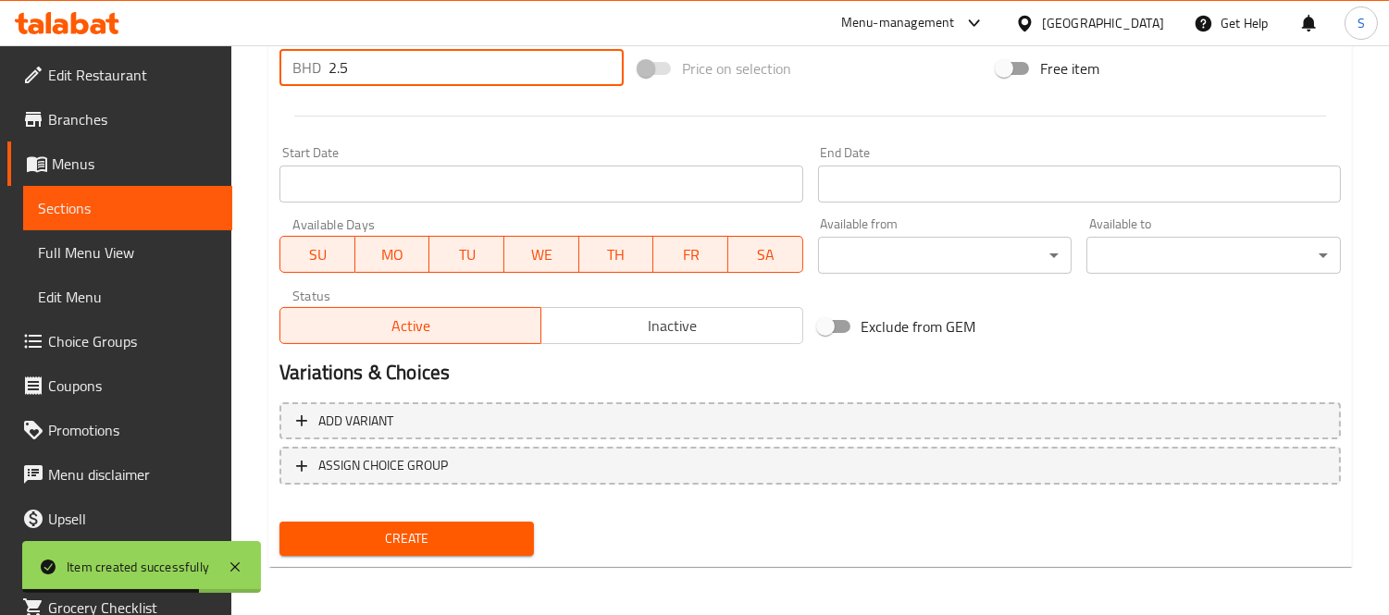
type input "2.5"
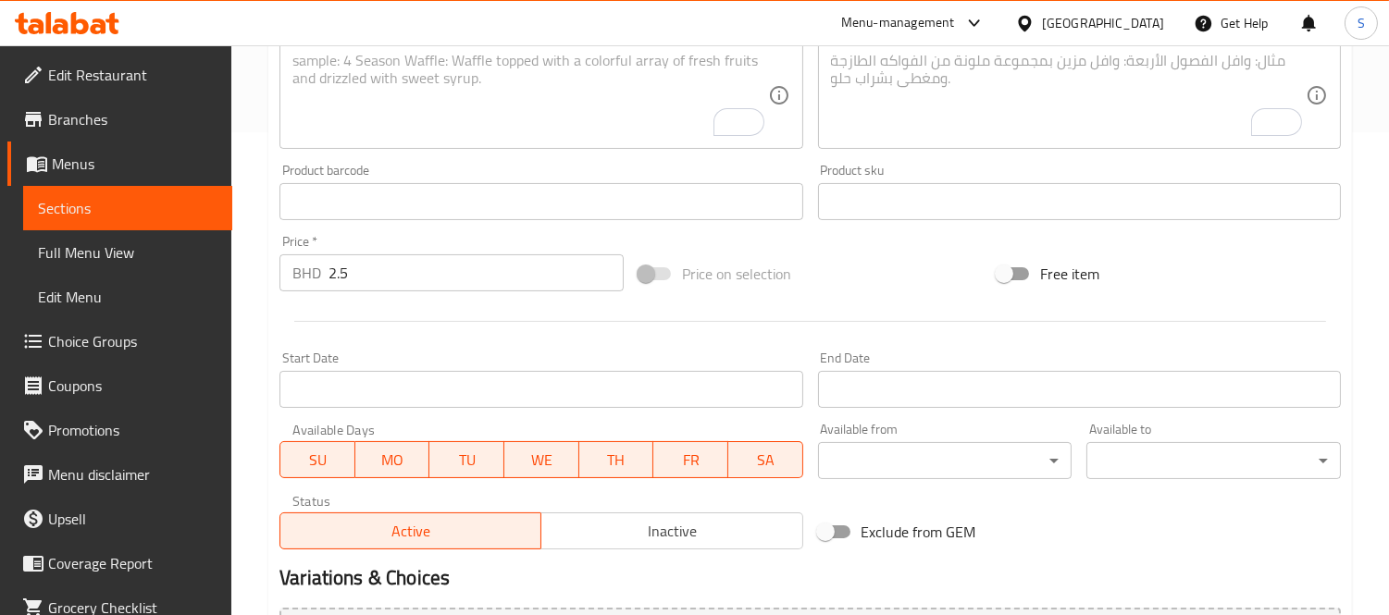
scroll to position [380, 0]
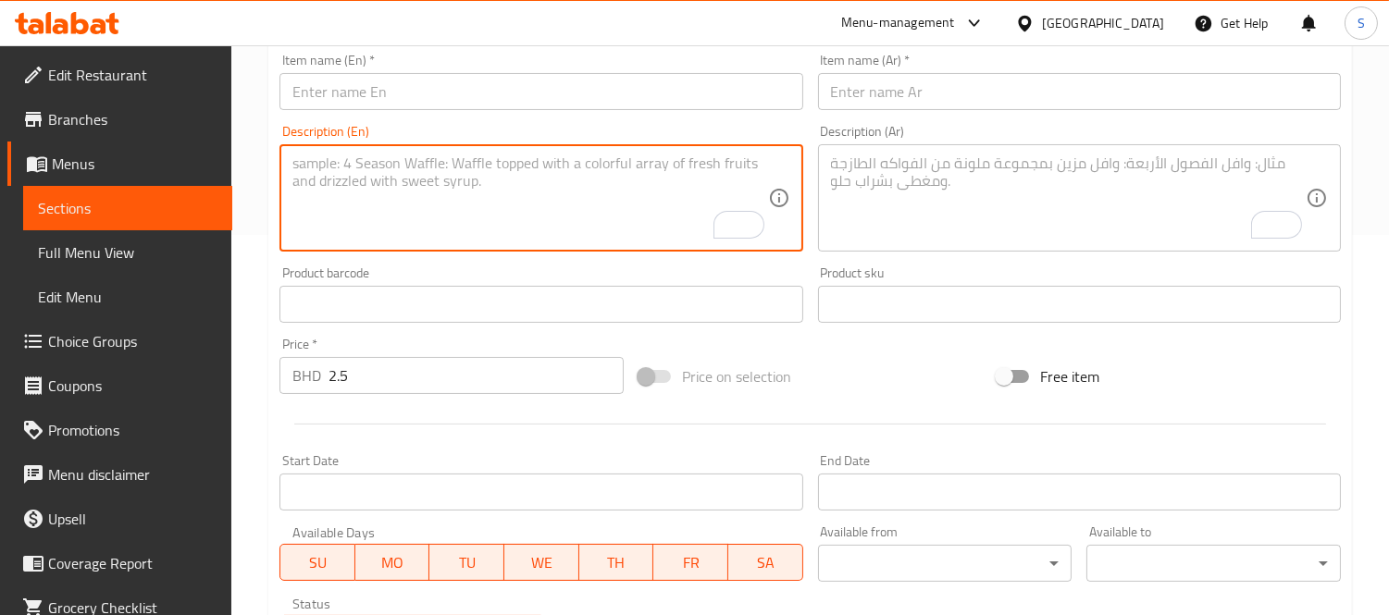
click at [510, 199] on textarea "To enrich screen reader interactions, please activate Accessibility in Grammarl…" at bounding box center [529, 198] width 475 height 88
paste textarea "Roosi-style spiced lamb plate."
type textarea "Roosi-style spiced lamb plate."
click at [926, 182] on textarea "To enrich screen reader interactions, please activate Accessibility in Grammarl…" at bounding box center [1068, 198] width 475 height 88
paste textarea "دجاج مشوي على الطريقة الروسية مع التوابل."
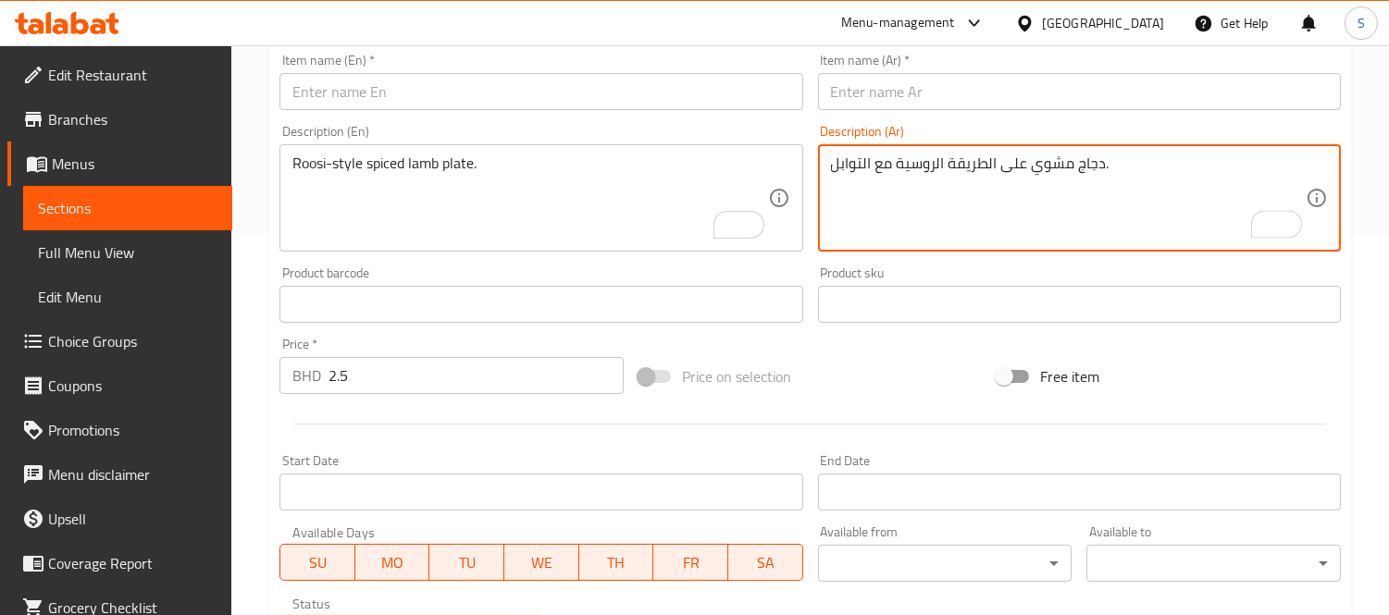
type textarea "دجاج مشوي على الطريقة الروسية مع التوابل."
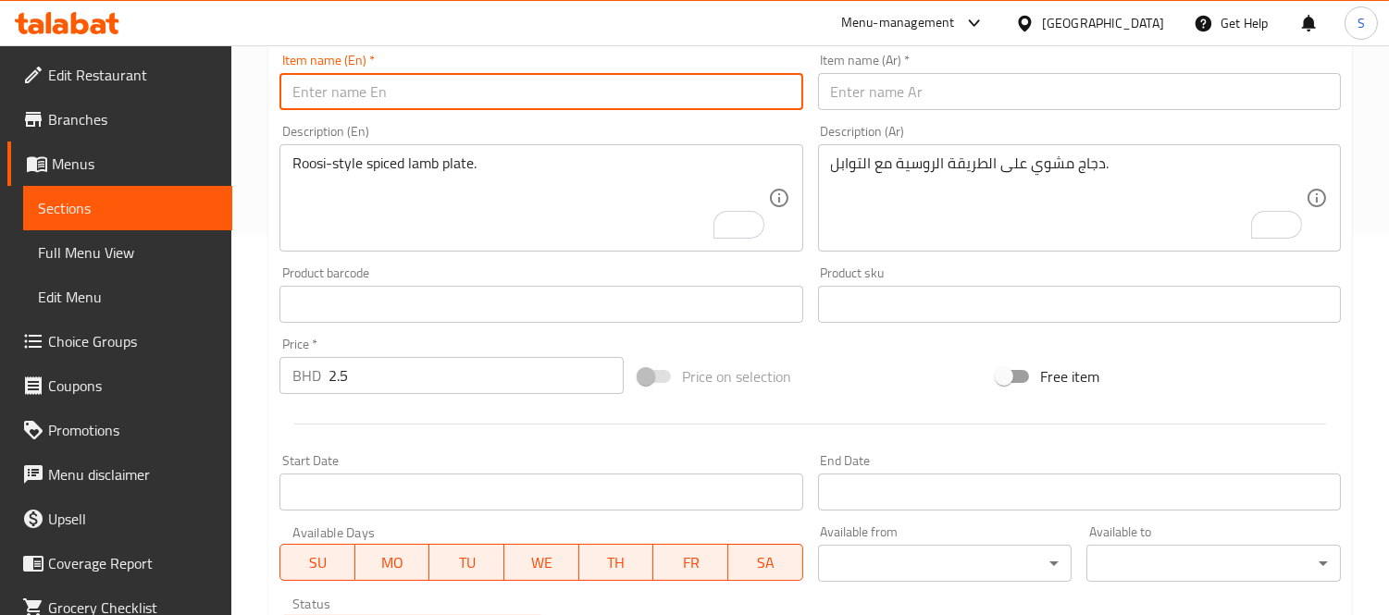
click at [515, 93] on input "text" at bounding box center [540, 91] width 523 height 37
paste input "Roosi Arabi Meat"
type input "Roosi Arabi Meat"
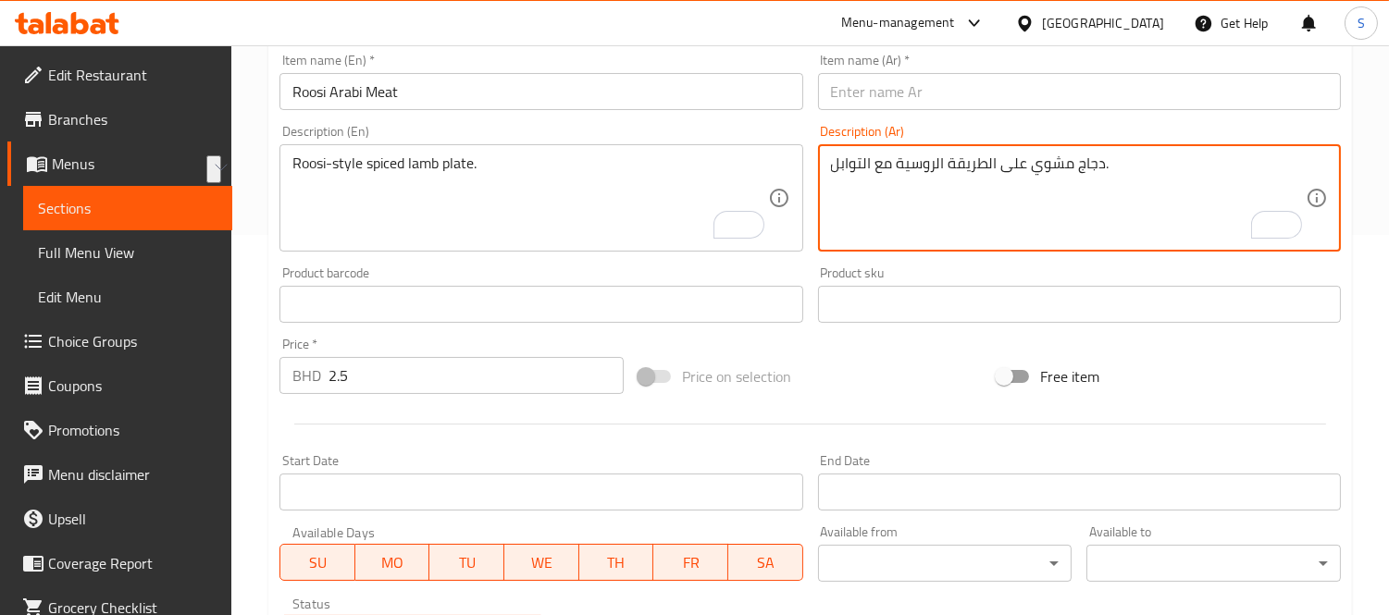
drag, startPoint x: 1024, startPoint y: 164, endPoint x: 1101, endPoint y: 167, distance: 76.8
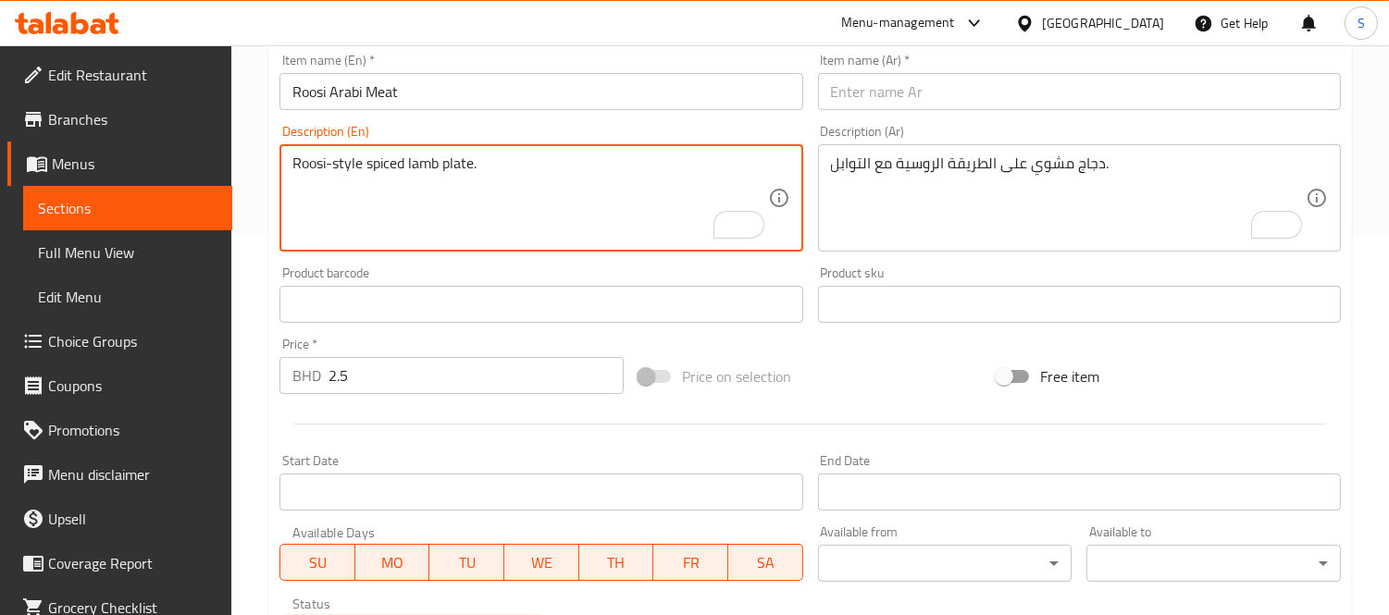
click at [581, 180] on textarea "Roosi-style spiced lamb plate." at bounding box center [529, 198] width 475 height 88
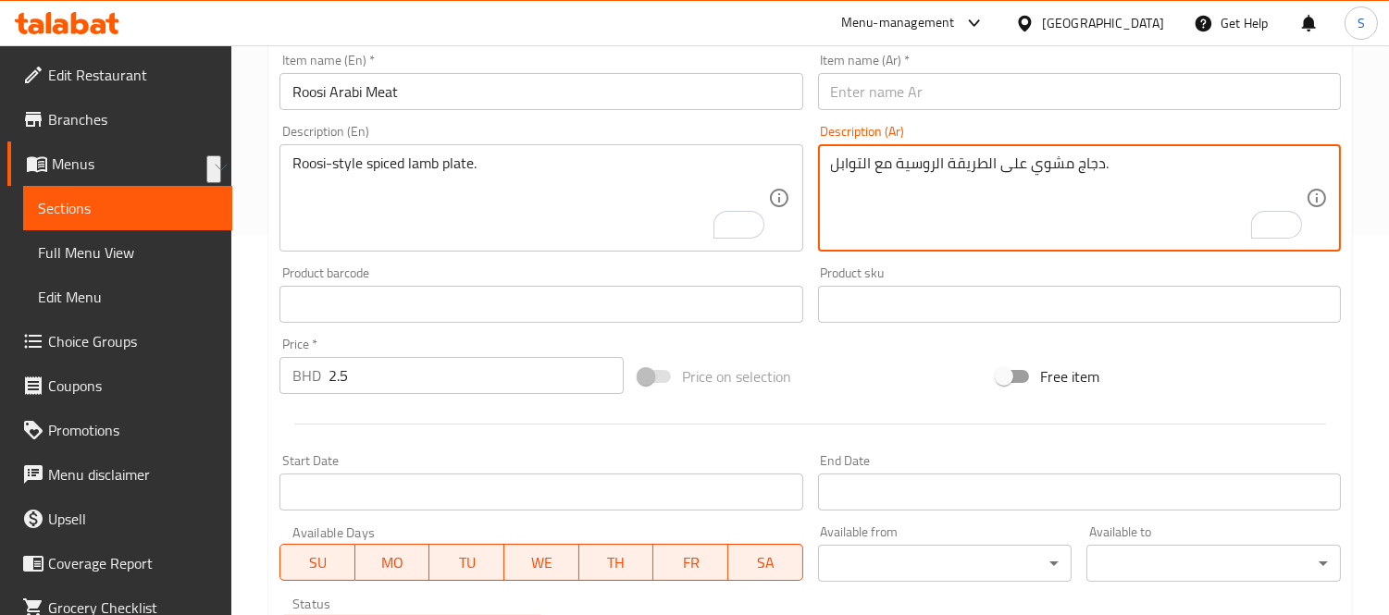
click at [935, 170] on textarea "دجاج مشوي على الطريقة الروسية مع التوابل." at bounding box center [1068, 198] width 475 height 88
paste textarea "بق لحم ضأن متبل على طريقة روسي"
type textarea "طبق لحم ضأن متبل على طريقة روسي."
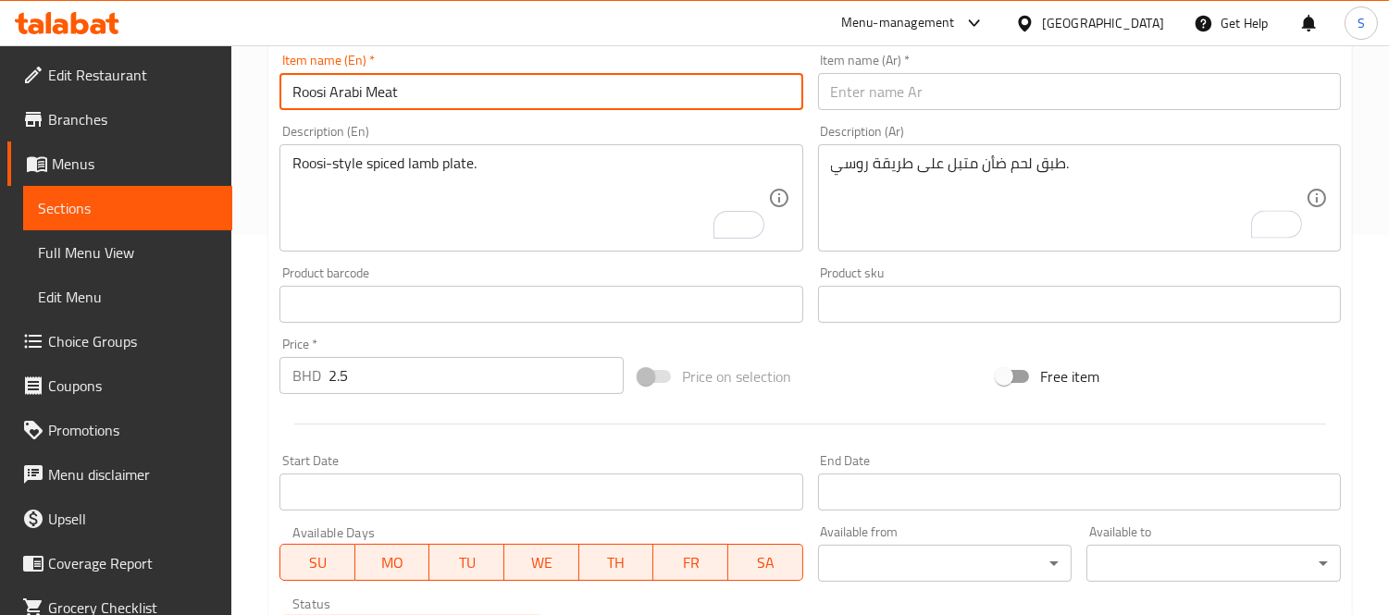
click at [486, 91] on input "Roosi Arabi Meat" at bounding box center [540, 91] width 523 height 37
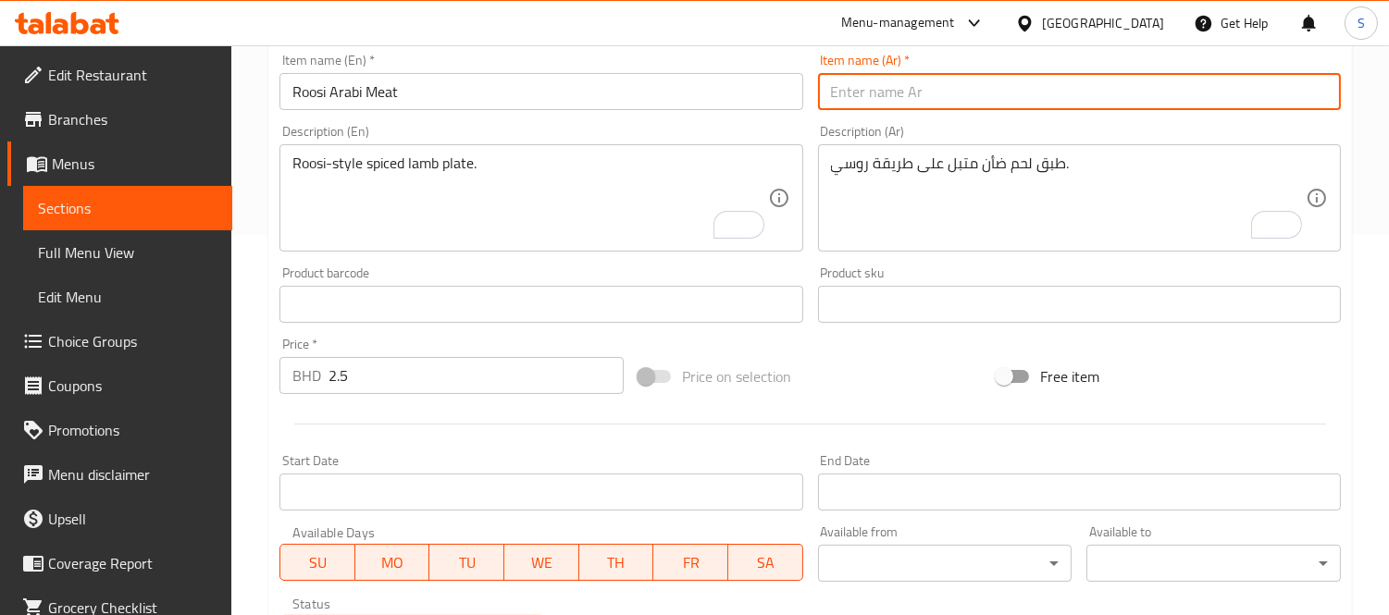
click at [879, 84] on input "text" at bounding box center [1079, 91] width 523 height 37
paste input "لحم روسي عربي"
type input "لحم روسي عربي"
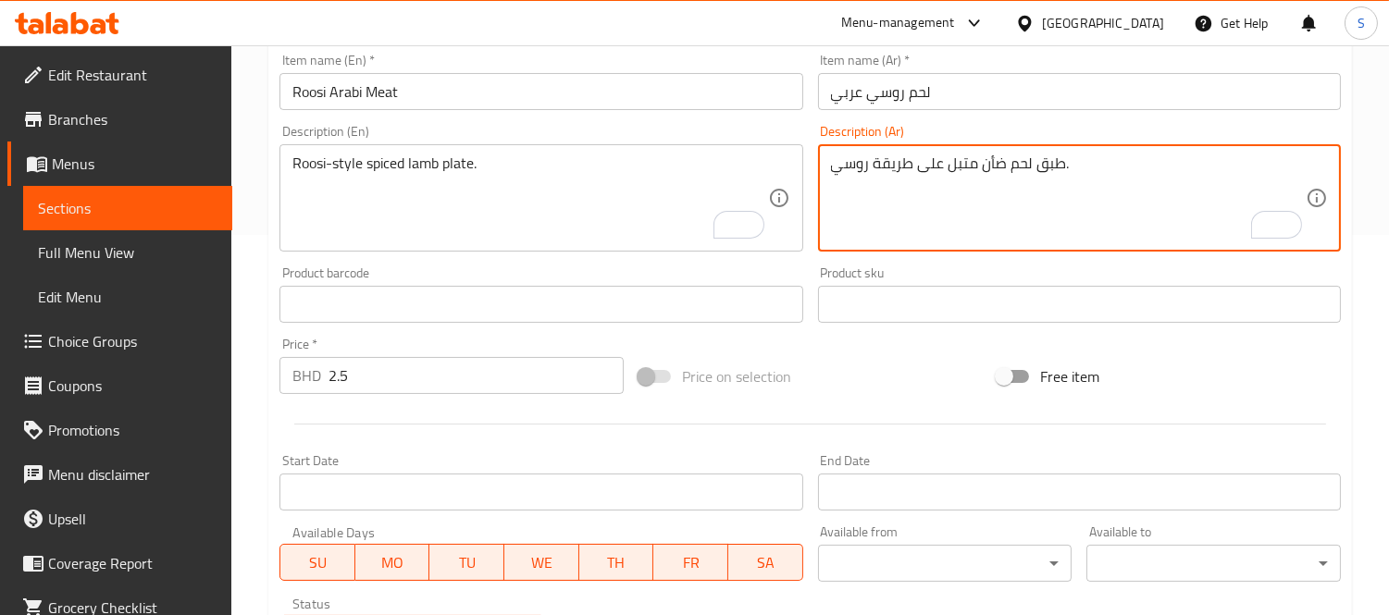
click at [1025, 170] on textarea "طبق لحم ضأن متبل على طريقة روسي." at bounding box center [1068, 198] width 475 height 88
type textarea "طبق ضأن متبل على طريقة روسي."
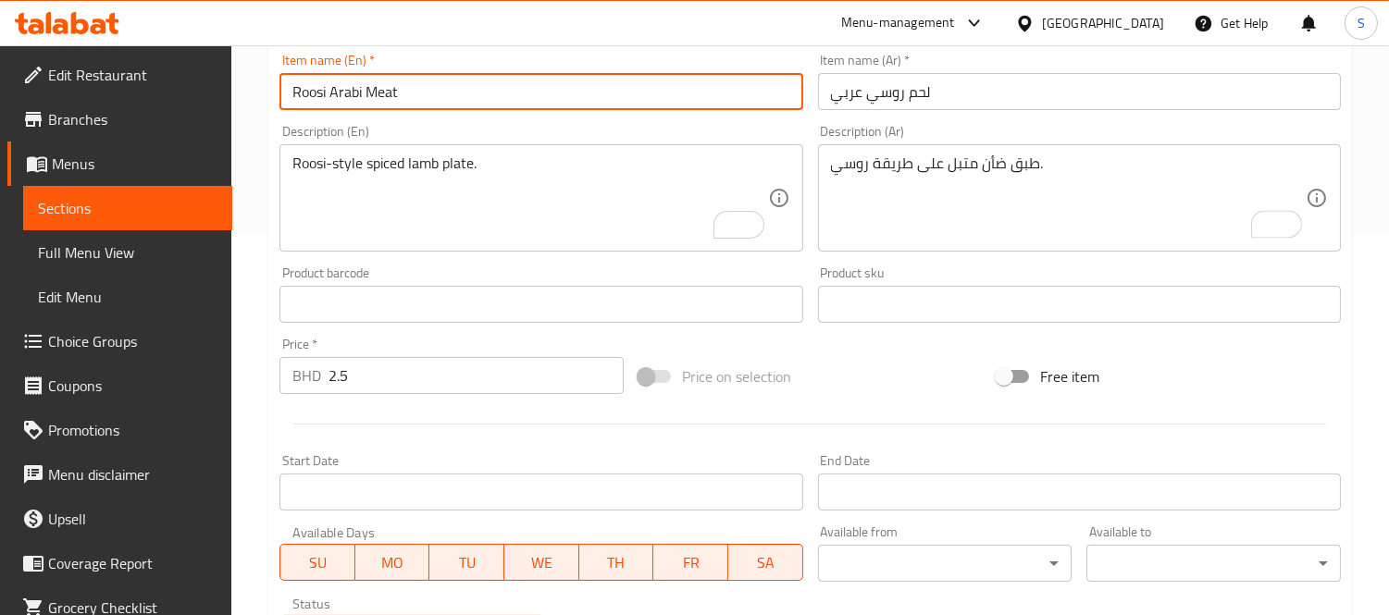
click at [722, 97] on input "Roosi Arabi Meat" at bounding box center [540, 91] width 523 height 37
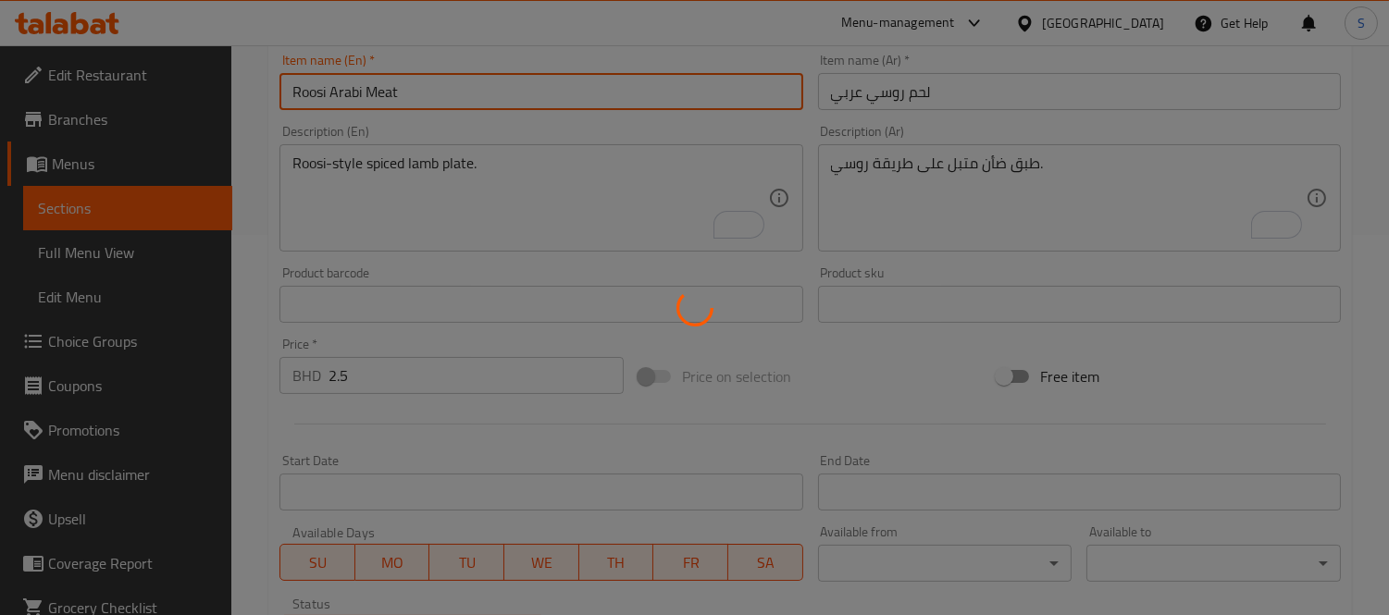
type input "0"
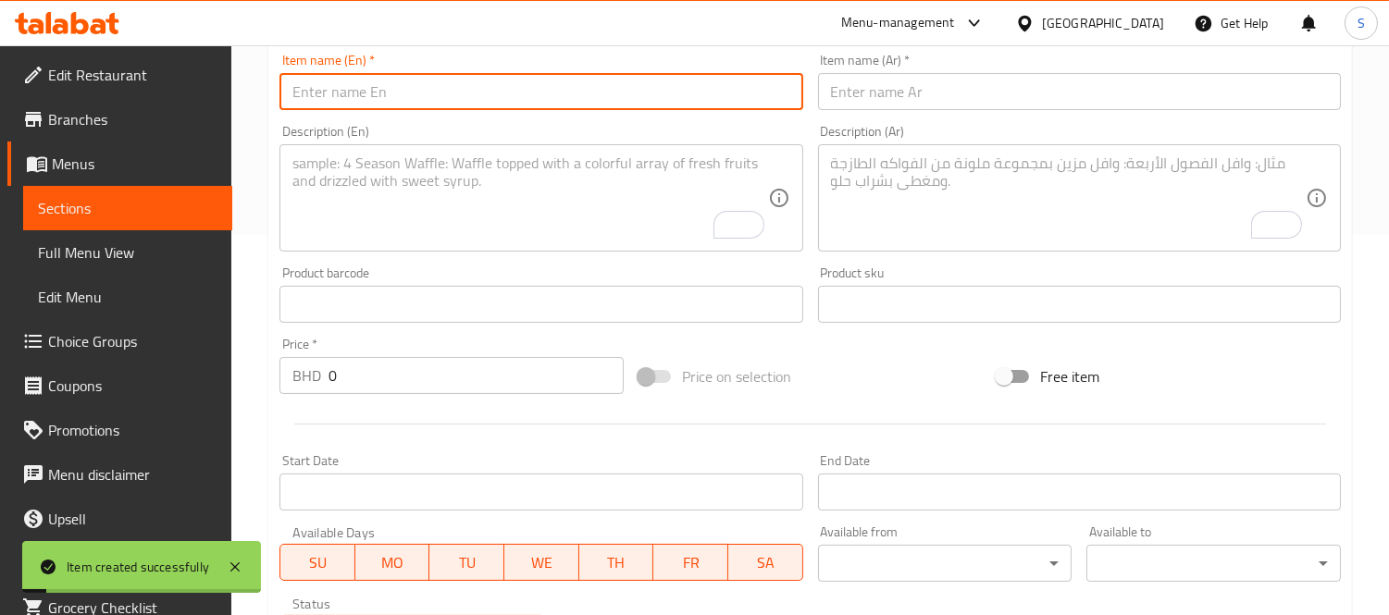
click at [131, 204] on span "Sections" at bounding box center [127, 208] width 179 height 22
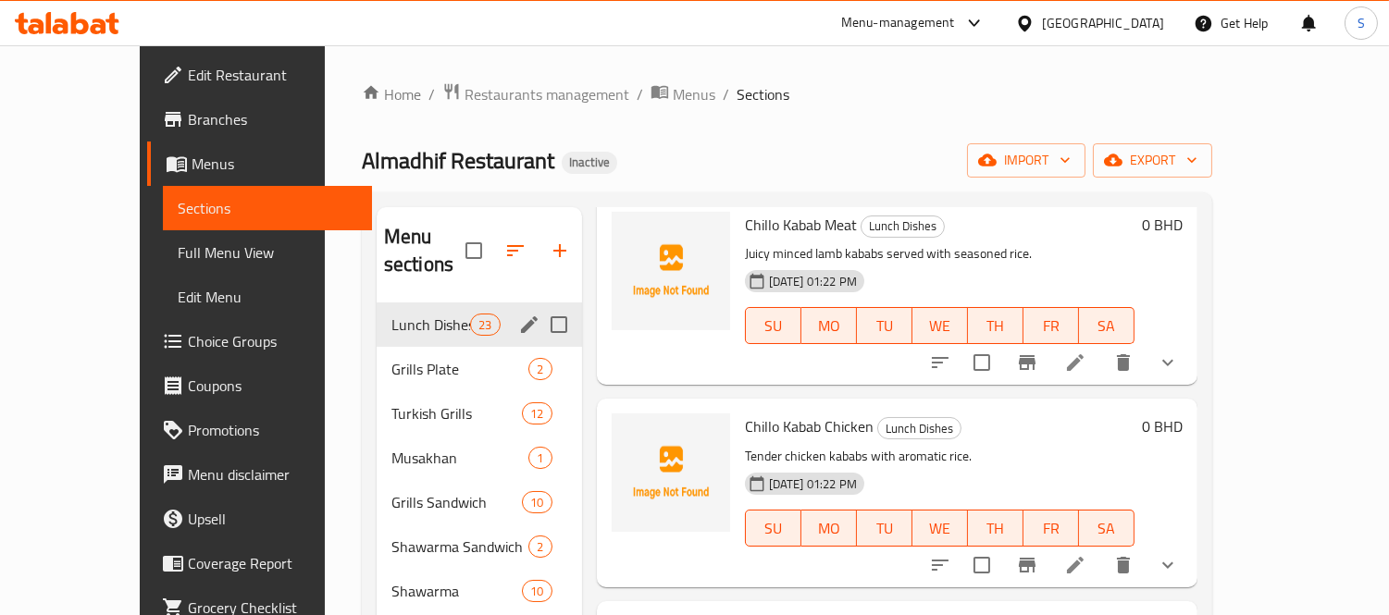
scroll to position [103, 0]
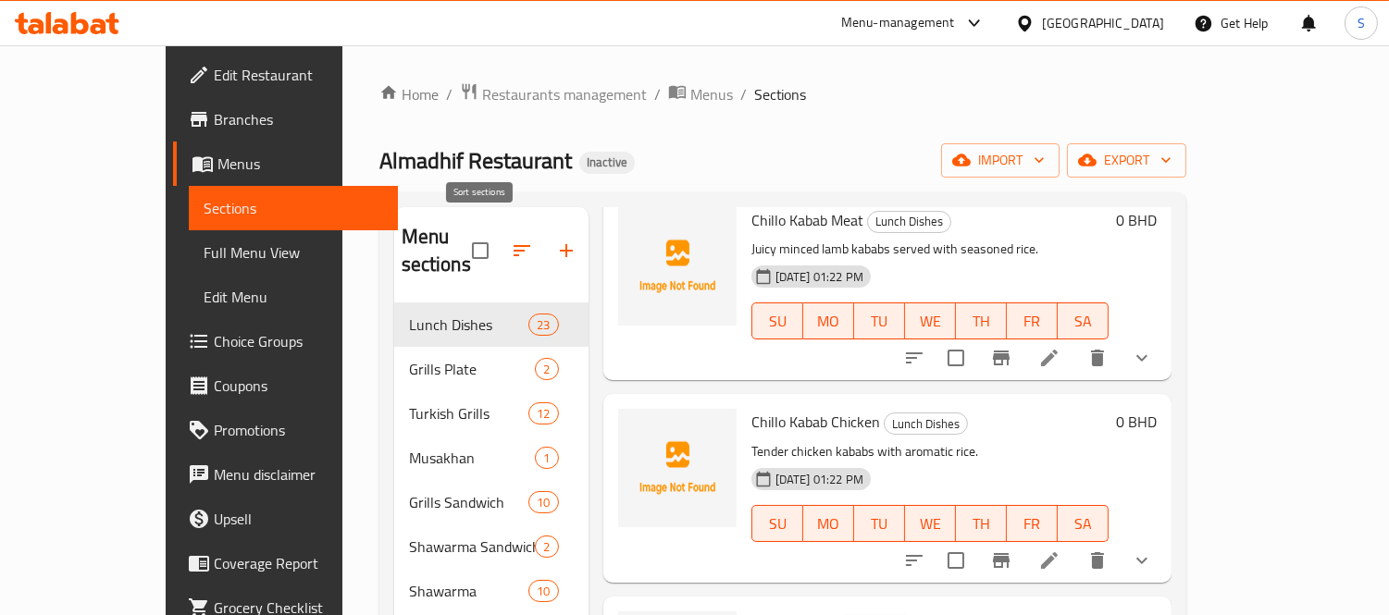
click at [511, 240] on icon "button" at bounding box center [522, 251] width 22 height 22
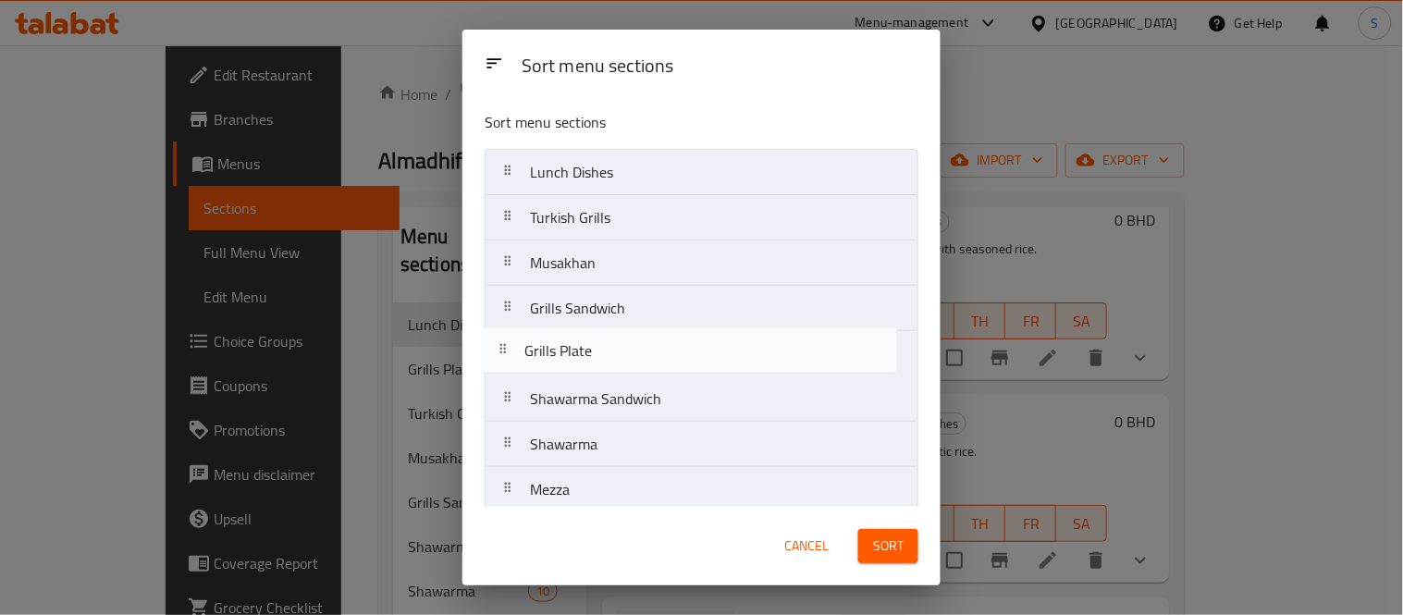
drag, startPoint x: 599, startPoint y: 224, endPoint x: 597, endPoint y: 366, distance: 142.5
click at [597, 366] on nav "Lunch Dishes Grills Plate Turkish Grills Musakhan Grills Sandwich Shawarma Sand…" at bounding box center [702, 444] width 434 height 591
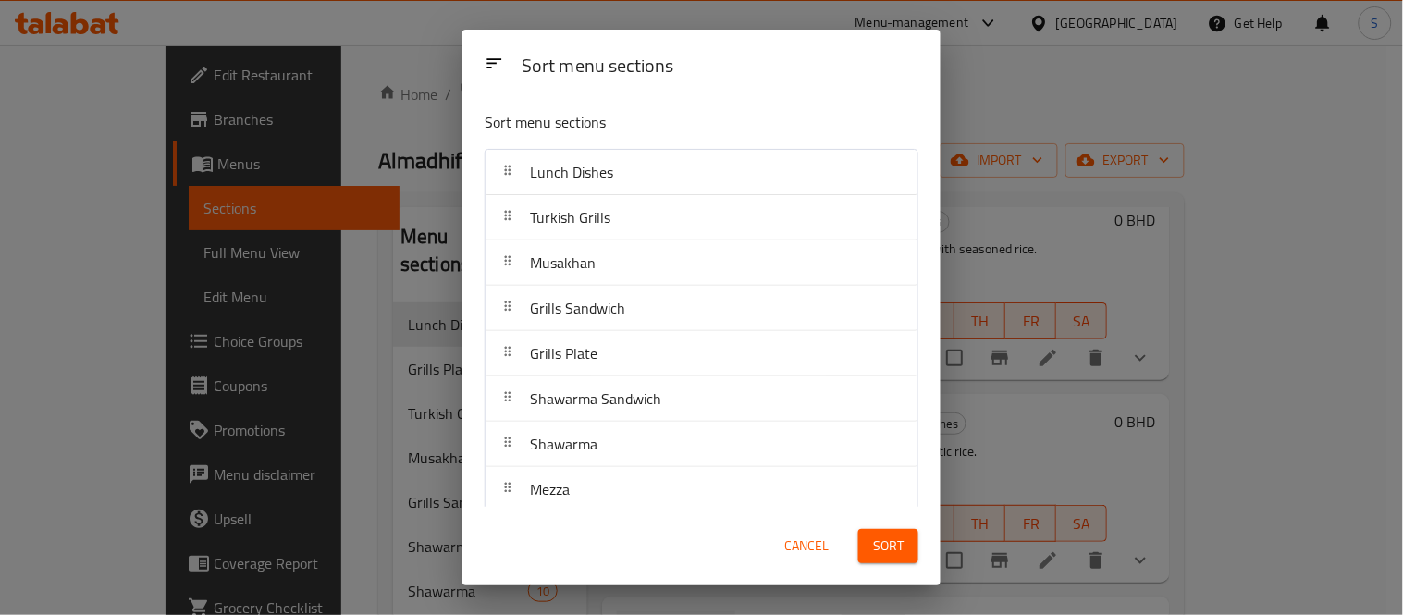
click at [870, 546] on button "Sort" at bounding box center [888, 546] width 60 height 34
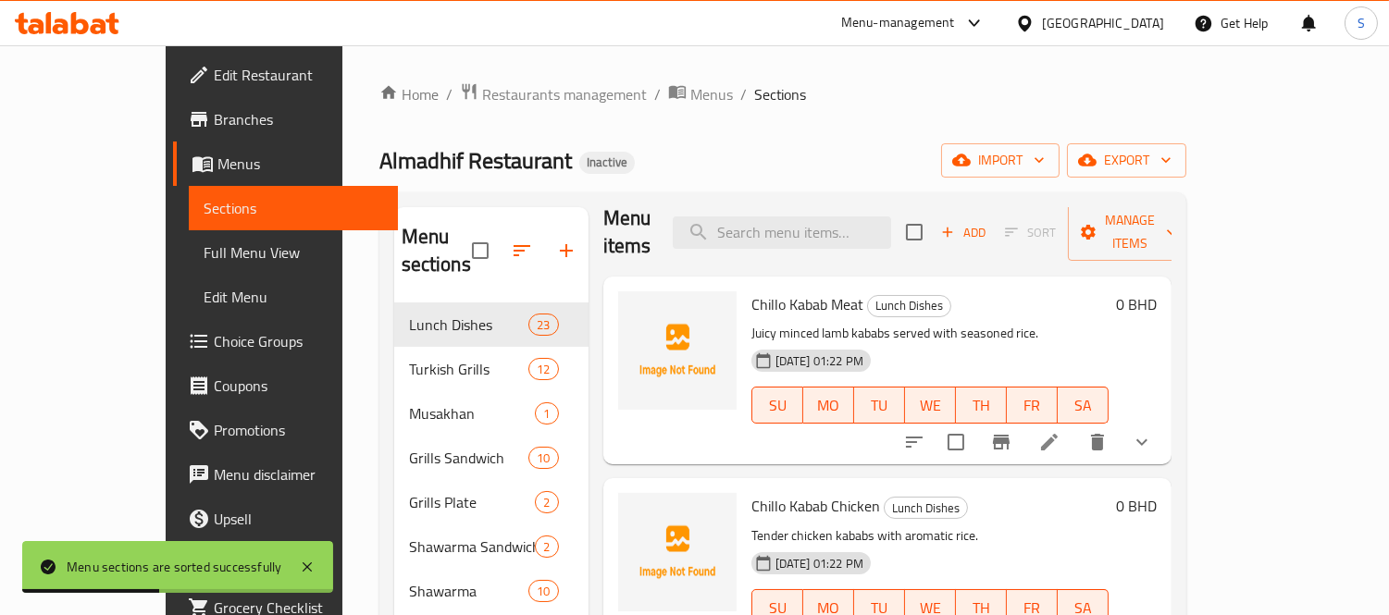
scroll to position [0, 0]
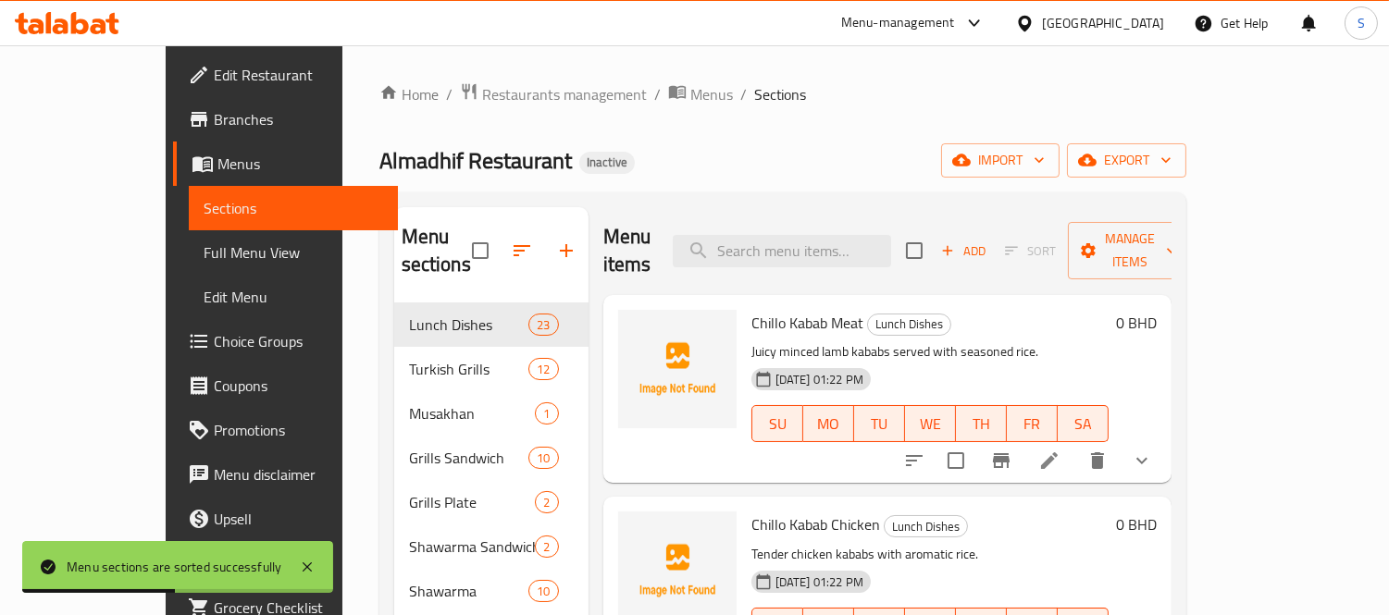
click at [953, 139] on div "Home / Restaurants management / Menus / Sections Almadhif Restaurant Inactive i…" at bounding box center [782, 492] width 807 height 820
click at [885, 235] on input "search" at bounding box center [782, 251] width 218 height 32
paste input "Chicken Shawarma Sarookh"
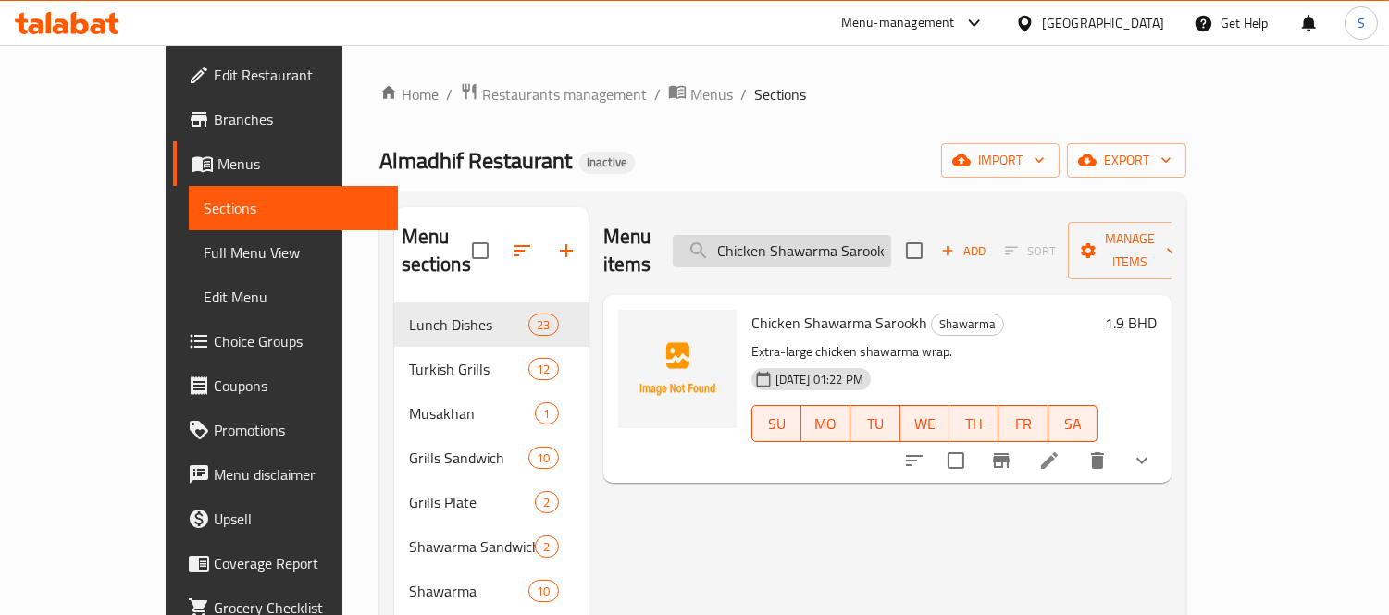
click at [877, 235] on input "Chicken Shawarma Sarookh" at bounding box center [782, 251] width 218 height 32
paste input "Meat"
click at [883, 235] on input "Meat Shawarma Sarookh" at bounding box center [782, 251] width 218 height 32
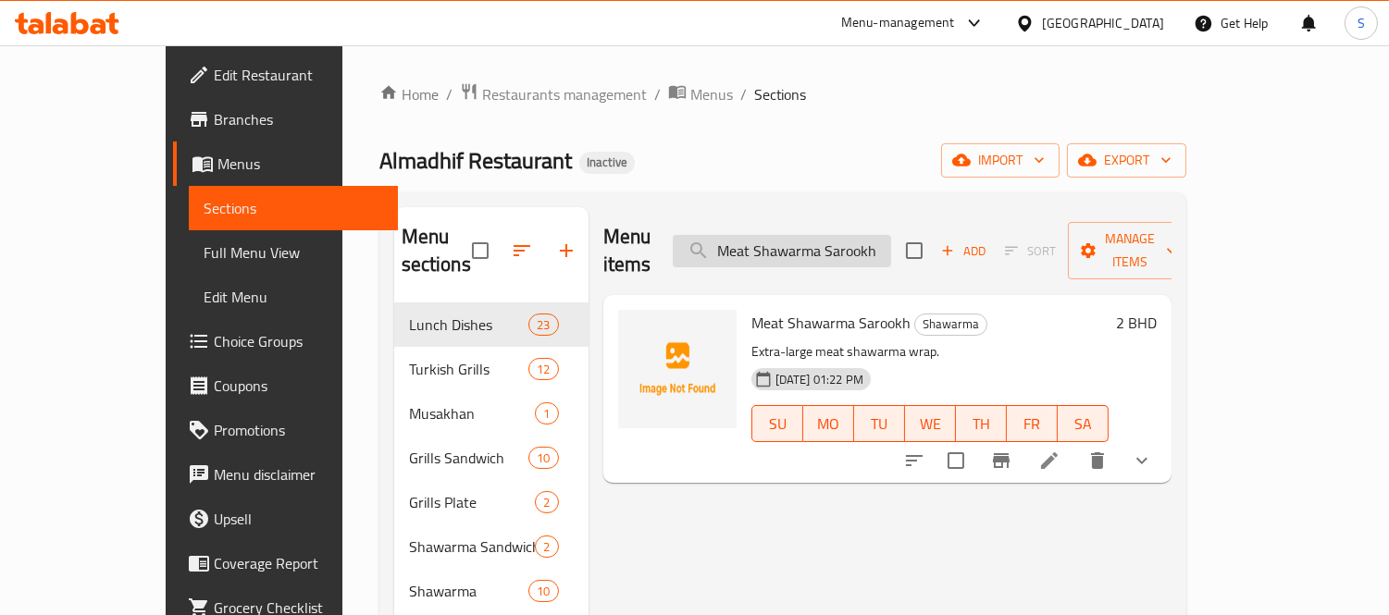
click at [883, 235] on input "Meat Shawarma Sarookh" at bounding box center [782, 251] width 218 height 32
paste input "ix"
type input "Mix Shawarma Sarookh"
click at [1060, 450] on icon at bounding box center [1049, 461] width 22 height 22
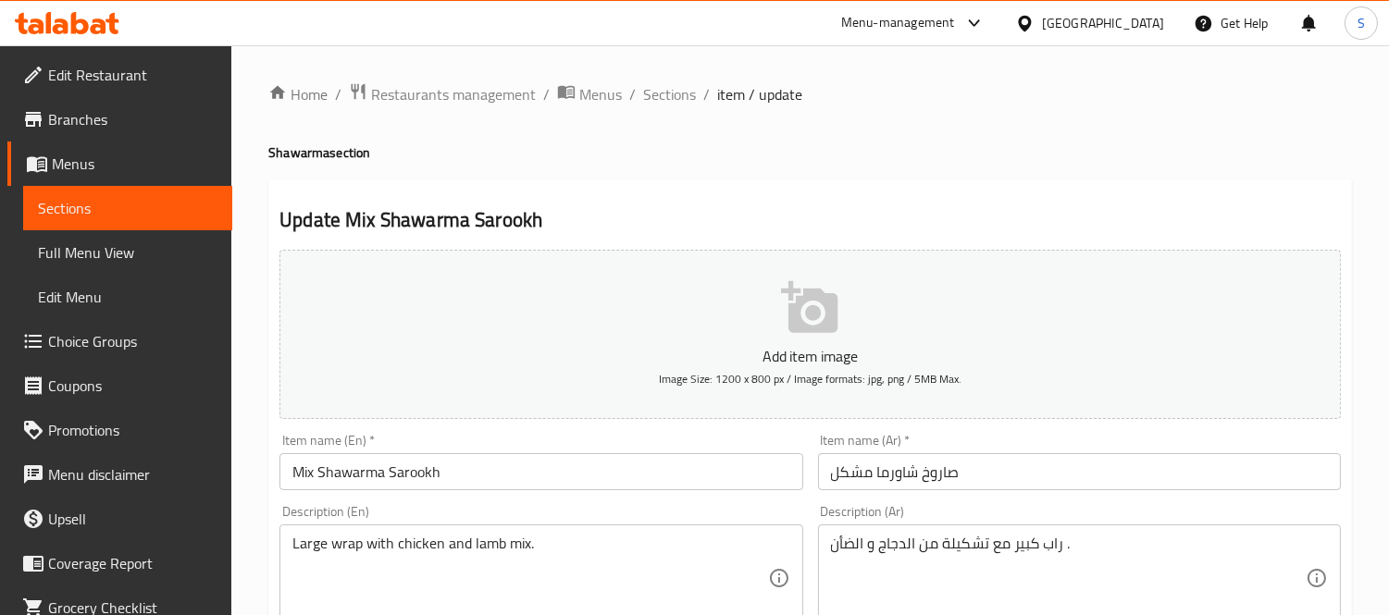
drag, startPoint x: 109, startPoint y: 204, endPoint x: 722, endPoint y: 3, distance: 645.6
click at [109, 204] on span "Sections" at bounding box center [127, 208] width 179 height 22
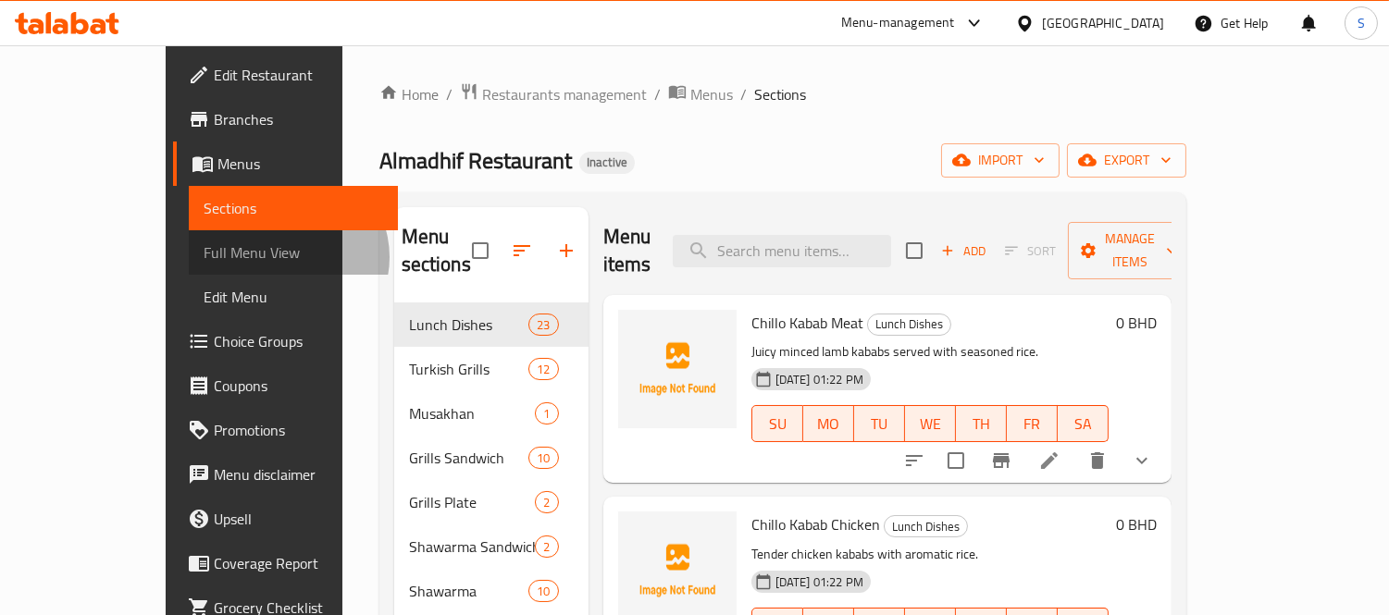
click at [204, 257] on span "Full Menu View" at bounding box center [293, 252] width 179 height 22
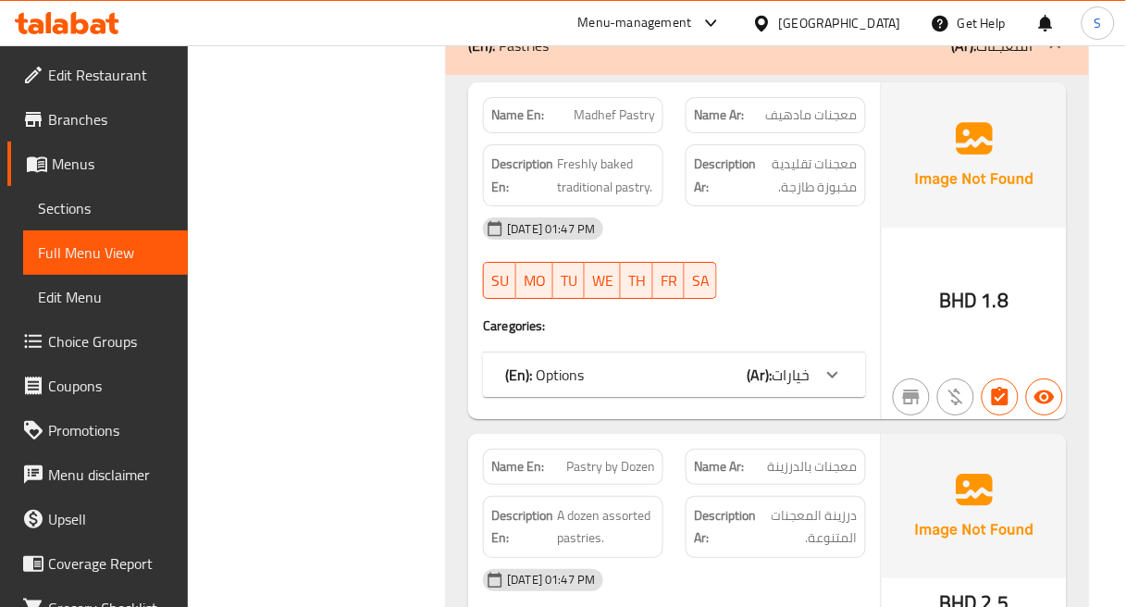
scroll to position [34448, 0]
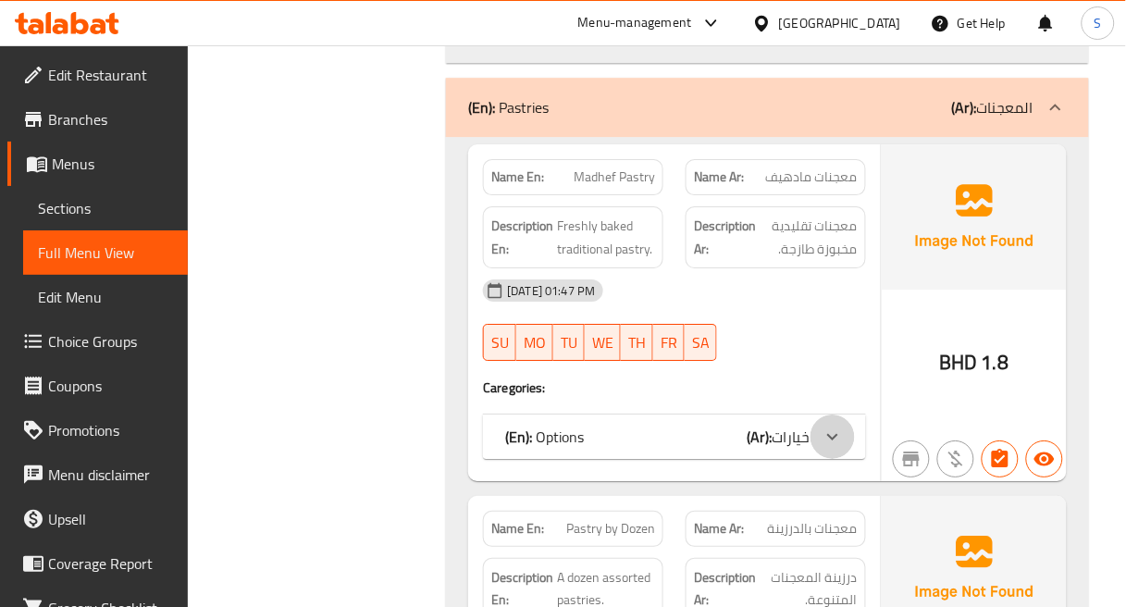
click at [824, 426] on icon at bounding box center [832, 437] width 22 height 22
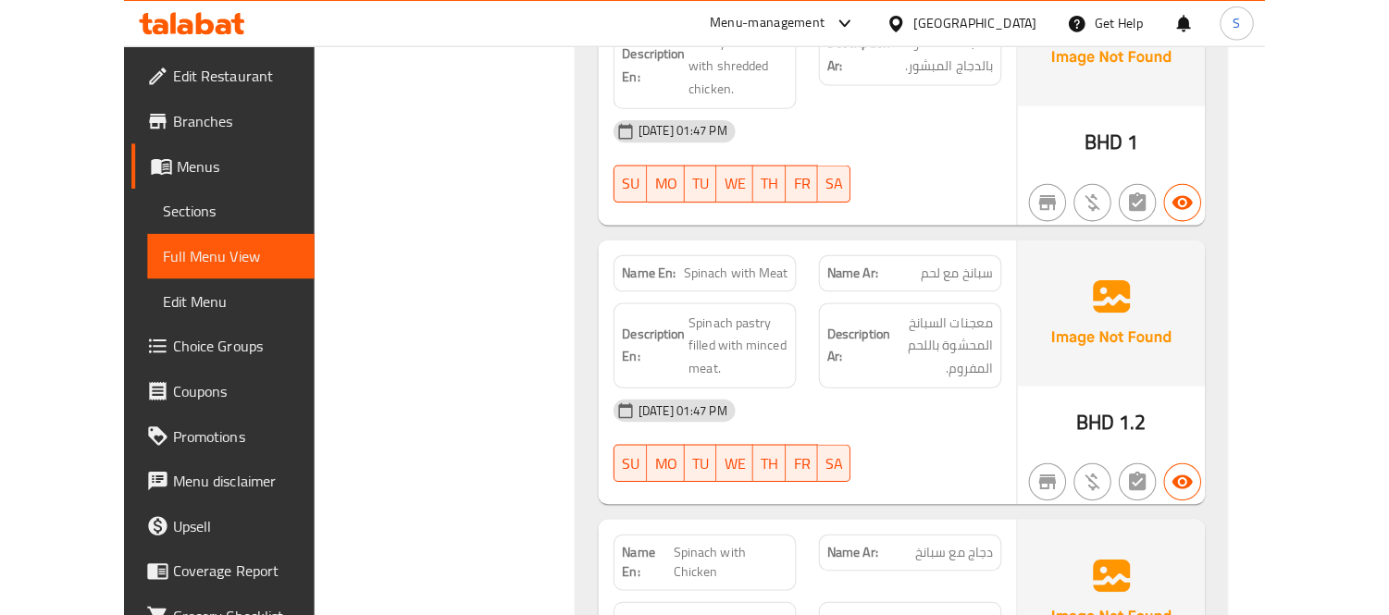
scroll to position [35785, 0]
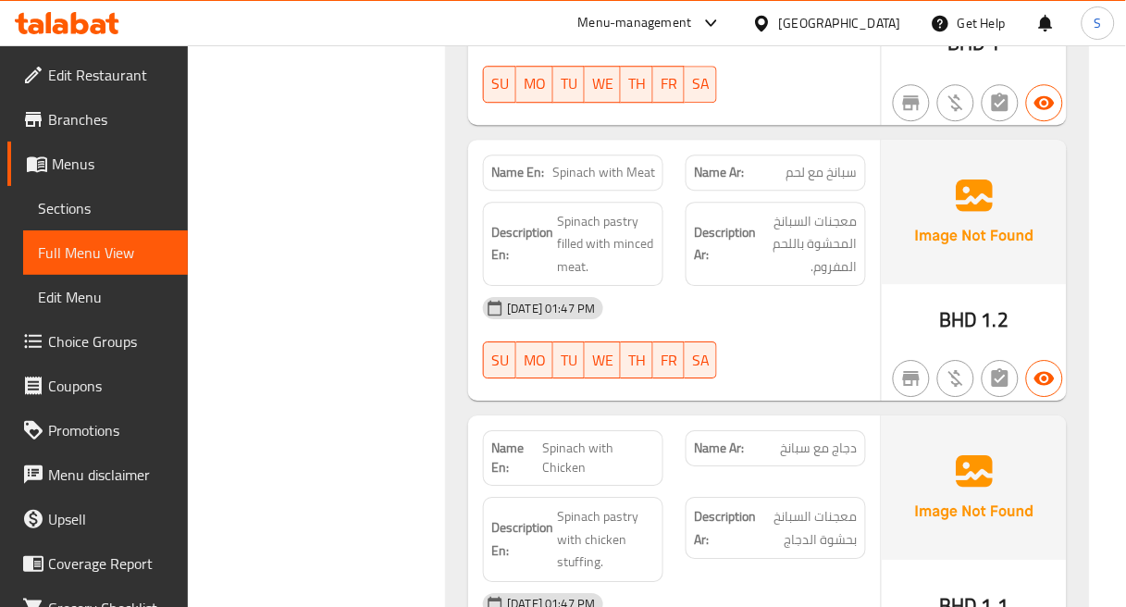
click at [967, 164] on img at bounding box center [974, 212] width 185 height 144
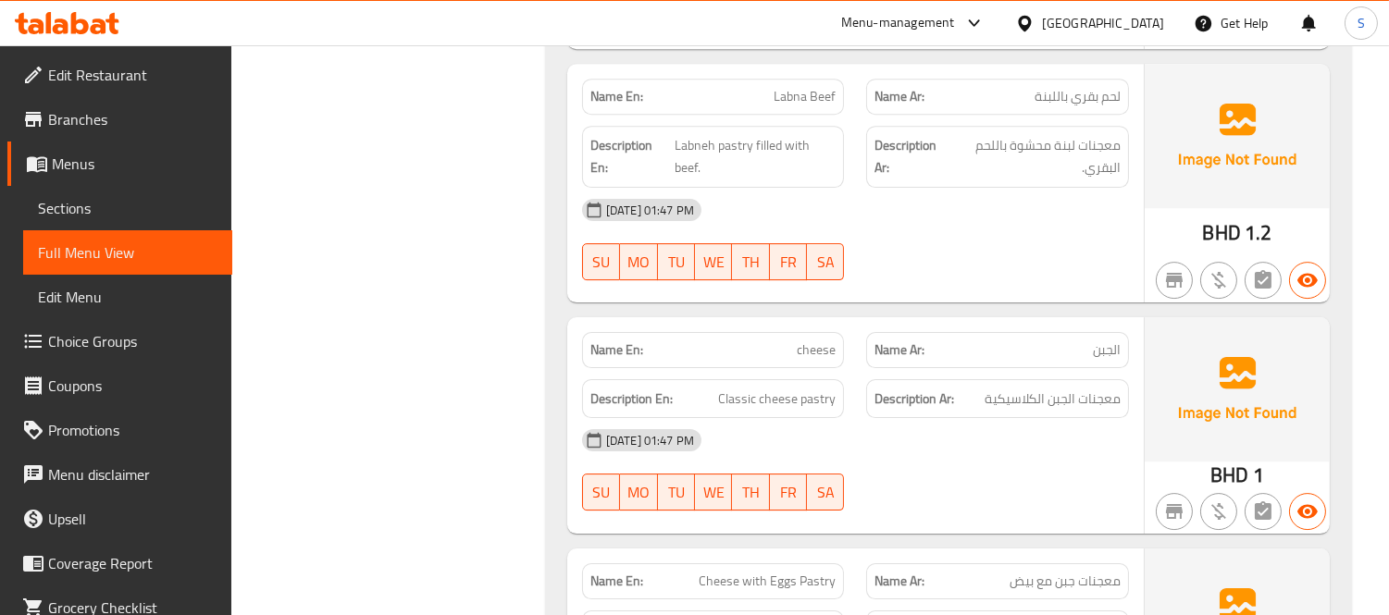
click at [161, 216] on span "Sections" at bounding box center [127, 208] width 179 height 22
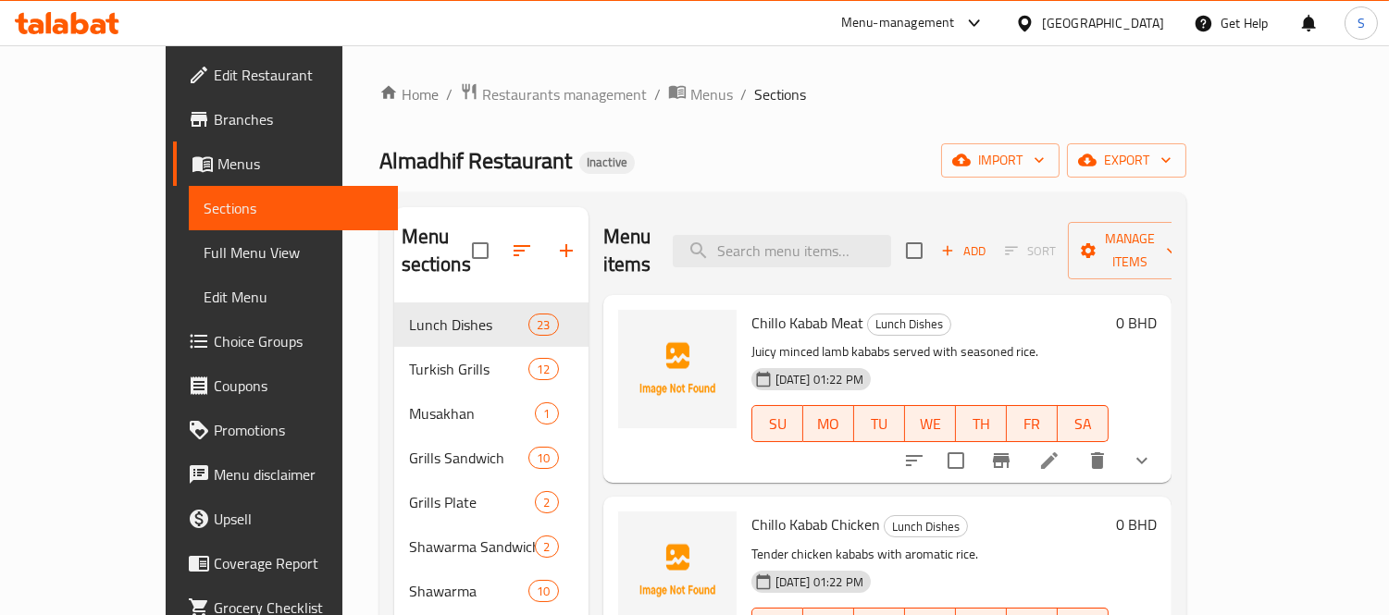
click at [1186, 115] on div "Home / Restaurants management / Menus / Sections Almadhif Restaurant Inactive i…" at bounding box center [782, 492] width 807 height 820
click at [1171, 164] on span "export" at bounding box center [1126, 160] width 90 height 23
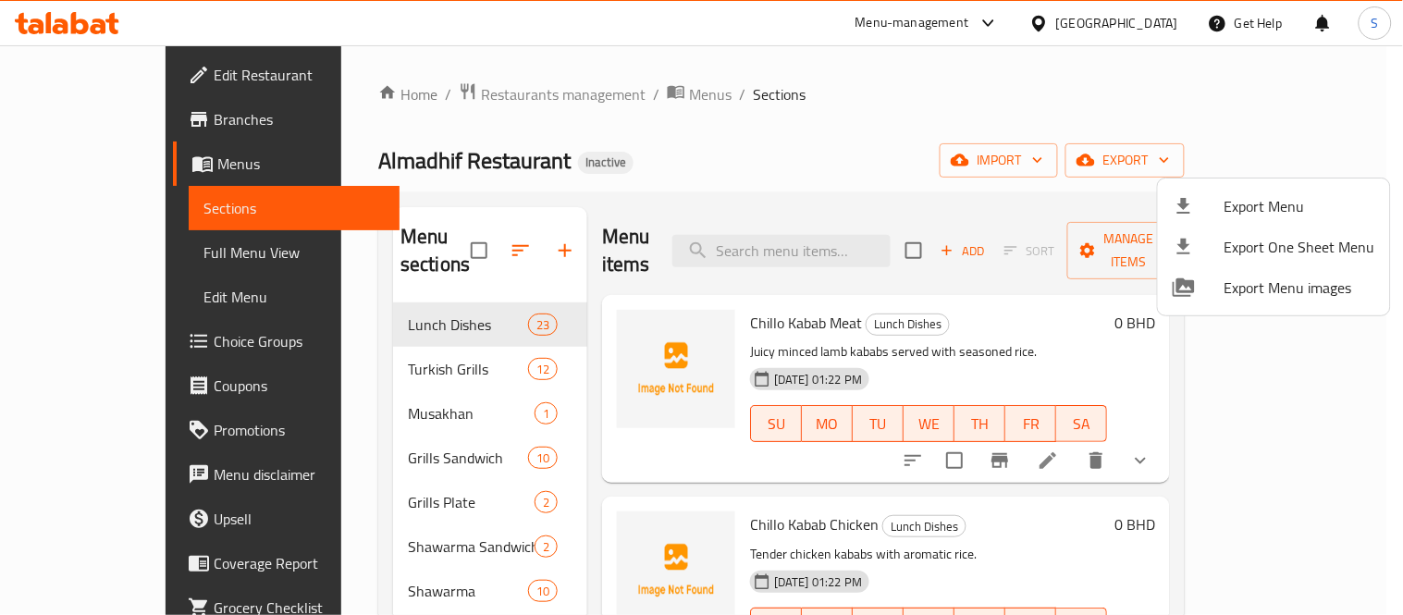
click at [1217, 202] on div at bounding box center [1199, 206] width 52 height 22
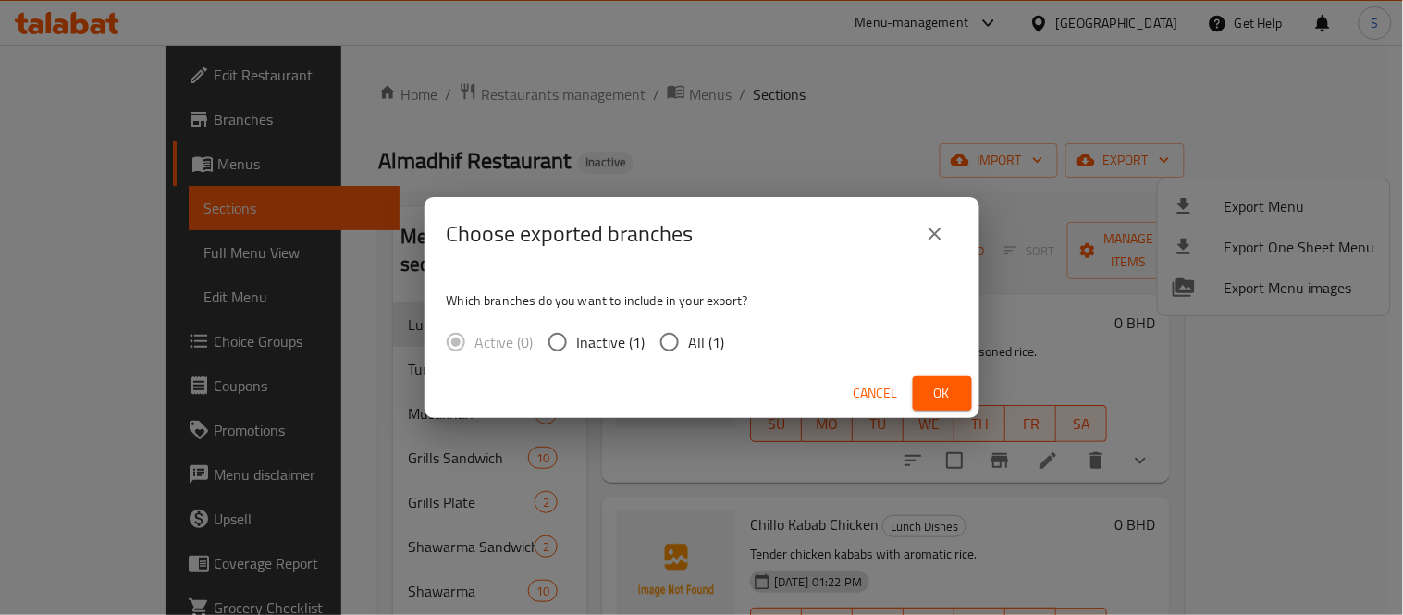
click at [677, 329] on input "All (1)" at bounding box center [669, 342] width 39 height 39
radio input "true"
click at [940, 382] on span "Ok" at bounding box center [943, 393] width 30 height 23
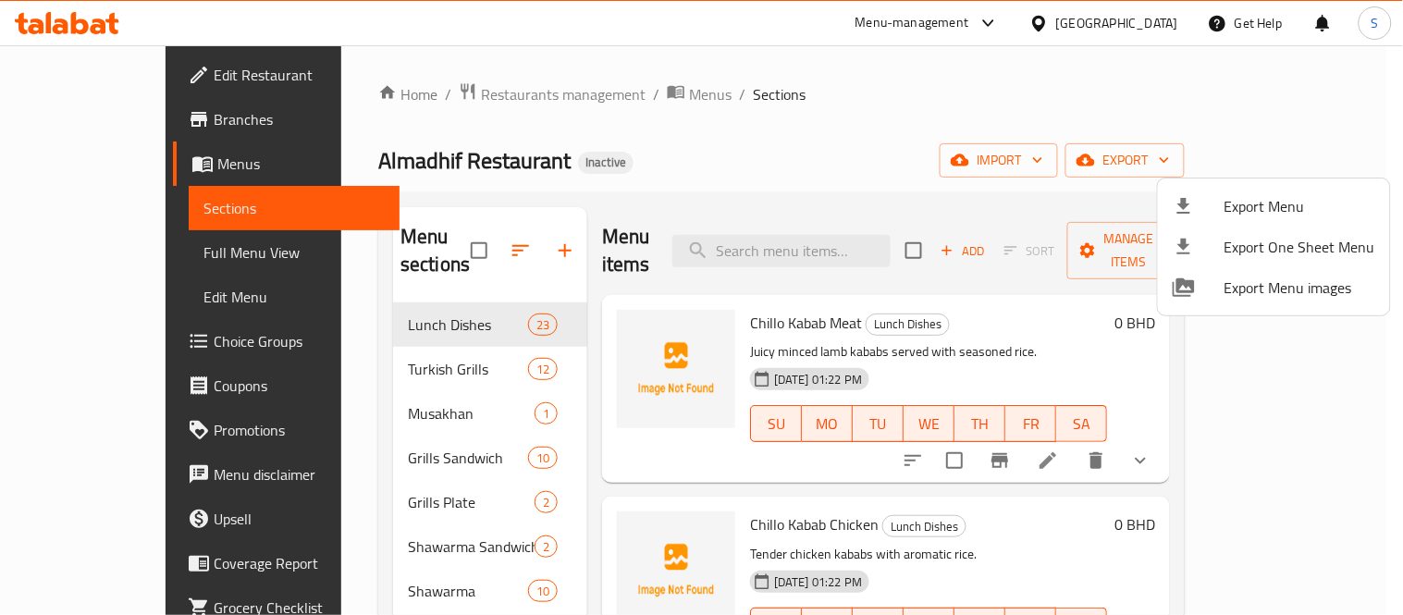
click at [1139, 20] on div at bounding box center [701, 307] width 1403 height 615
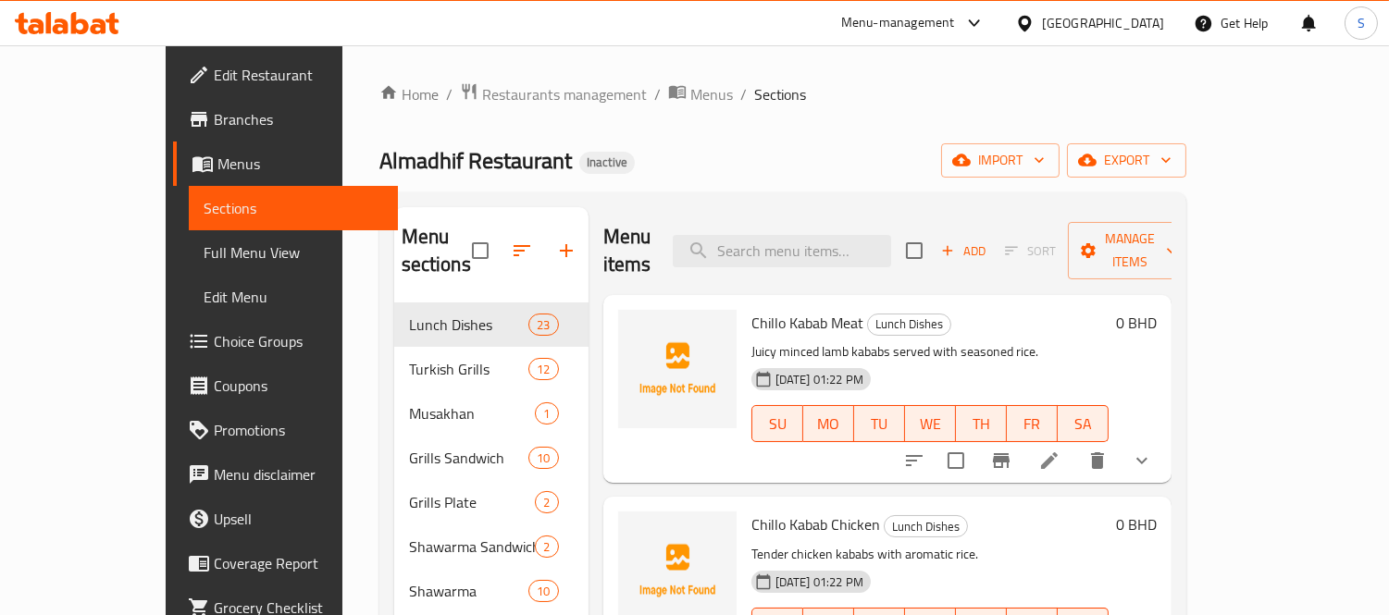
click at [1141, 20] on div "[GEOGRAPHIC_DATA]" at bounding box center [1103, 23] width 122 height 20
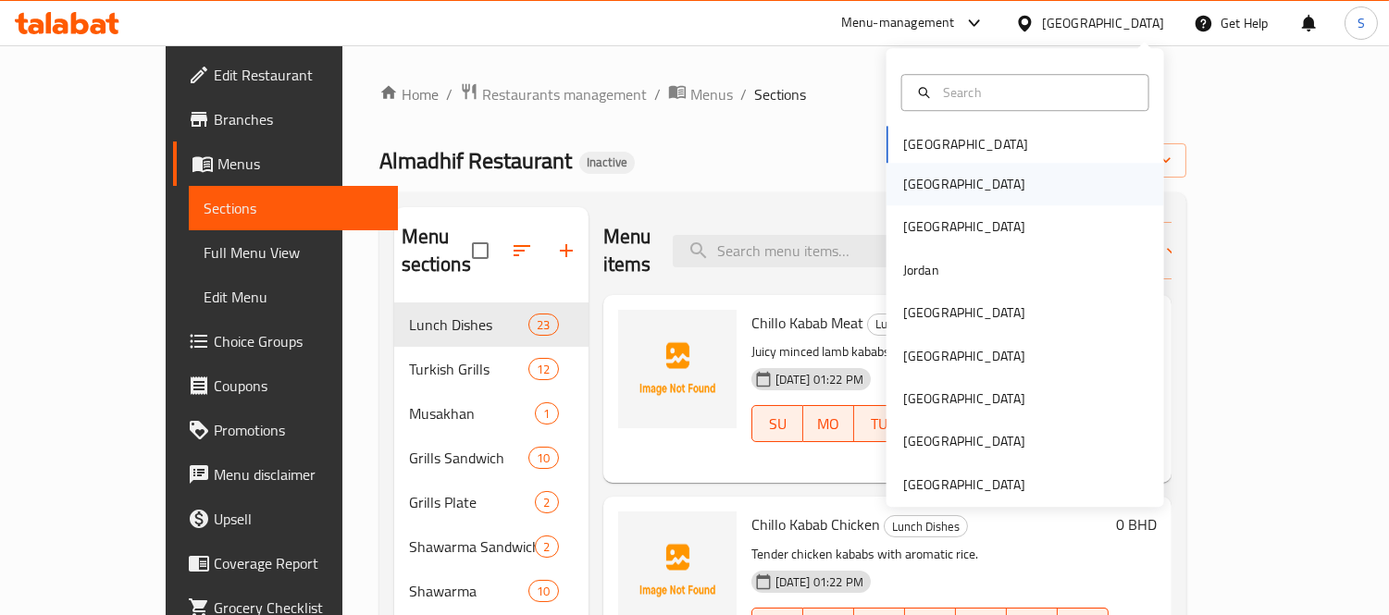
click at [917, 191] on div "Egypt" at bounding box center [964, 184] width 122 height 20
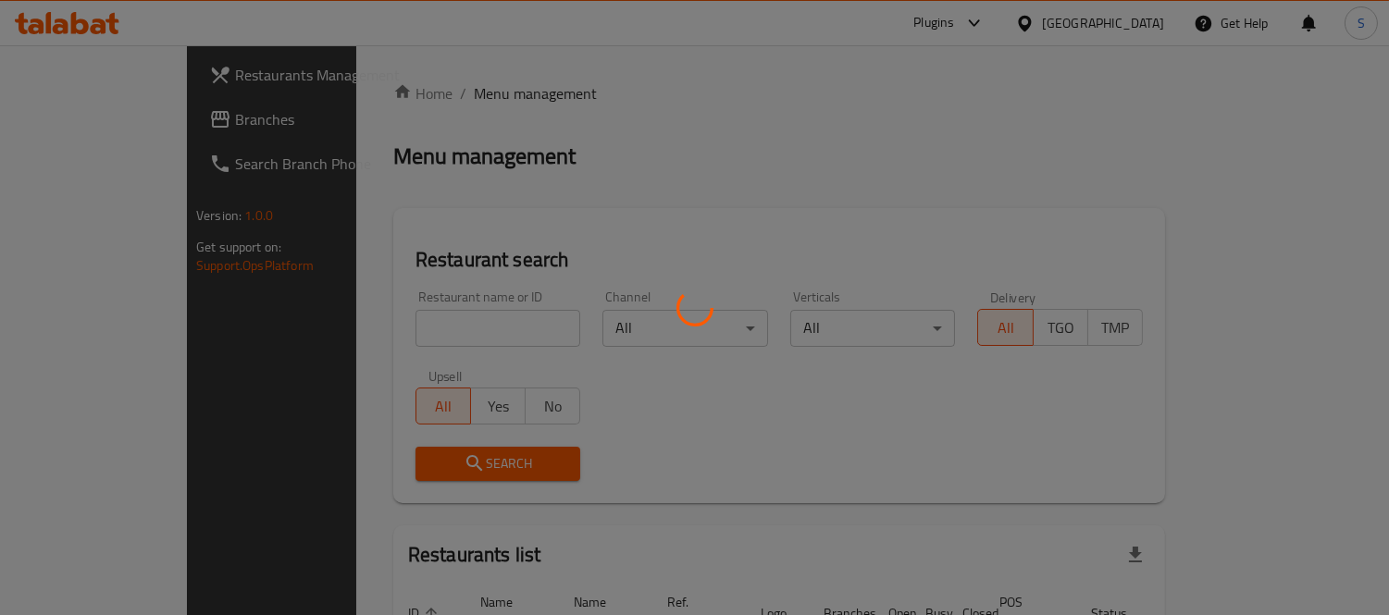
click at [403, 316] on div at bounding box center [694, 307] width 1389 height 615
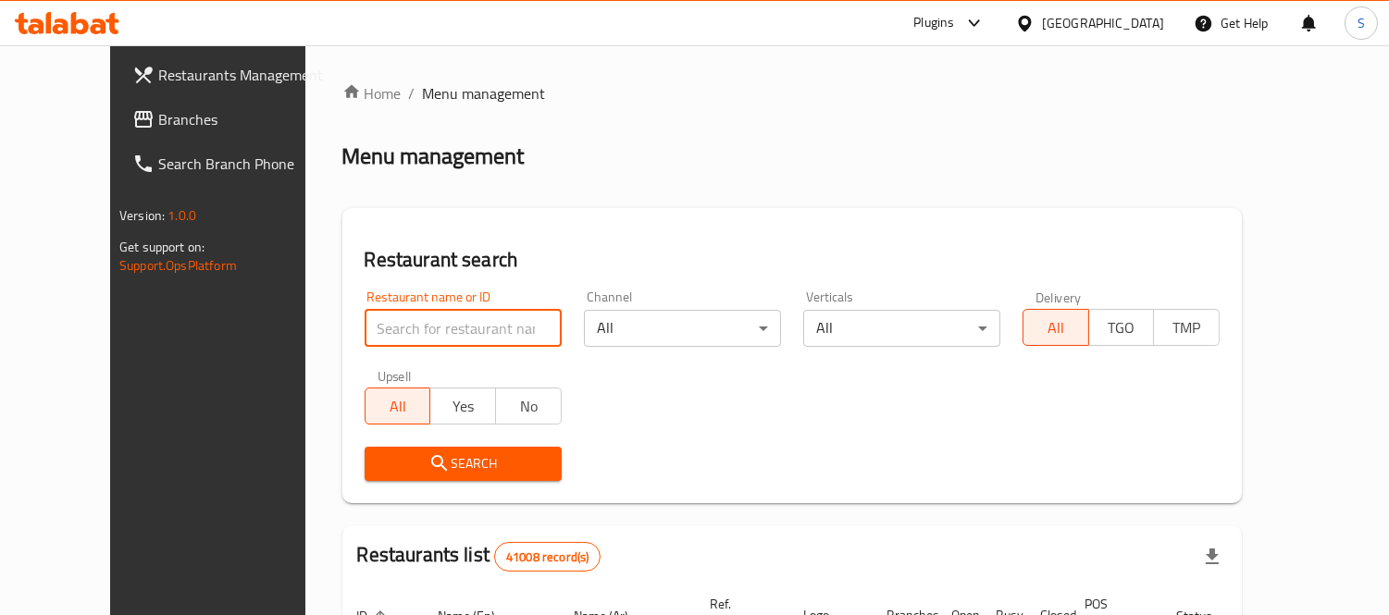
click at [487, 315] on input "search" at bounding box center [462, 328] width 197 height 37
paste input "الشبراوي اشارة الوزير"
type input "الشبراوي اشارة الوزير"
click button "Search" at bounding box center [462, 464] width 197 height 34
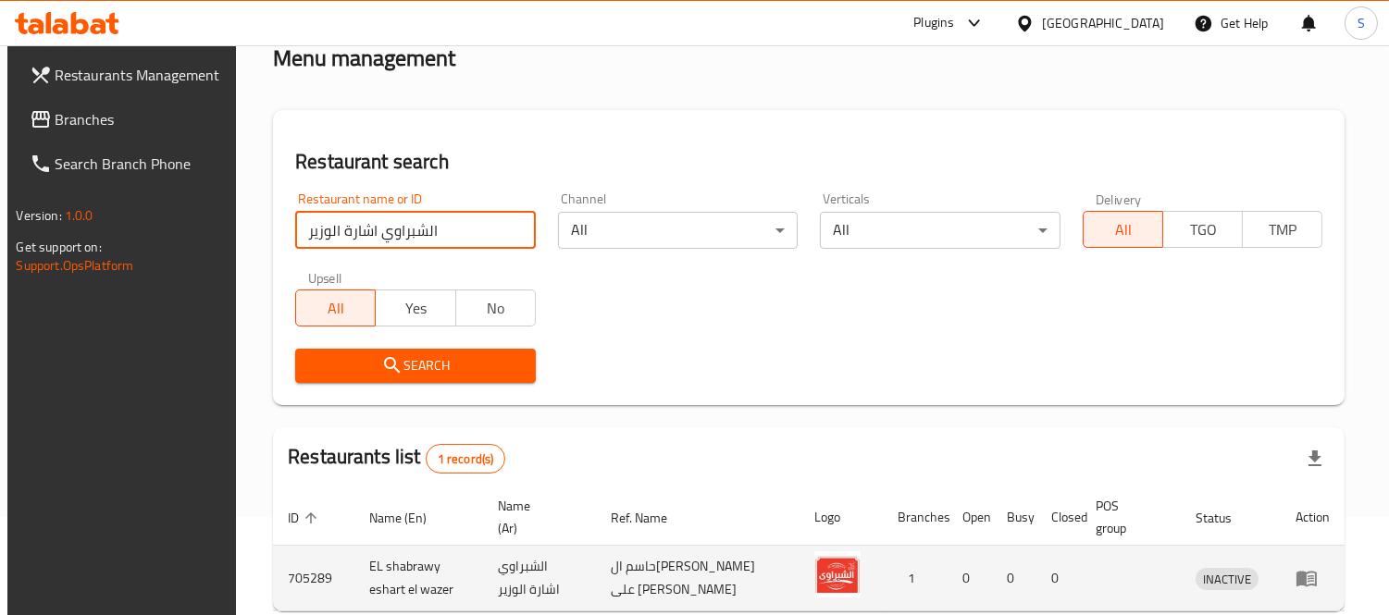
scroll to position [194, 0]
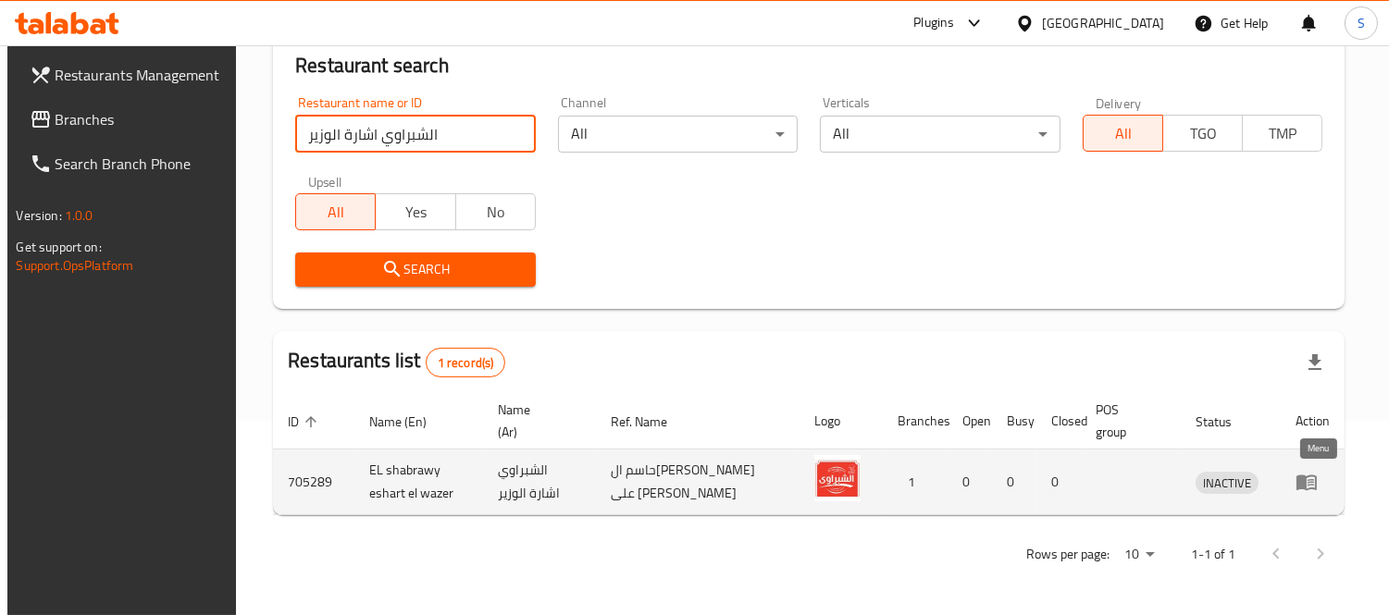
click at [1314, 481] on icon "enhanced table" at bounding box center [1310, 482] width 6 height 7
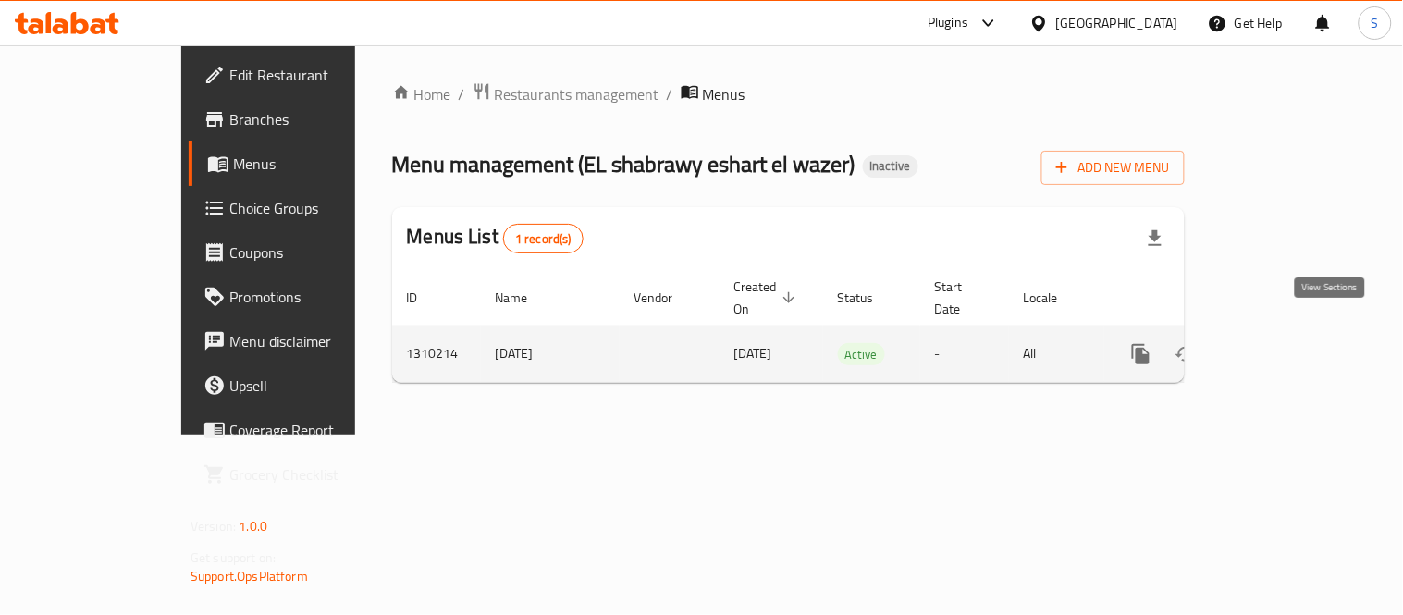
click at [1297, 332] on link "enhanced table" at bounding box center [1275, 354] width 44 height 44
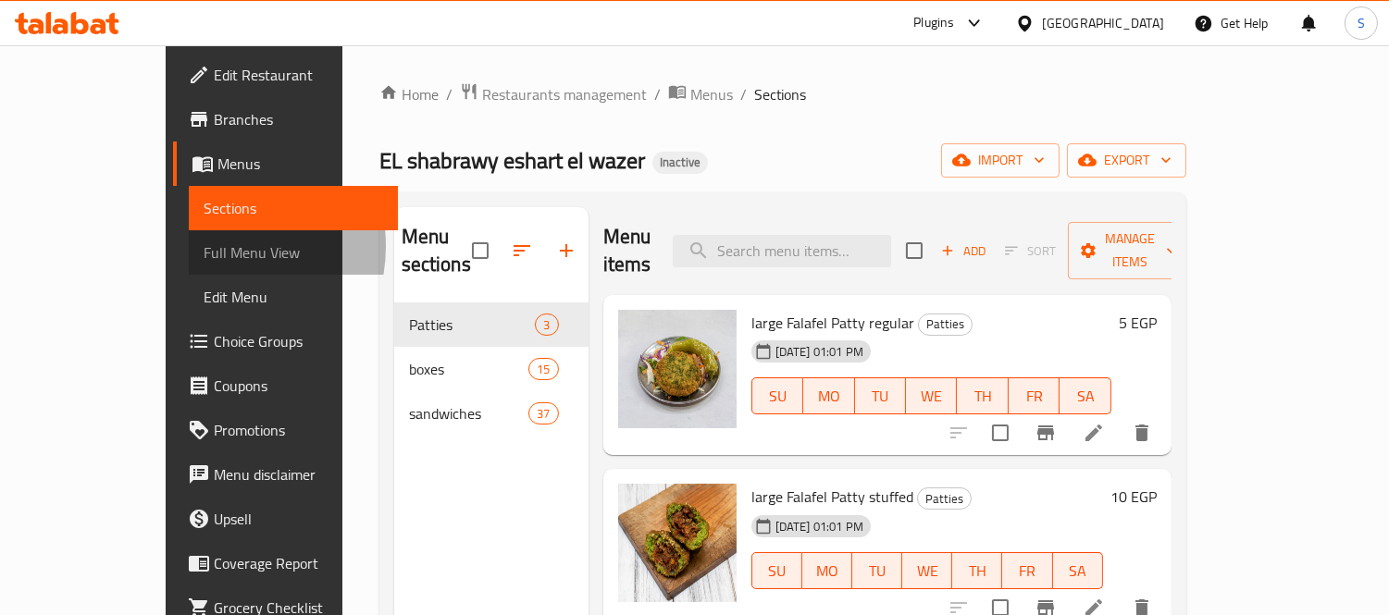
click at [204, 246] on span "Full Menu View" at bounding box center [293, 252] width 179 height 22
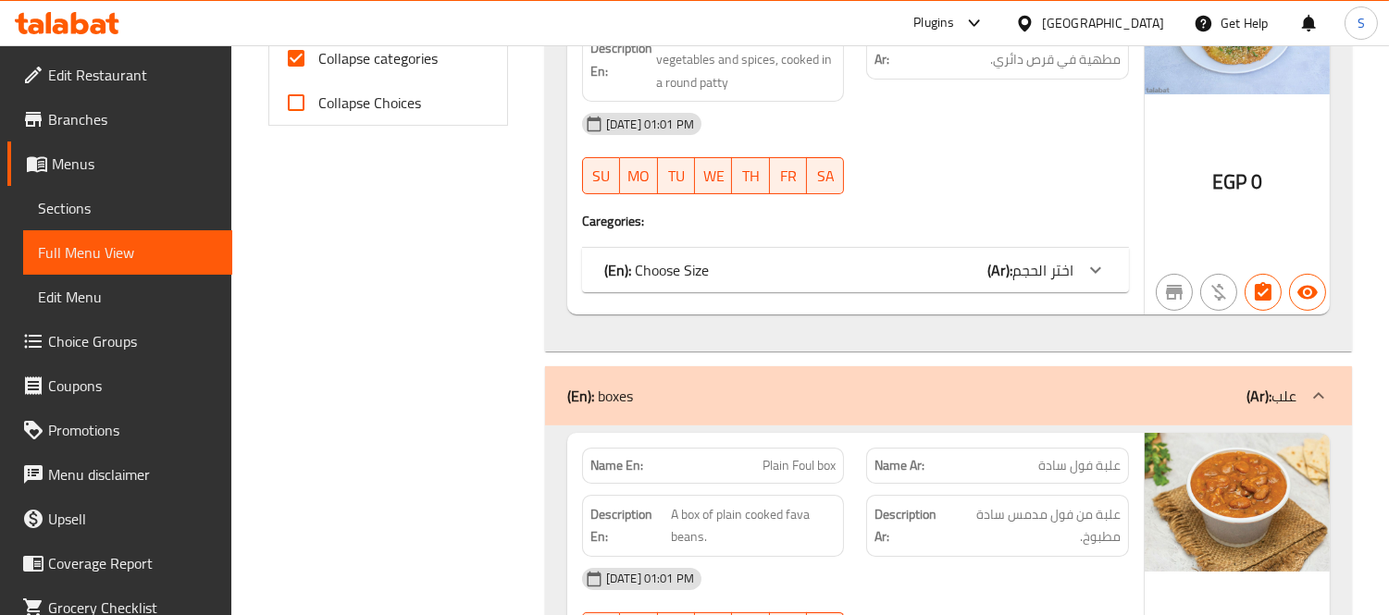
scroll to position [925, 0]
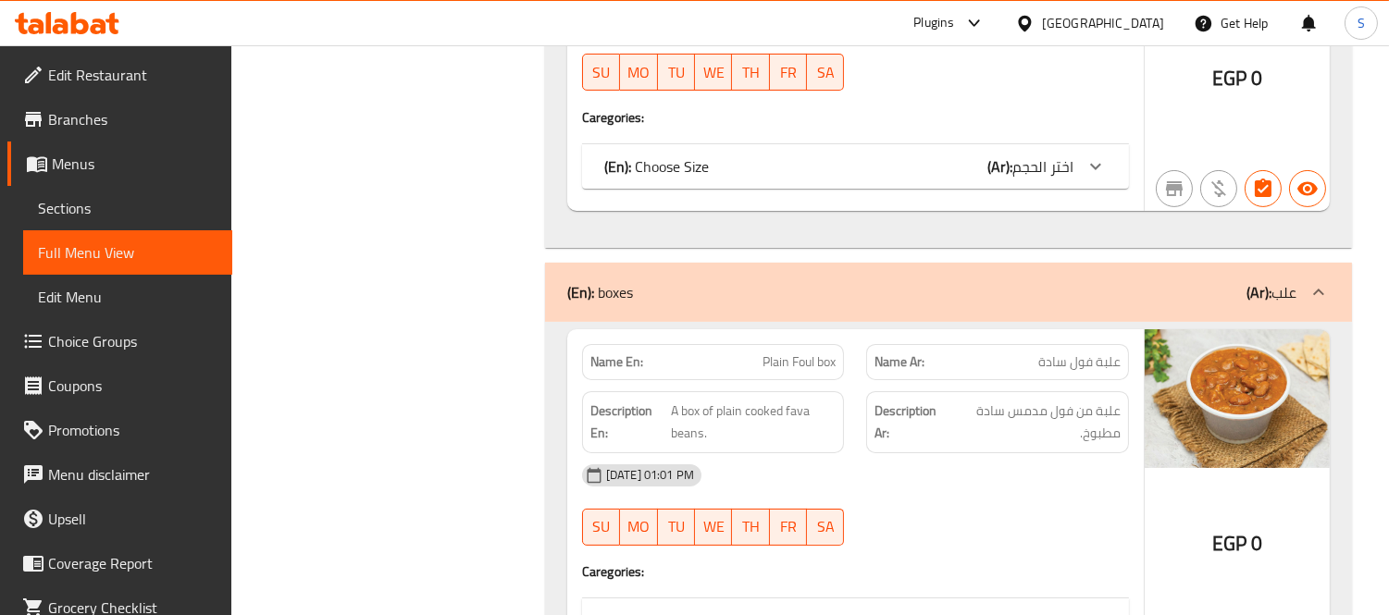
click at [827, 181] on div "(En): Choose Size (Ar): اختر الحجم" at bounding box center [855, 166] width 547 height 44
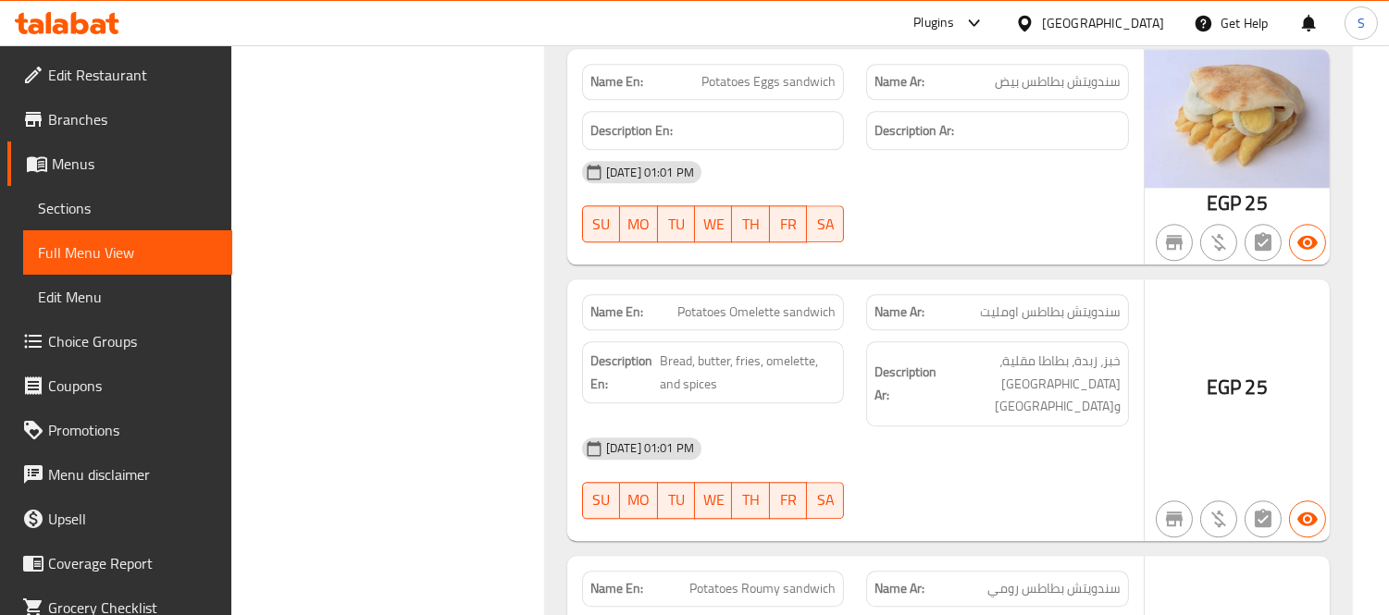
scroll to position [8326, 0]
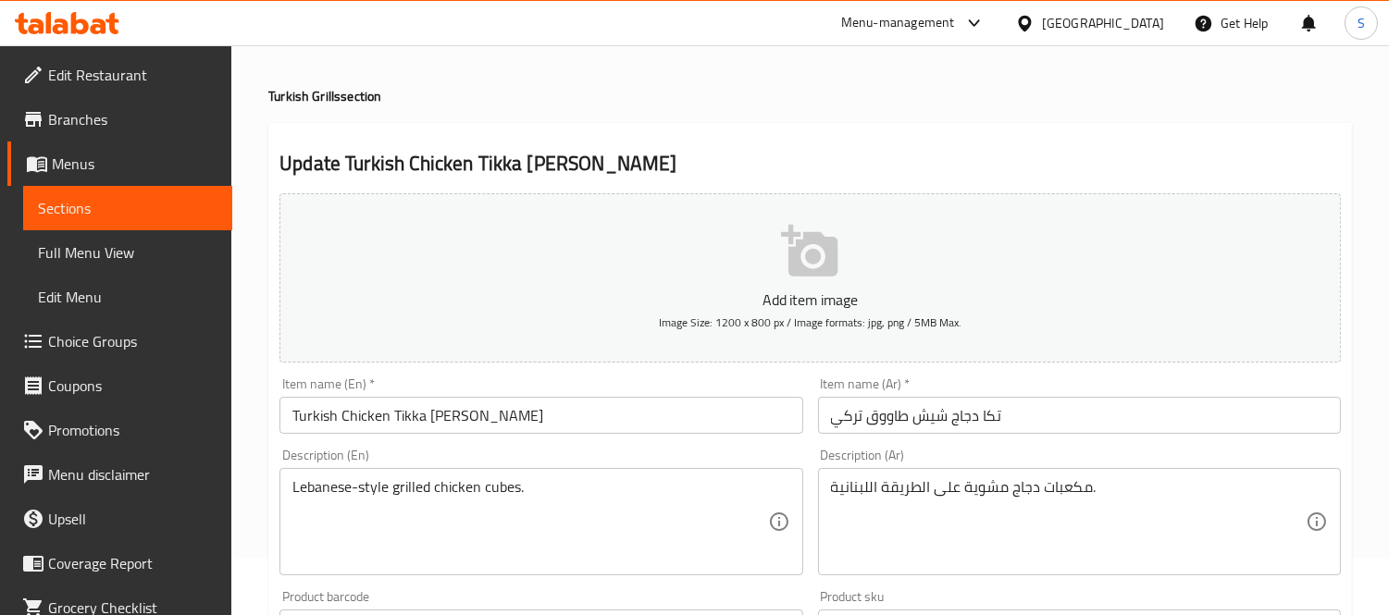
scroll to position [103, 0]
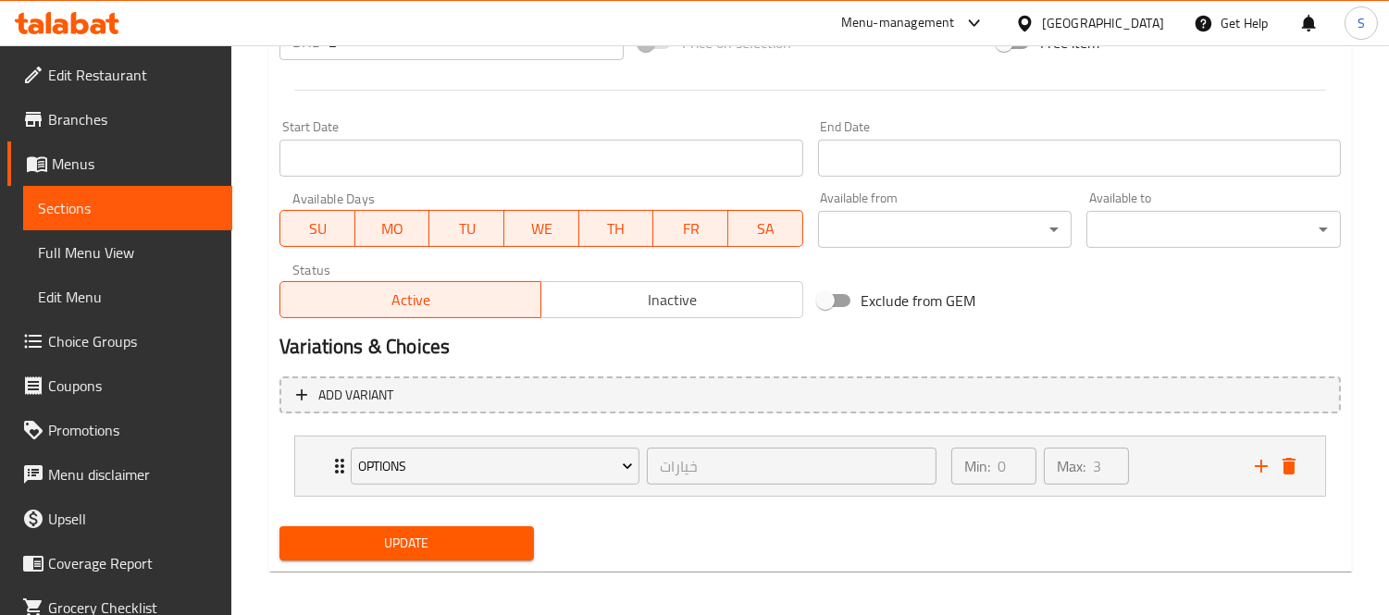
scroll to position [720, 0]
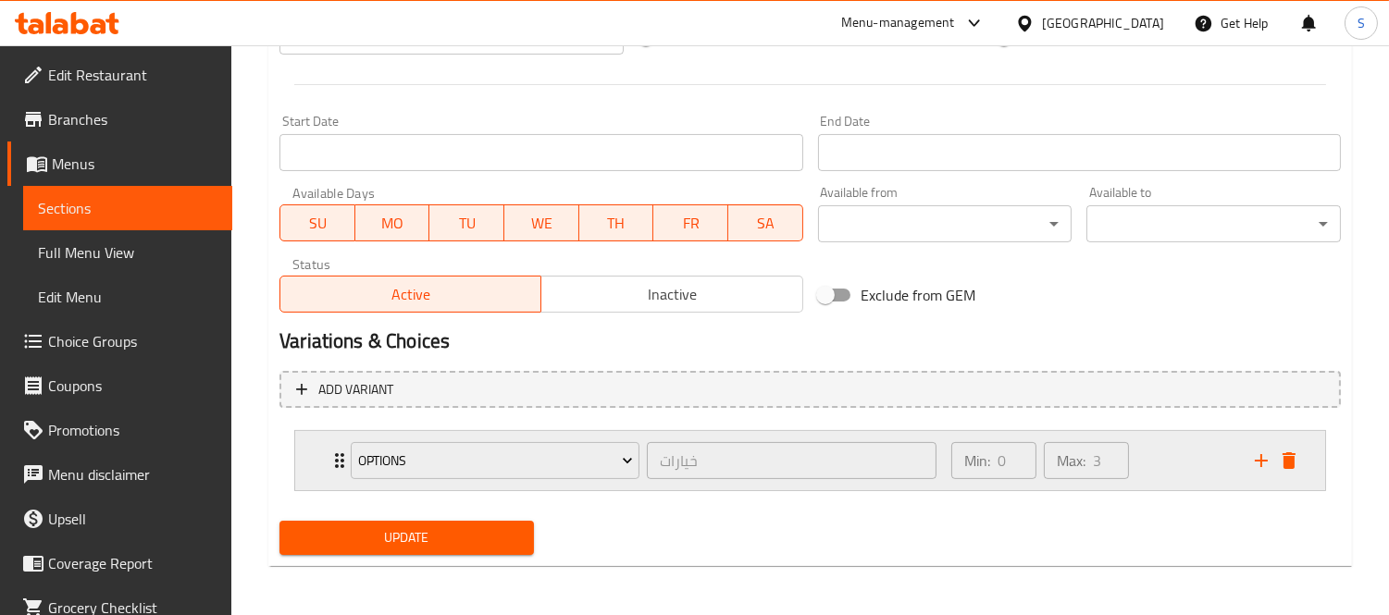
click at [1148, 458] on div "Min: 0 ​ Max: 3 ​" at bounding box center [1091, 460] width 303 height 59
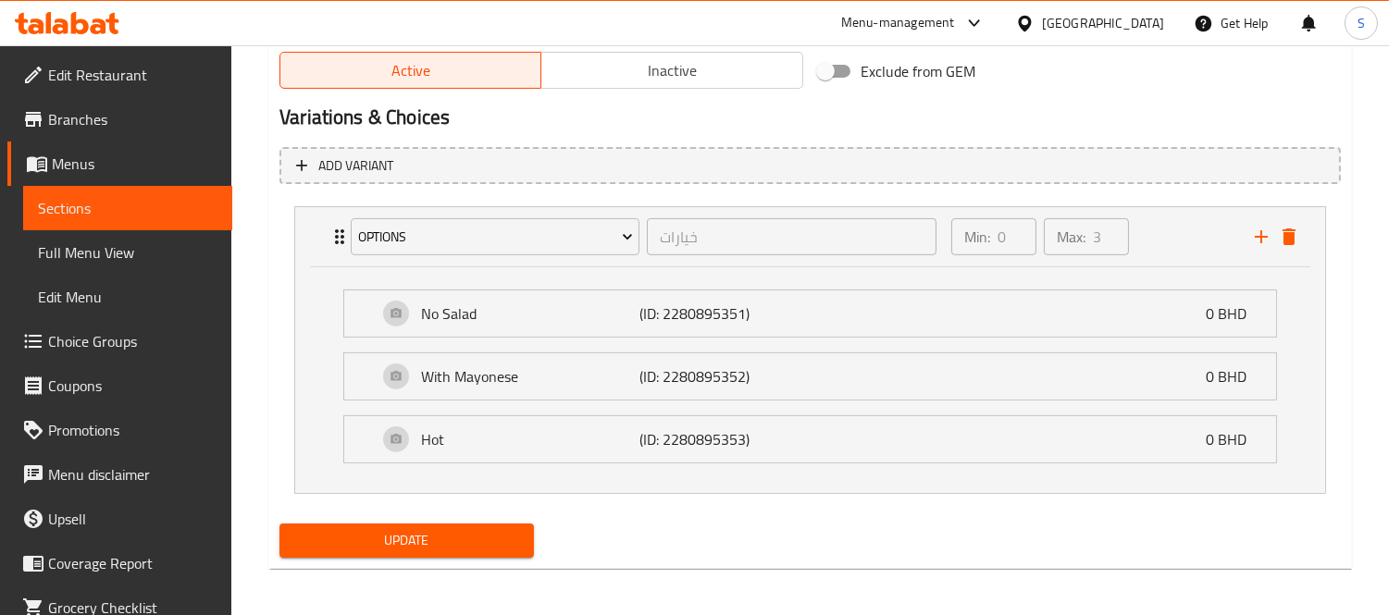
scroll to position [947, 0]
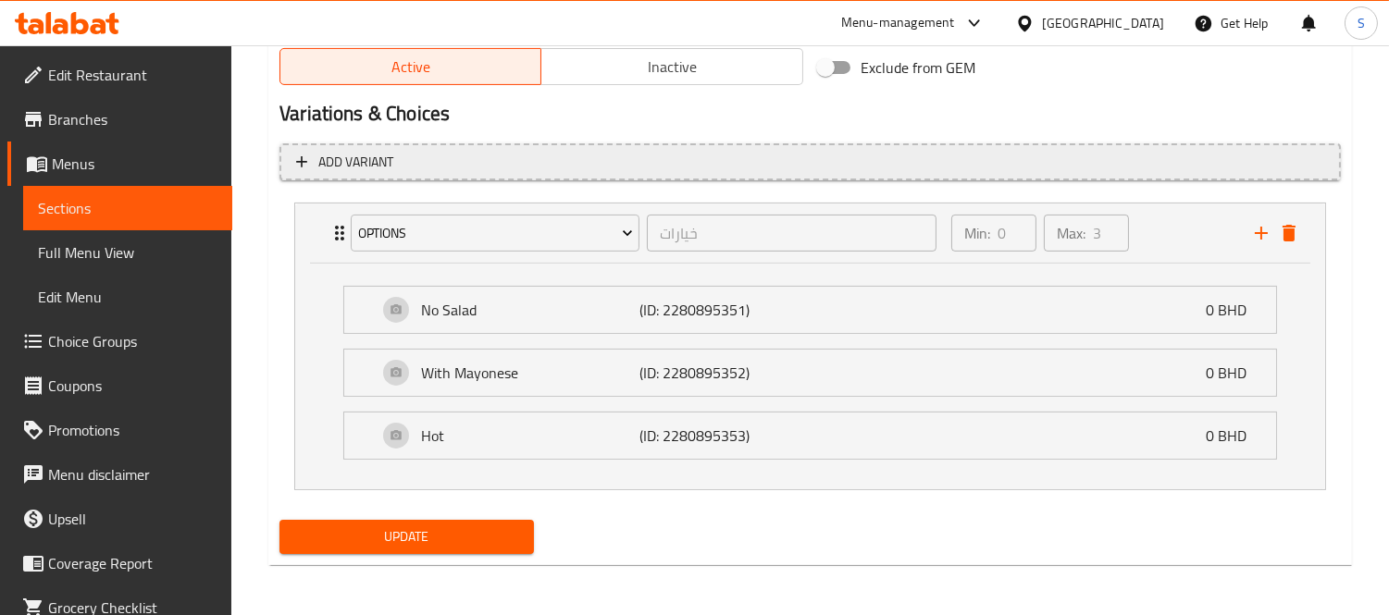
click at [525, 143] on button "Add variant" at bounding box center [809, 162] width 1061 height 38
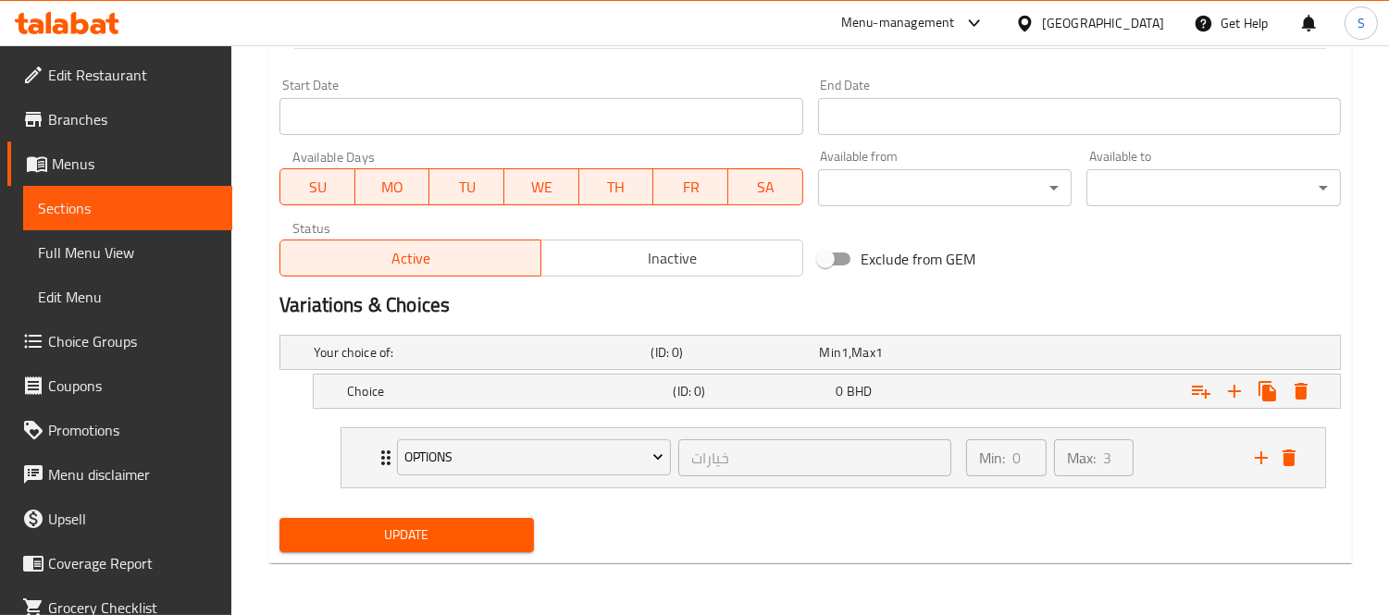
scroll to position [755, 0]
click at [420, 401] on div "Choice" at bounding box center [506, 392] width 326 height 26
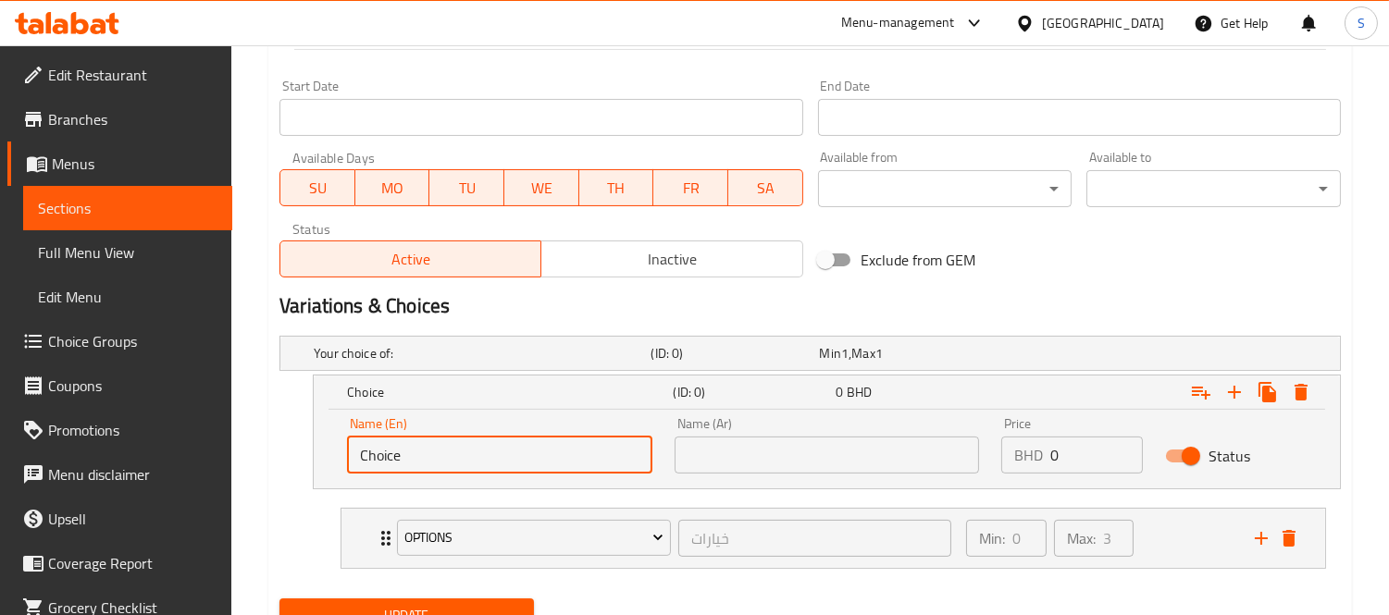
click at [396, 461] on input "Choice" at bounding box center [499, 455] width 305 height 37
paste input "WİTH CEESE"
type input "WİTH CEESE"
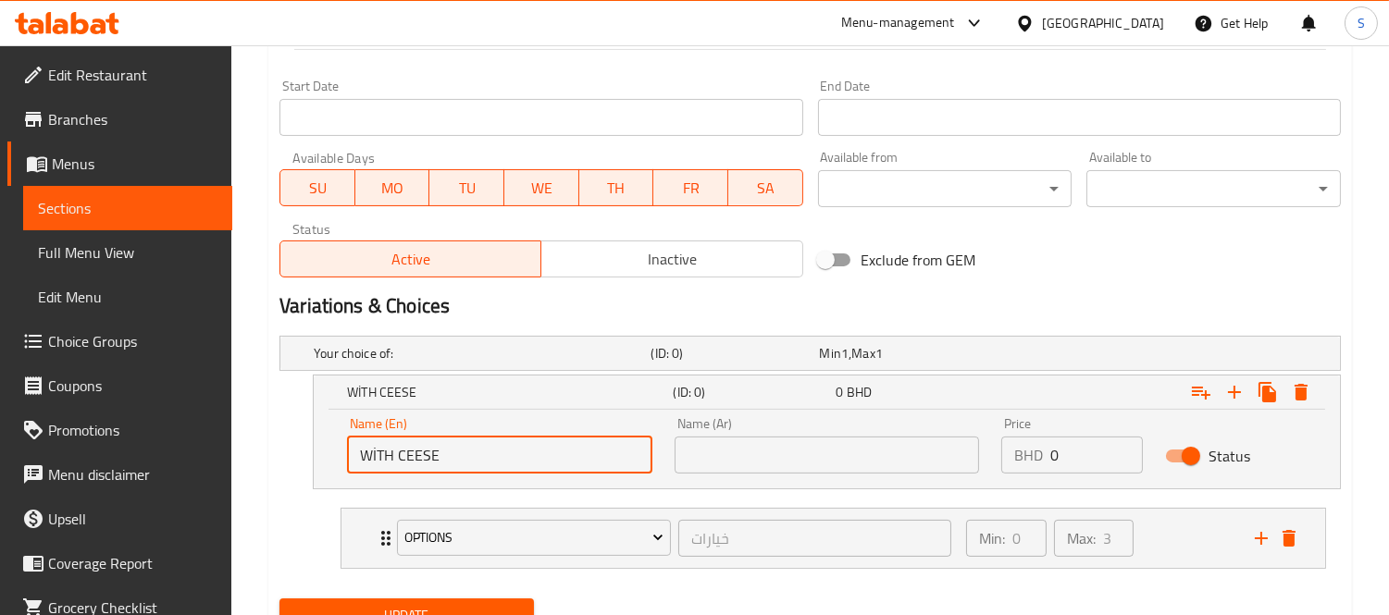
click at [883, 451] on input "text" at bounding box center [826, 455] width 305 height 37
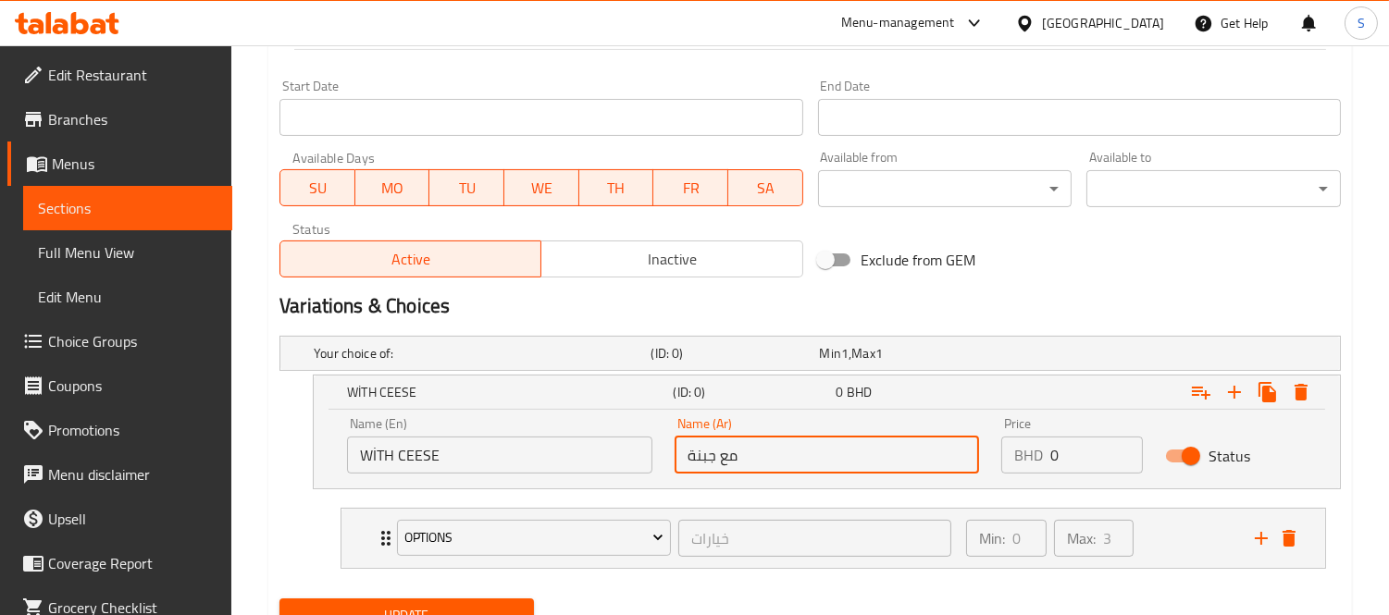
type input "مع جبنة"
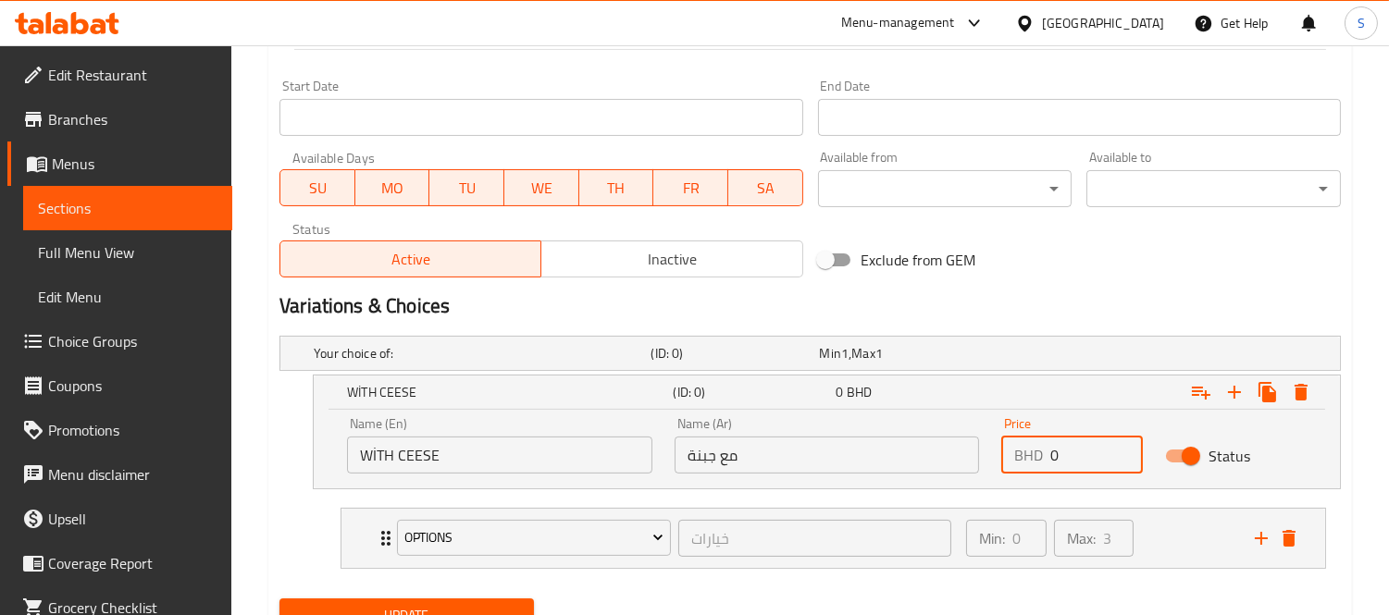
drag, startPoint x: 1059, startPoint y: 454, endPoint x: 1046, endPoint y: 465, distance: 17.1
click at [1046, 465] on div "BHD 0 Price" at bounding box center [1072, 455] width 142 height 37
paste input ".300"
type input "0.300"
click at [1006, 294] on h2 "Variations & Choices" at bounding box center [809, 306] width 1061 height 28
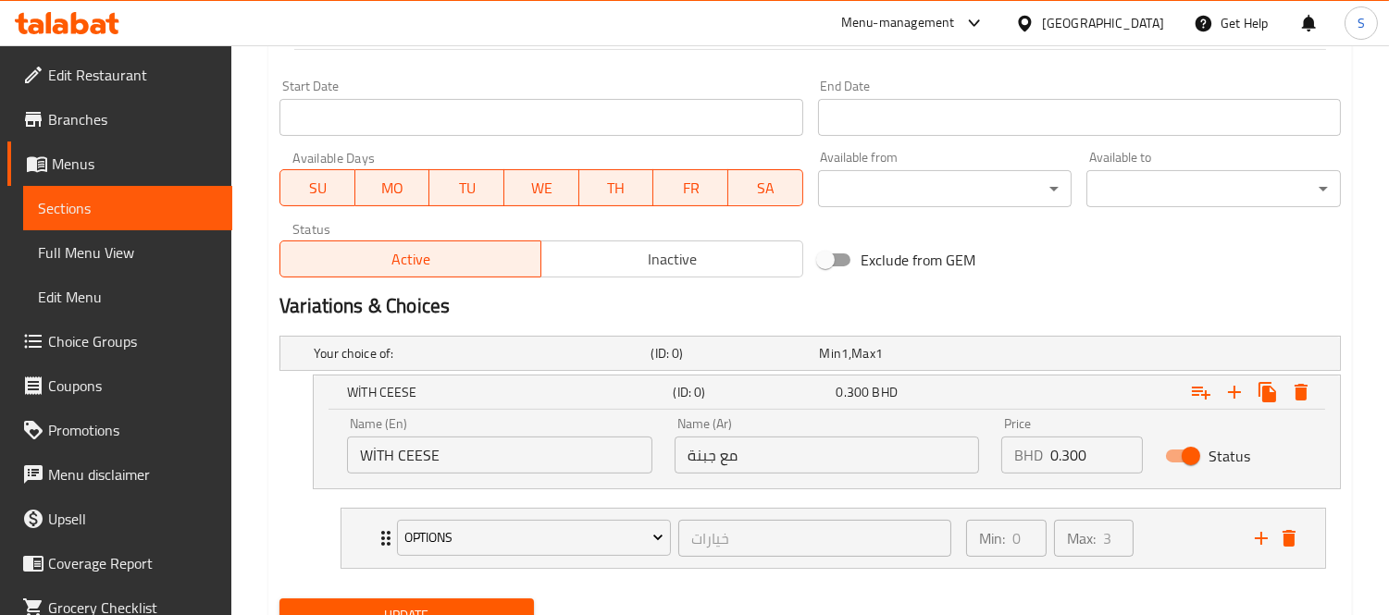
scroll to position [834, 0]
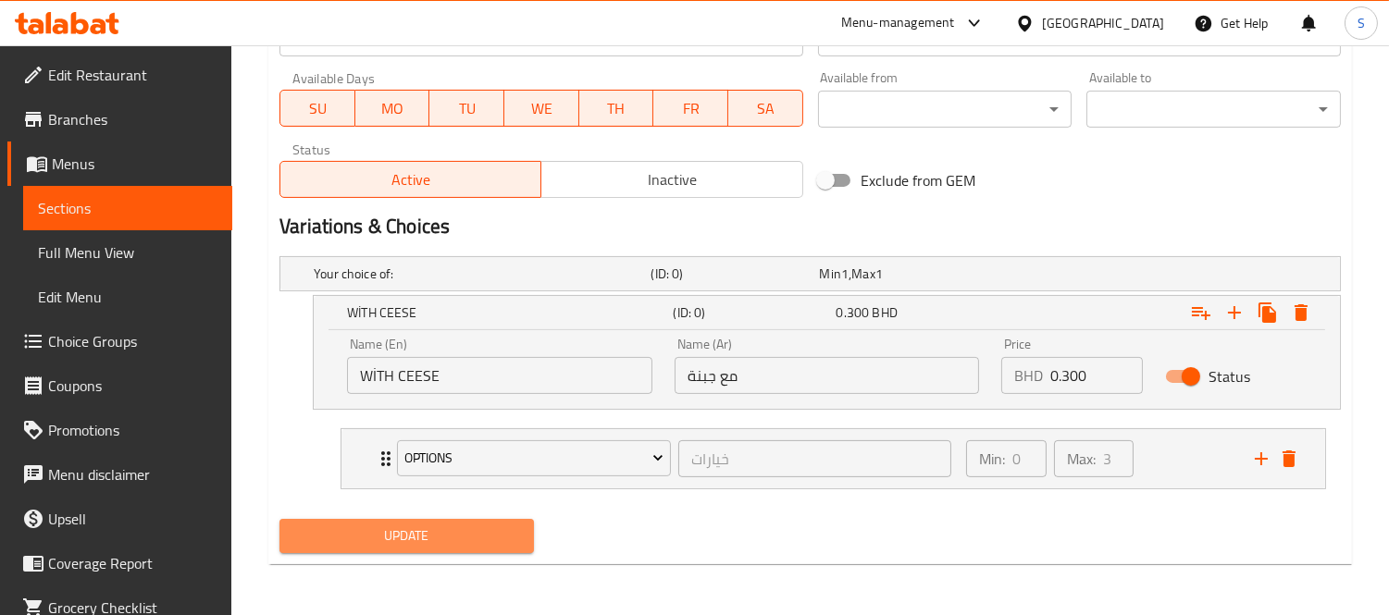
click at [463, 552] on button "Update" at bounding box center [406, 536] width 254 height 34
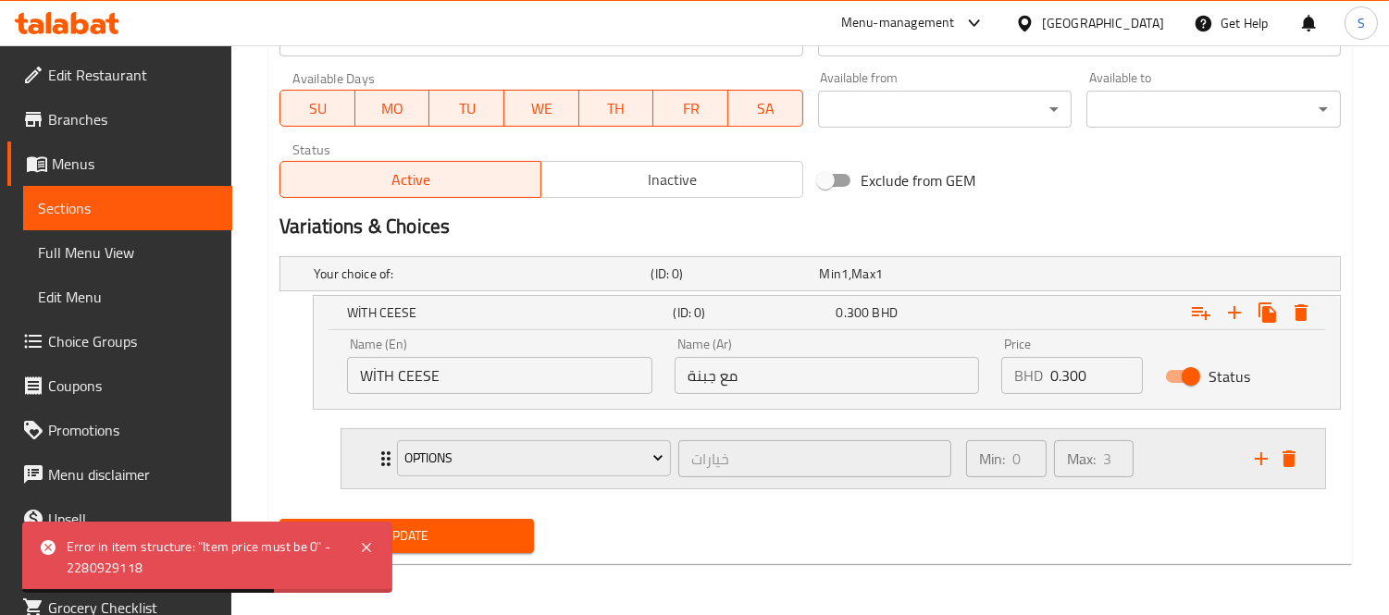
click at [1210, 478] on div "Min: 0 ​ Max: 3 ​" at bounding box center [1099, 458] width 289 height 59
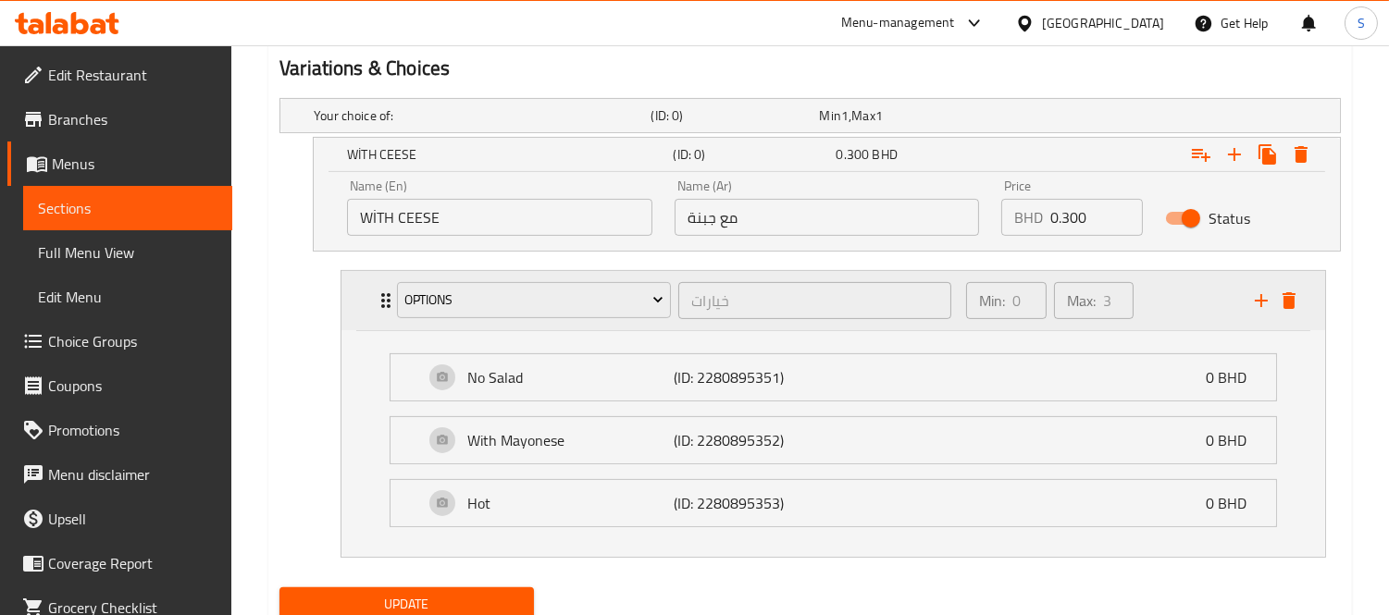
scroll to position [1061, 0]
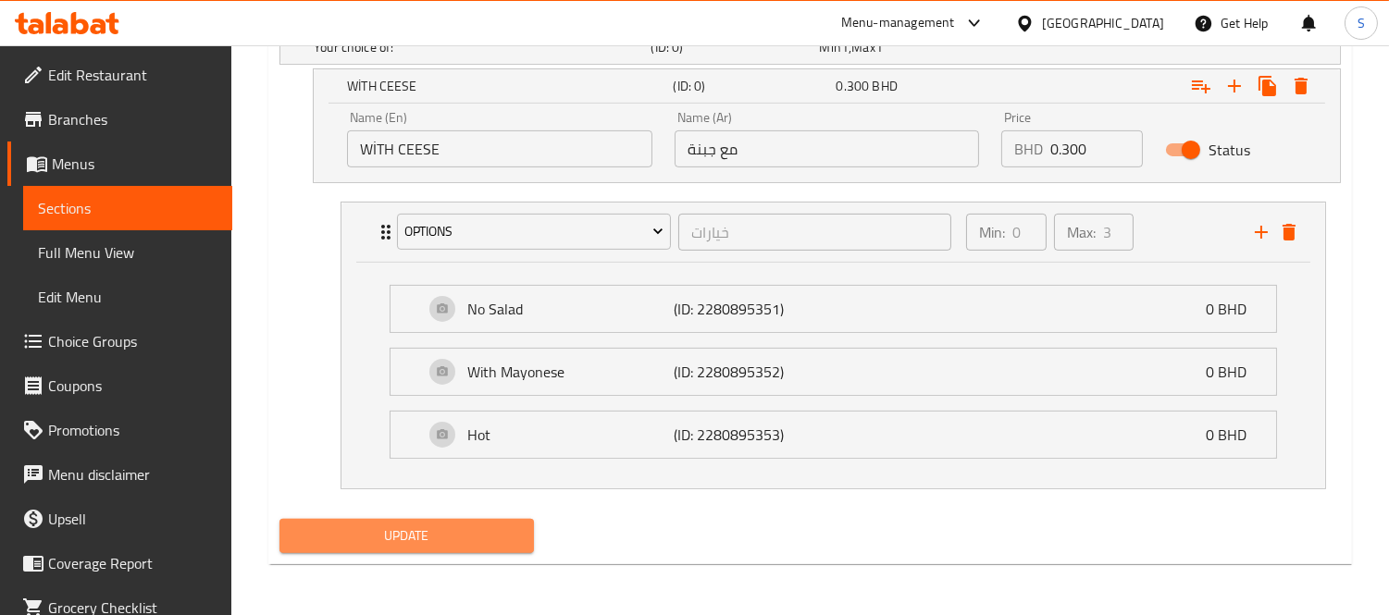
click at [455, 525] on span "Update" at bounding box center [406, 536] width 225 height 23
click at [695, 522] on div "Update" at bounding box center [810, 536] width 1076 height 49
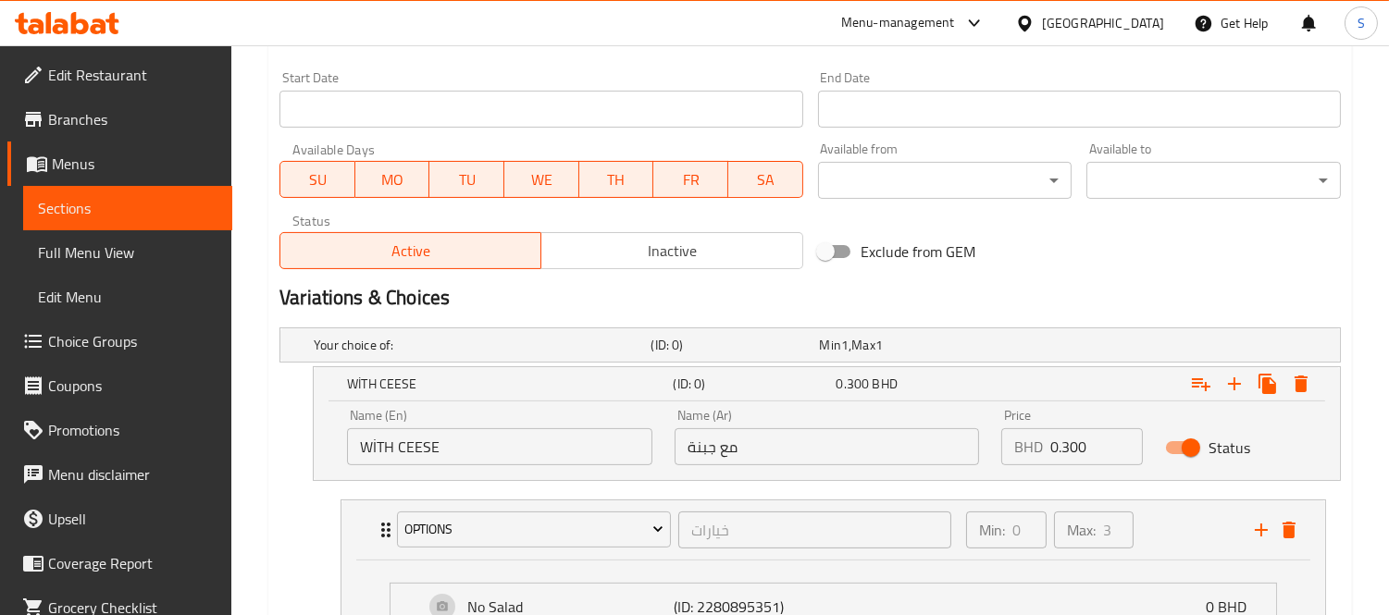
scroll to position [753, 0]
